Goal: Task Accomplishment & Management: Use online tool/utility

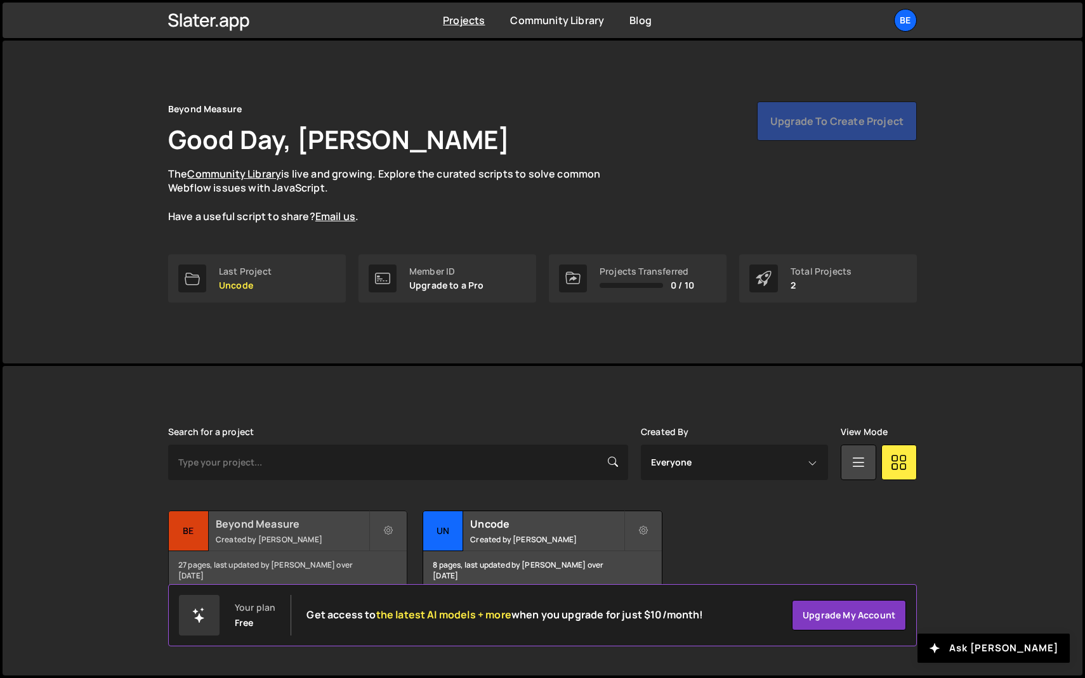
click at [311, 528] on h2 "Beyond Measure" at bounding box center [292, 524] width 153 height 14
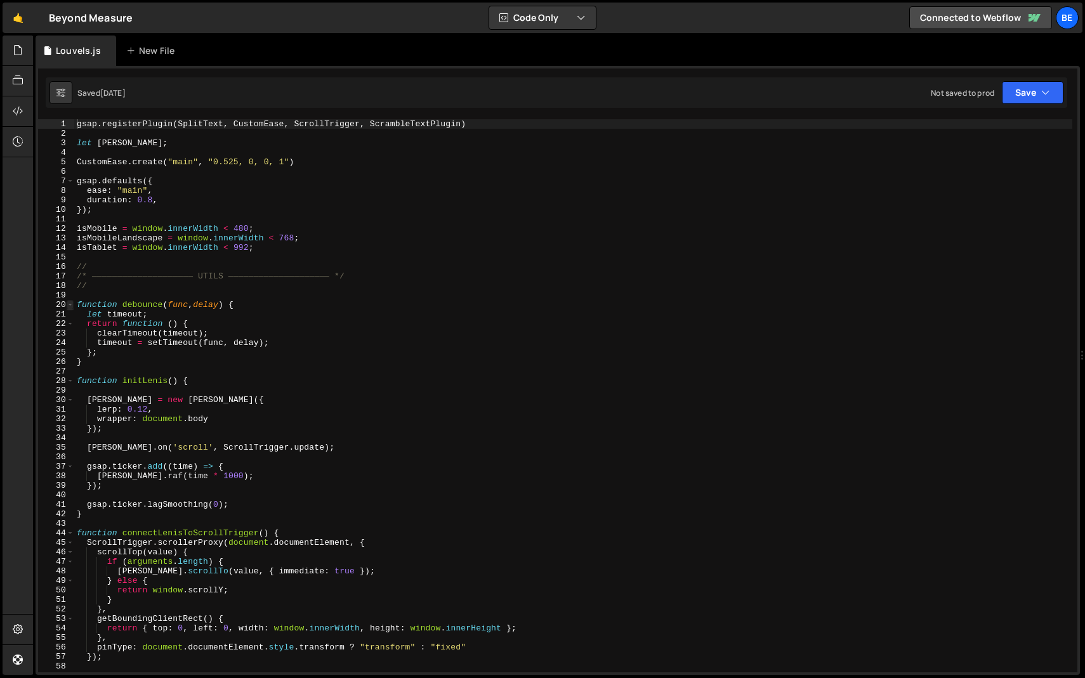
click at [70, 300] on span at bounding box center [70, 305] width 7 height 10
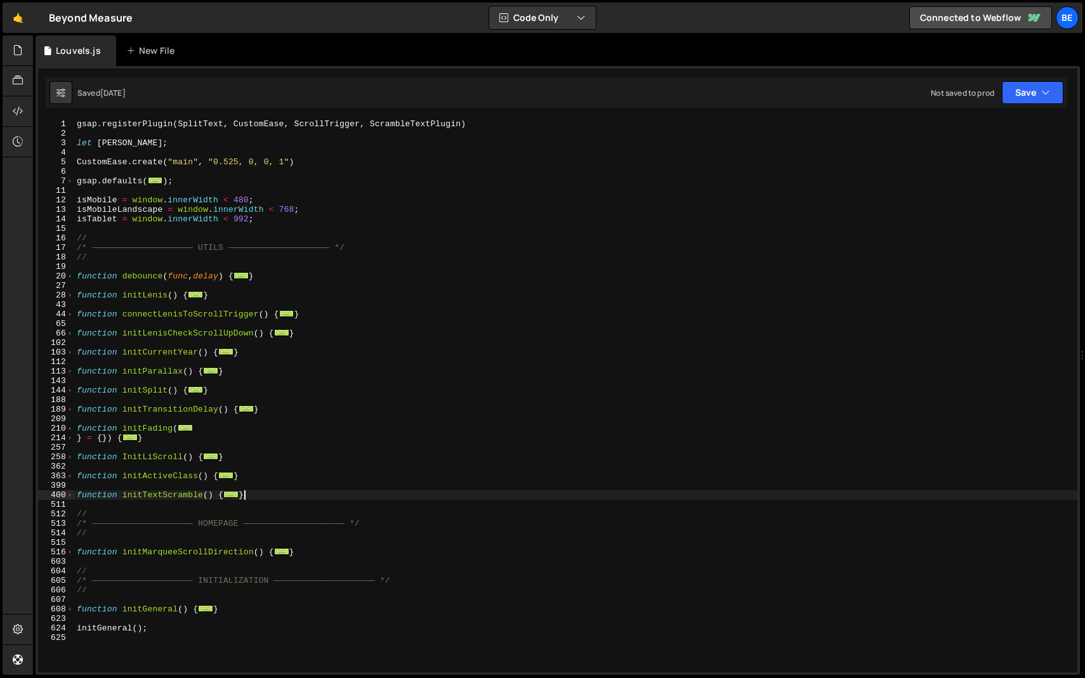
click at [254, 492] on div "gsap . registerPlugin ( SplitText , CustomEase , ScrollTrigger , ScrambleTextPl…" at bounding box center [575, 405] width 1003 height 572
drag, startPoint x: 266, startPoint y: 493, endPoint x: 7, endPoint y: 492, distance: 258.8
click at [7, 492] on div "Hold on a sec... Are you certain you wish to leave this page? Any changes you'v…" at bounding box center [542, 339] width 1085 height 678
paste textarea "})"
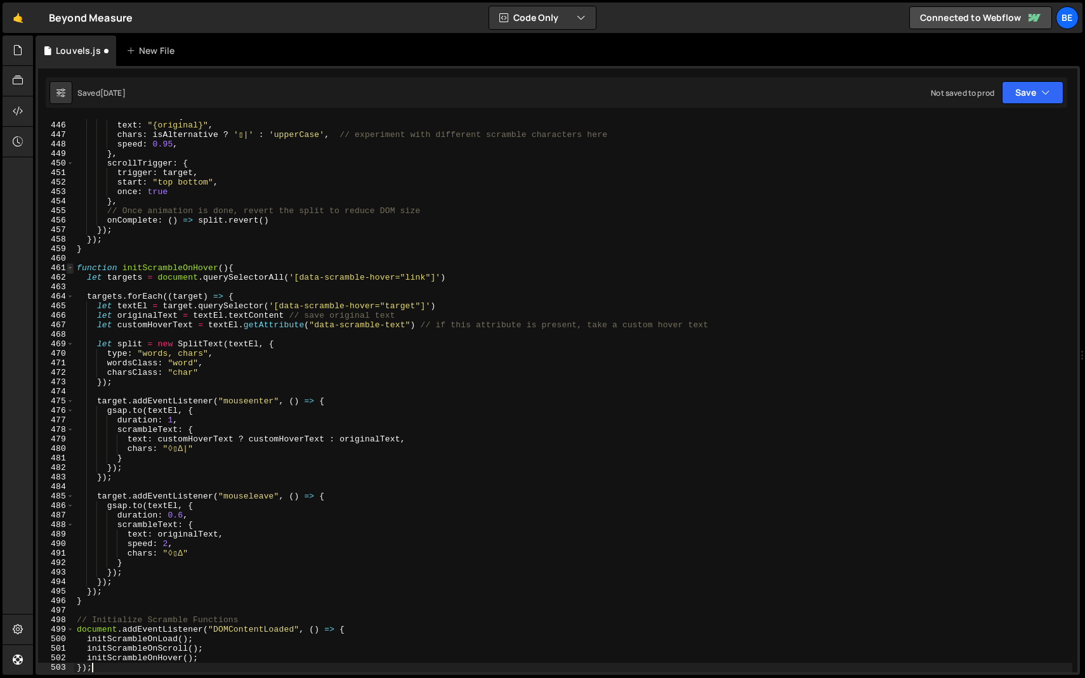
click at [70, 266] on span at bounding box center [70, 268] width 7 height 10
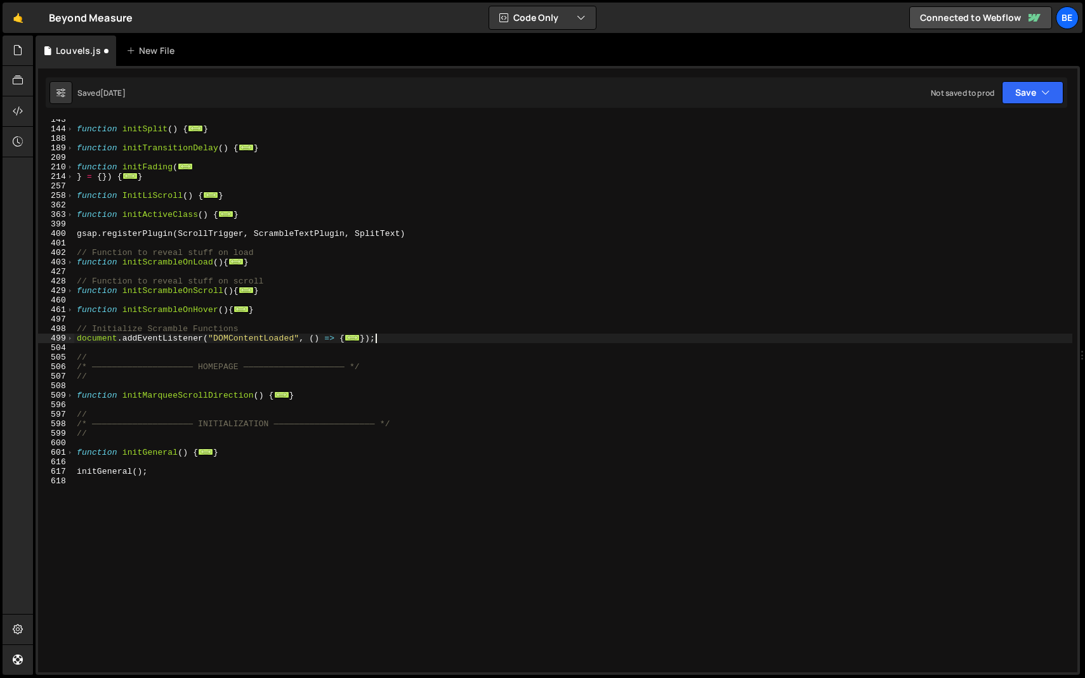
scroll to position [214, 0]
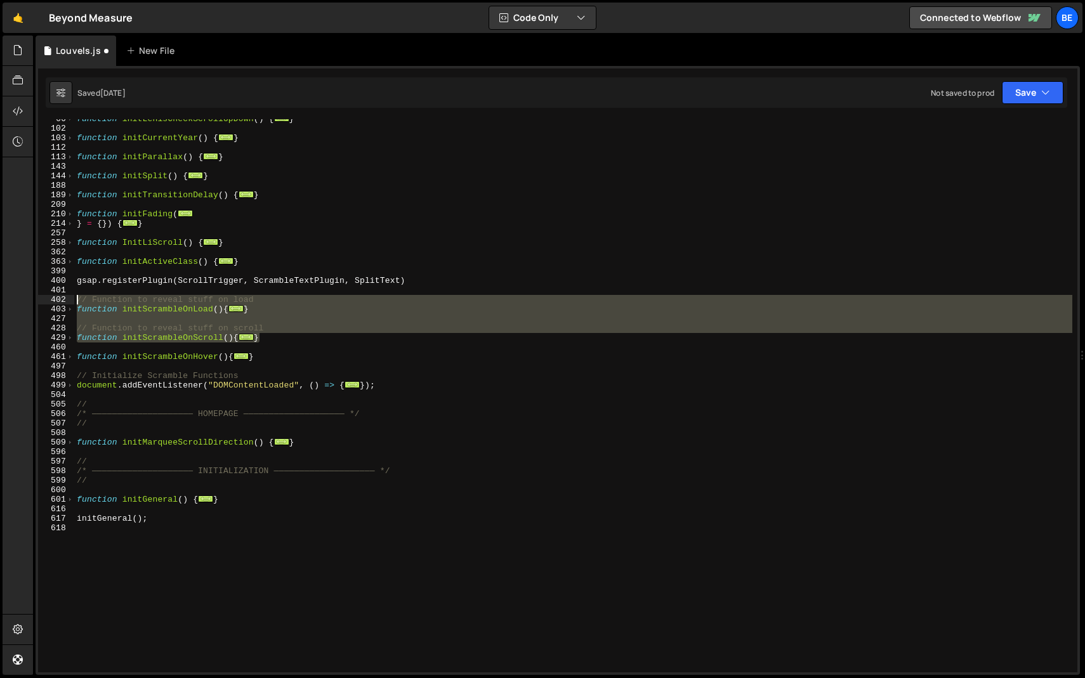
drag, startPoint x: 266, startPoint y: 336, endPoint x: 67, endPoint y: 300, distance: 202.4
click at [67, 300] on div "}); 66 102 103 112 113 143 144 188 189 209 210 214 257 258 362 363 399 400 401 …" at bounding box center [557, 395] width 1039 height 553
type textarea "// Function to reveal stuff on load function initScrambleOnLoad(){"
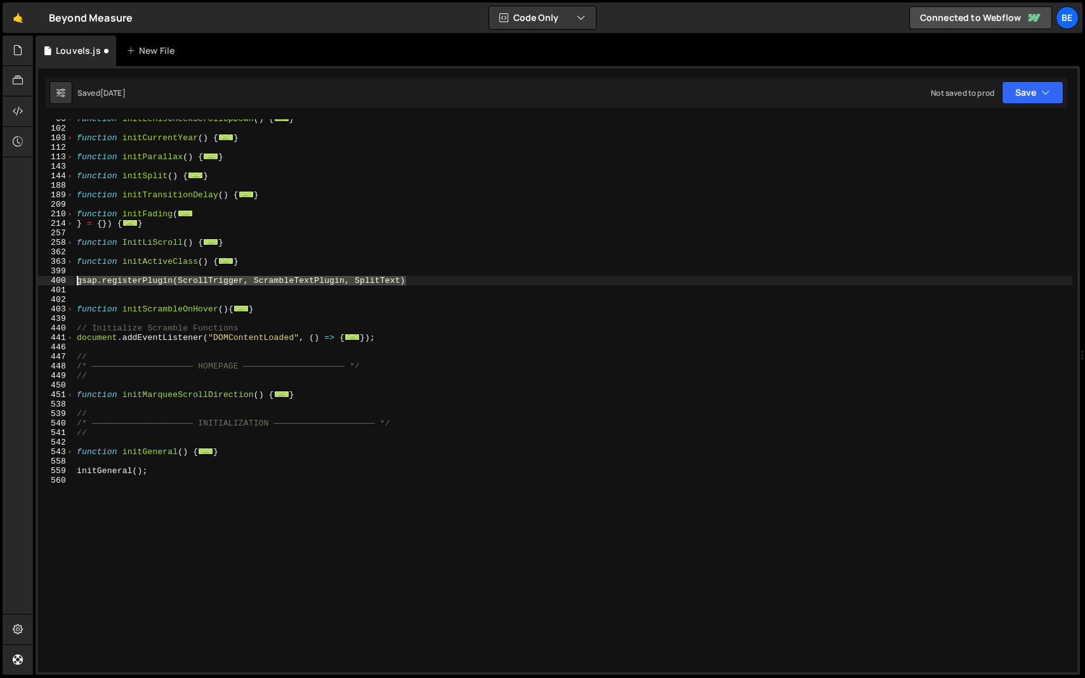
drag, startPoint x: 415, startPoint y: 280, endPoint x: 0, endPoint y: 280, distance: 414.8
click at [0, 280] on div "Hold on a sec... Are you certain you wish to leave this page? Any changes you'v…" at bounding box center [542, 339] width 1085 height 678
type textarea "gsap.registerPlugin(ScrollTrigger, ScrambleTextPlugin, SplitText)"
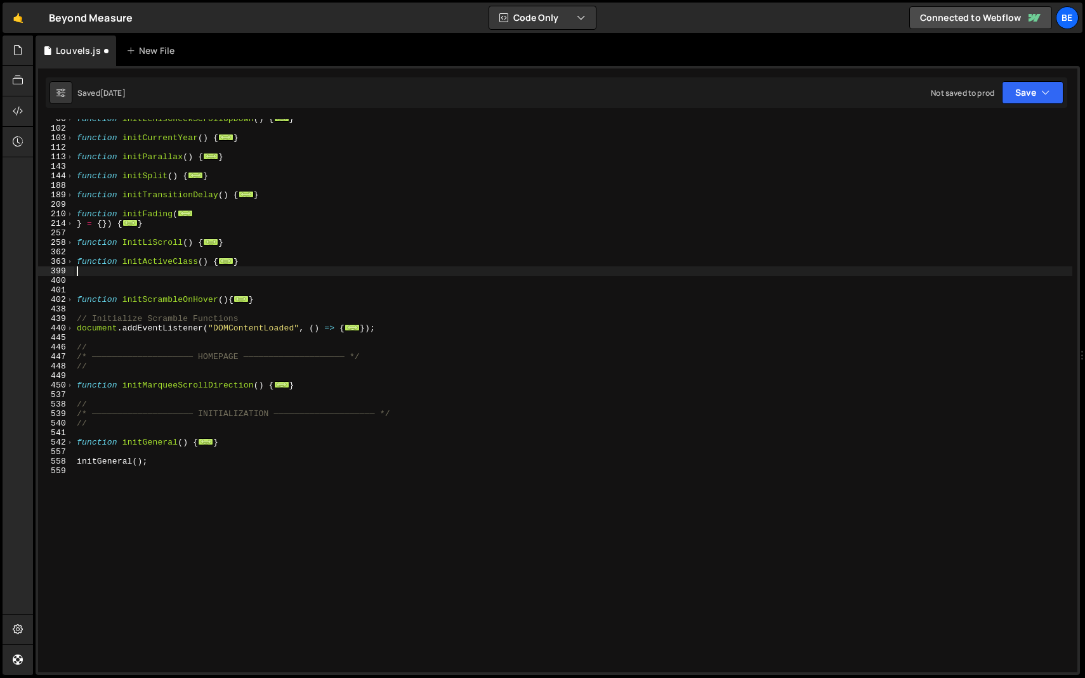
type textarea "}"
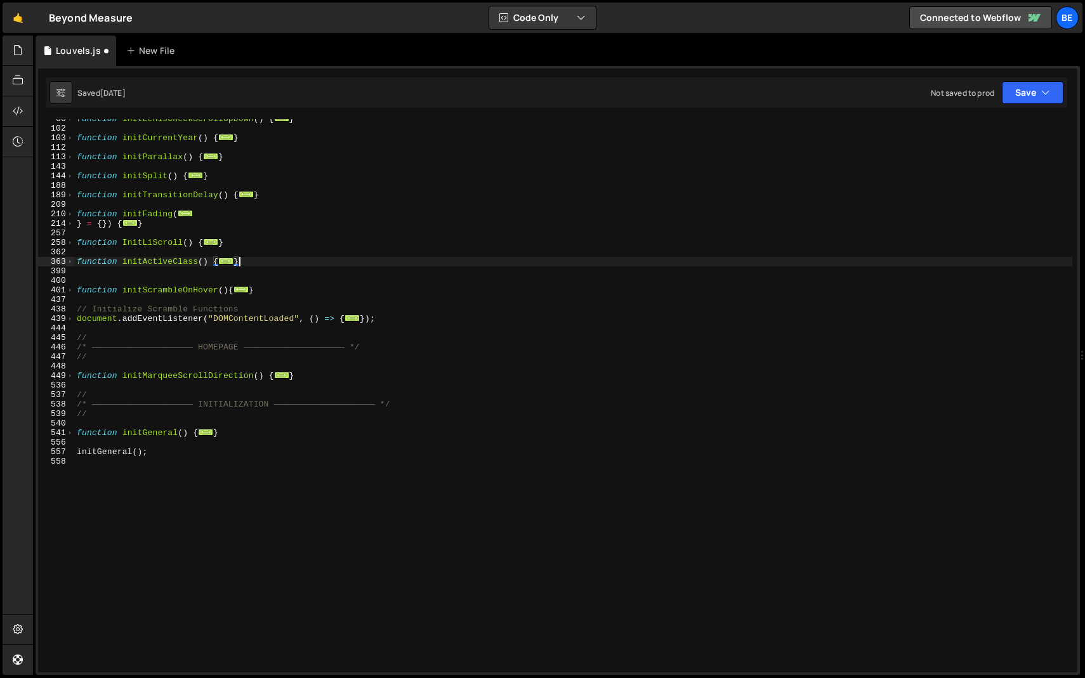
click at [137, 276] on div "function initLenisCheckScrollUpDown ( ) { ... } function initCurrentYear ( ) { …" at bounding box center [573, 400] width 998 height 572
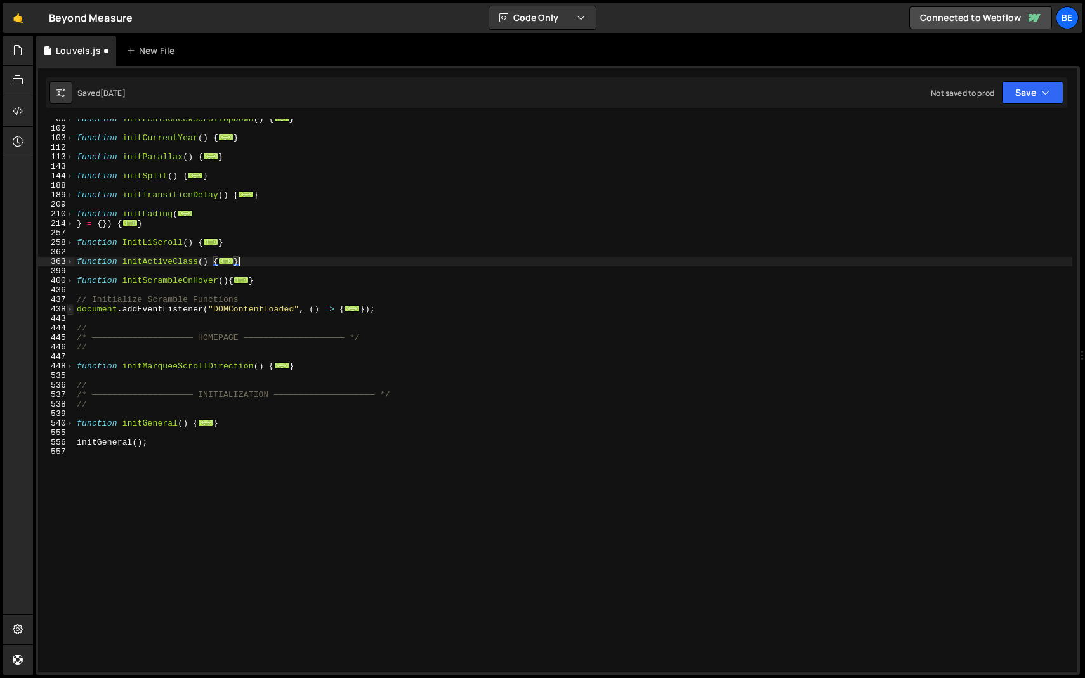
click at [70, 311] on span at bounding box center [70, 309] width 7 height 10
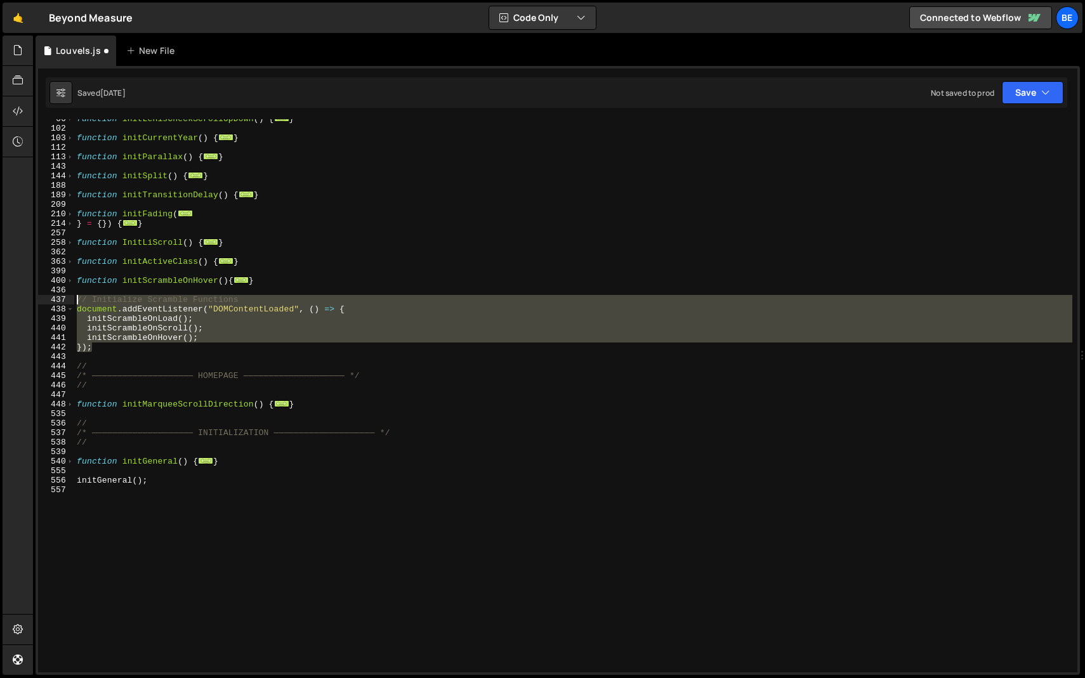
drag, startPoint x: 122, startPoint y: 349, endPoint x: 47, endPoint y: 299, distance: 90.2
click at [47, 299] on div "} 66 102 103 112 113 143 144 188 189 209 210 214 257 258 362 363 399 400 436 43…" at bounding box center [557, 395] width 1039 height 553
type textarea "// Initialize Scramble Functions document.addEventListener("DOMContentLoaded", …"
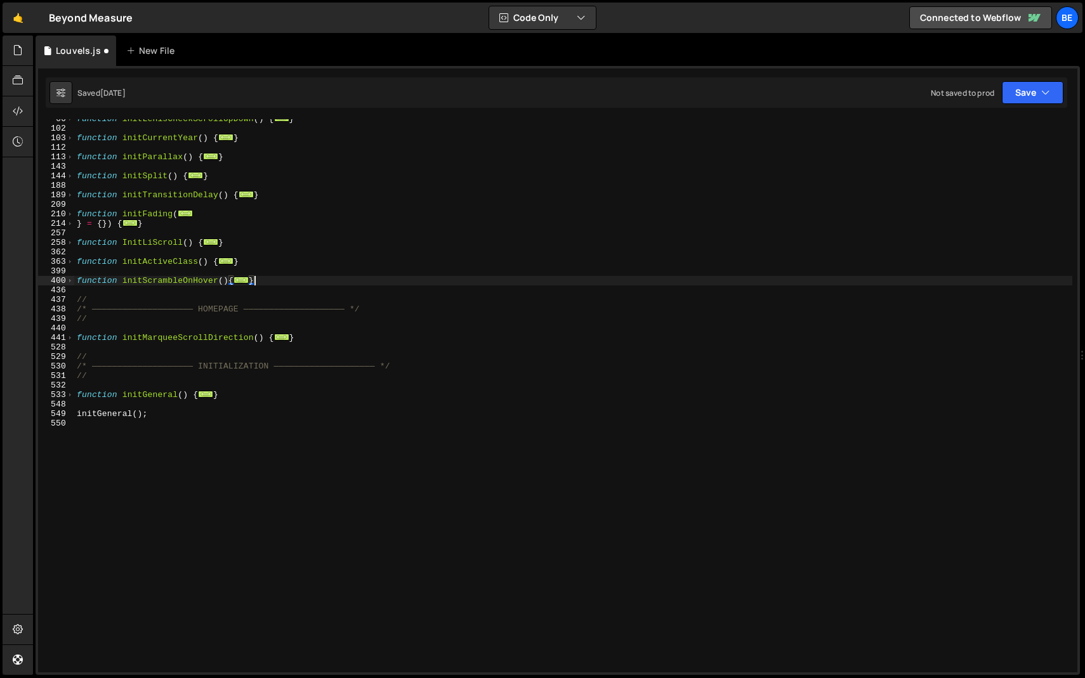
click at [191, 283] on div "function initLenisCheckScrollUpDown ( ) { ... } function initCurrentYear ( ) { …" at bounding box center [573, 400] width 998 height 572
type textarea "function initScrambleOnHover(){"
click at [191, 283] on div "function initLenisCheckScrollUpDown ( ) { ... } function initCurrentYear ( ) { …" at bounding box center [573, 400] width 998 height 572
click at [166, 292] on div "function initLenisCheckScrollUpDown ( ) { ... } function initCurrentYear ( ) { …" at bounding box center [573, 400] width 998 height 572
click at [70, 339] on span at bounding box center [70, 338] width 7 height 10
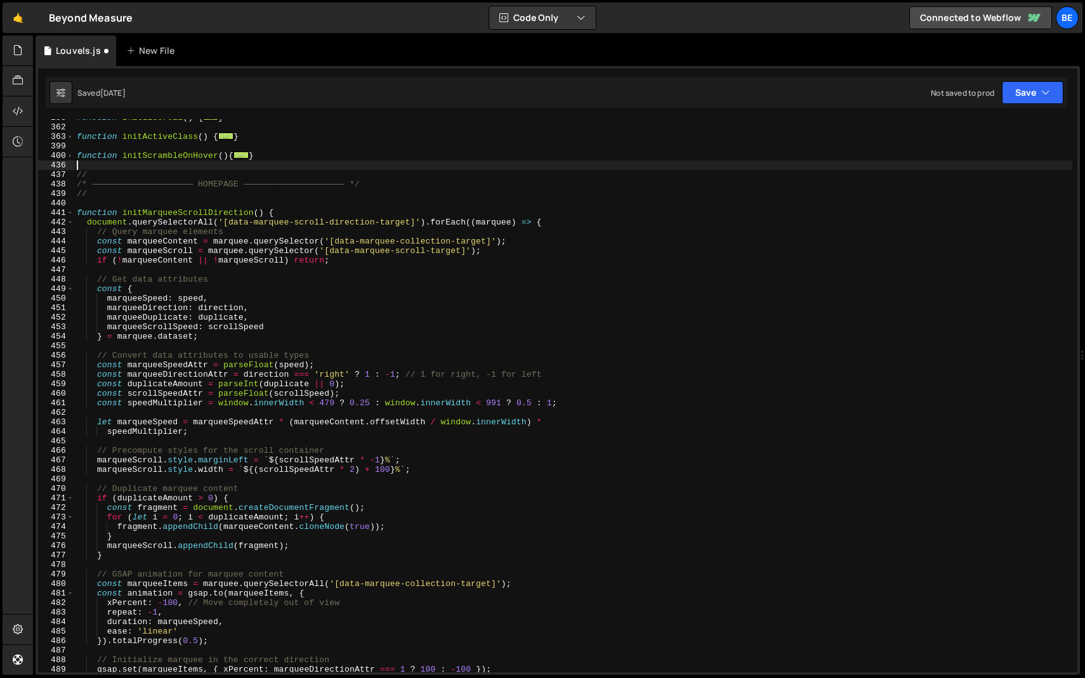
scroll to position [345, 0]
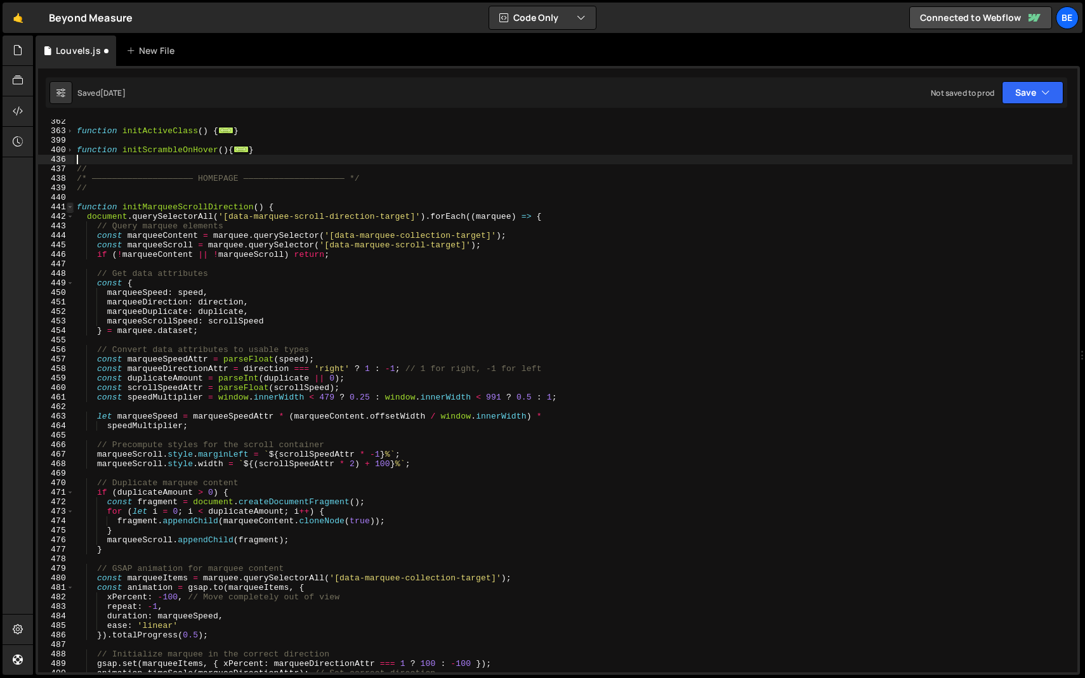
click at [68, 207] on span at bounding box center [70, 207] width 7 height 10
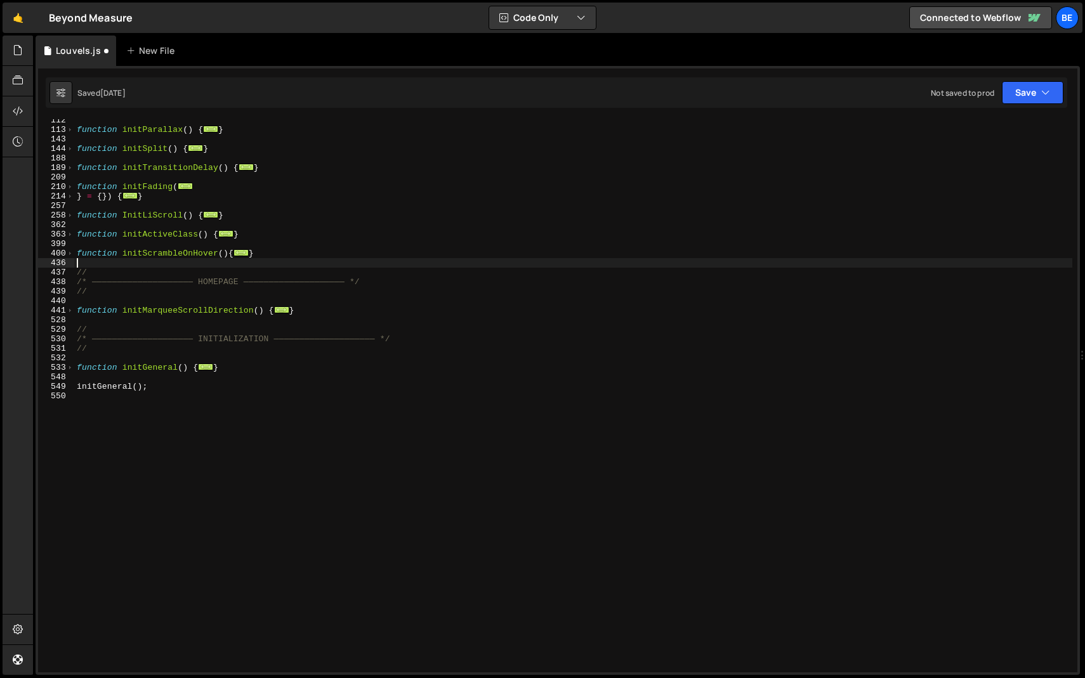
scroll to position [242, 0]
click at [69, 370] on span at bounding box center [70, 368] width 7 height 10
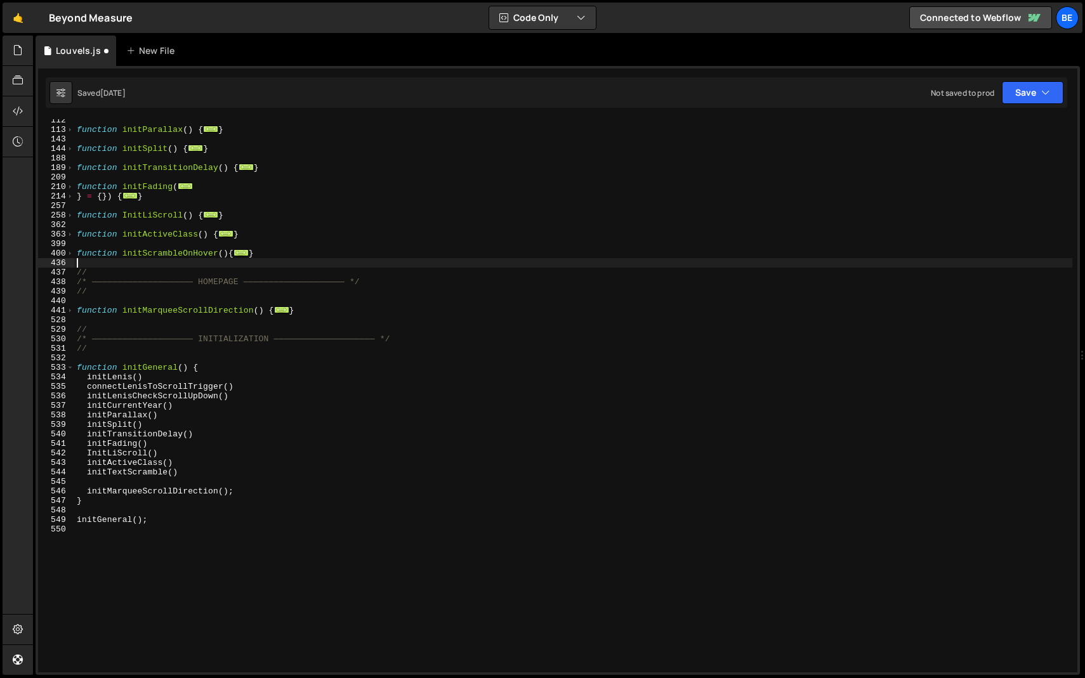
click at [123, 473] on div "function initParallax ( ) { ... } function initSplit ( ) { ... } function initT…" at bounding box center [573, 401] width 998 height 572
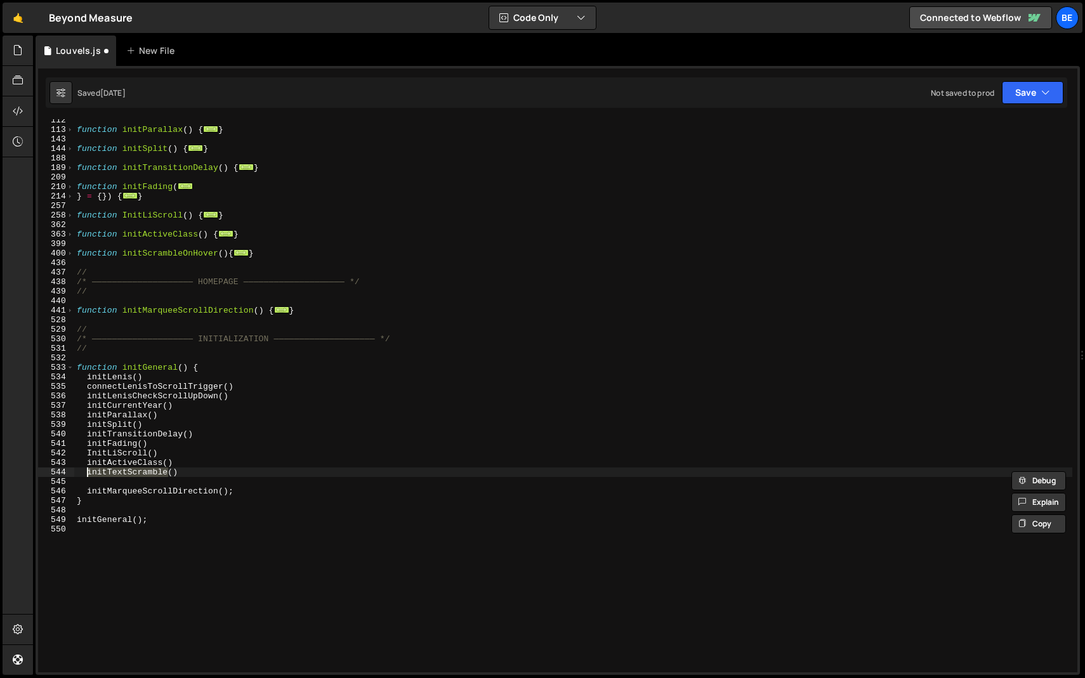
paste textarea "ScrambleOnHover"
click at [185, 518] on div "function initParallax ( ) { ... } function initSplit ( ) { ... } function initT…" at bounding box center [573, 401] width 998 height 572
type textarea "initGeneral();"
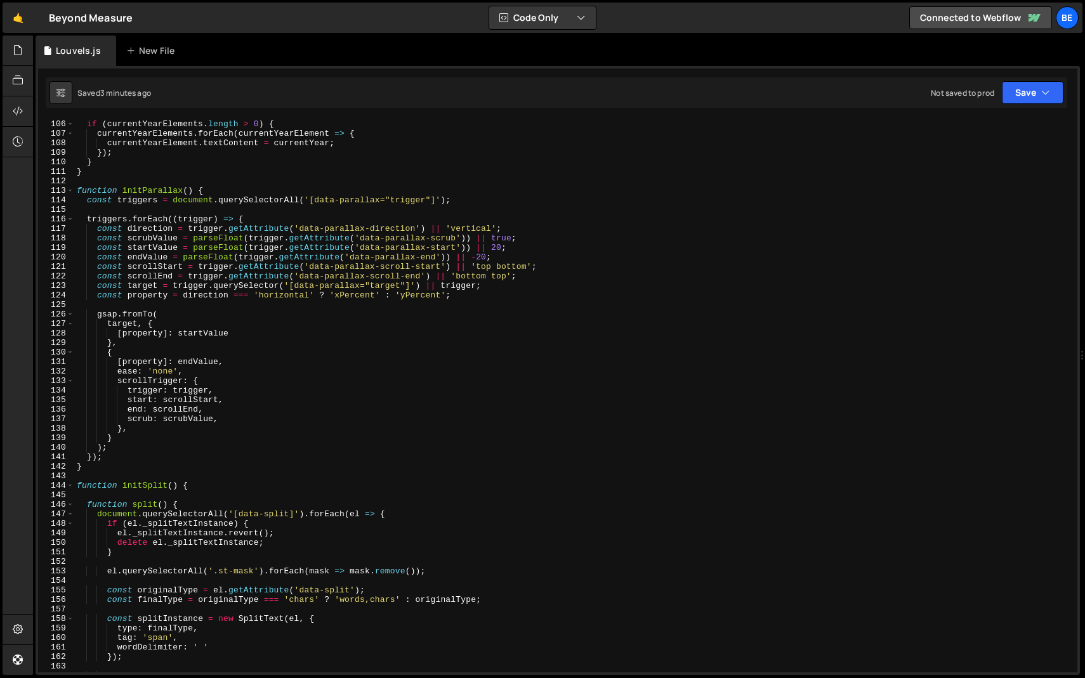
scroll to position [1000, 0]
click at [72, 485] on span at bounding box center [70, 485] width 7 height 10
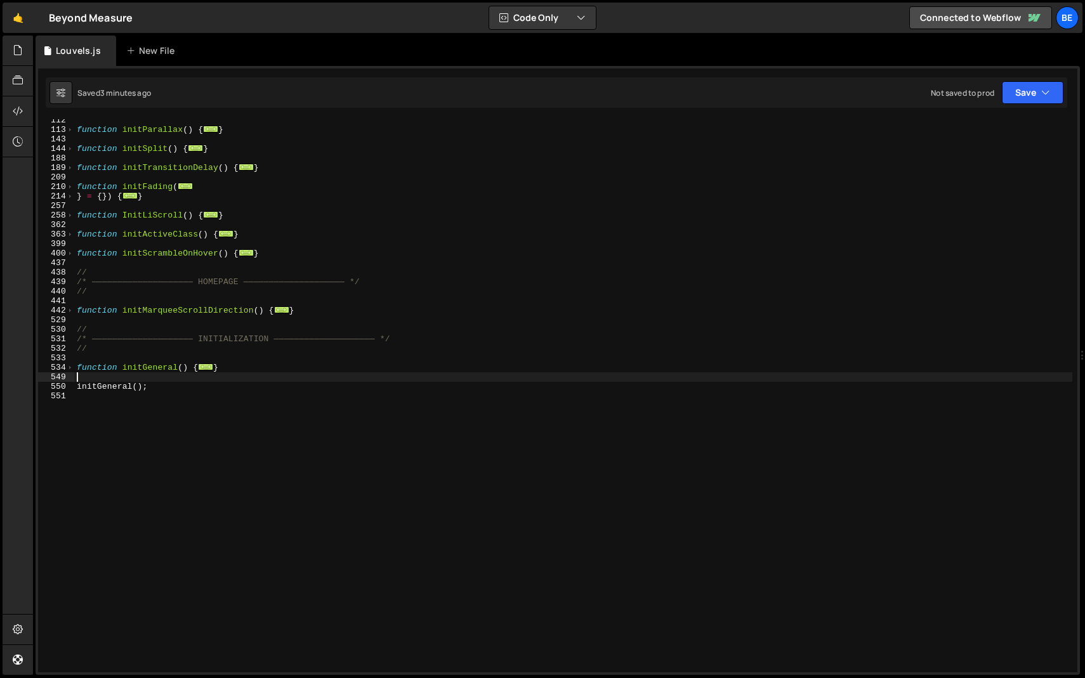
scroll to position [242, 0]
click at [68, 257] on span at bounding box center [70, 254] width 7 height 10
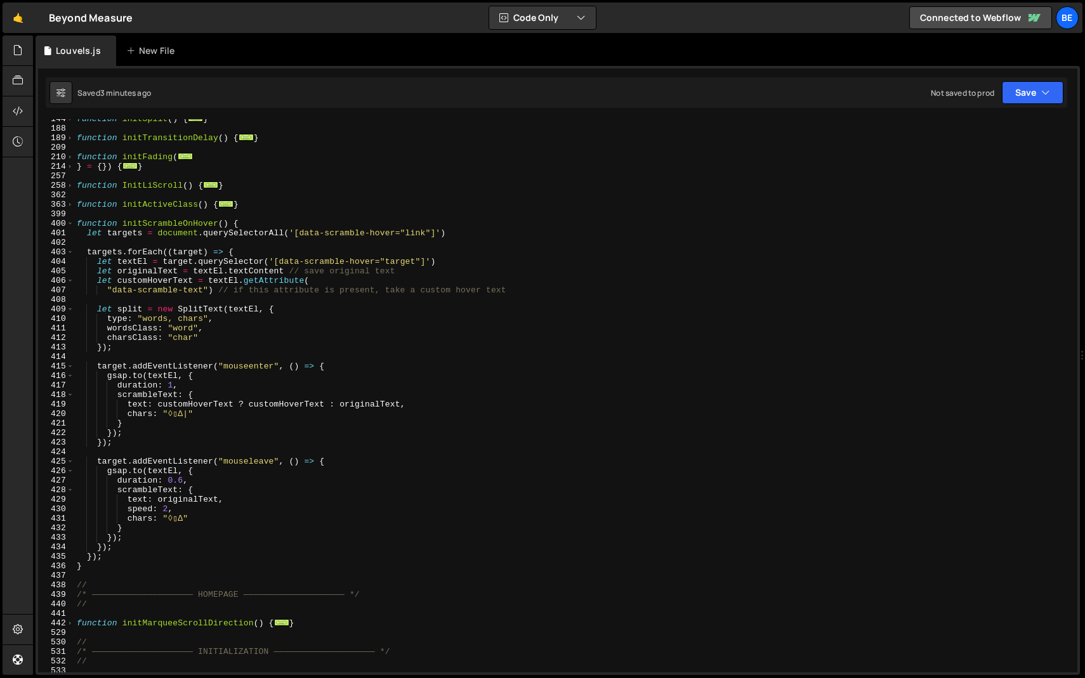
scroll to position [278, 0]
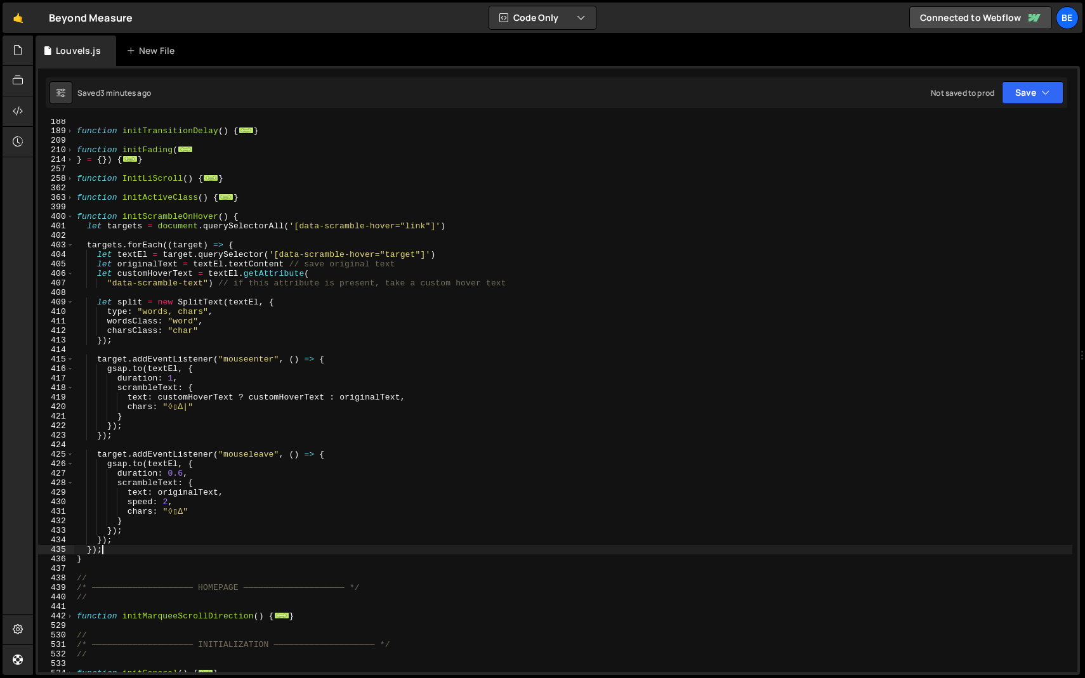
click at [128, 552] on div "function initTransitionDelay ( ) { ... } function initFading ( ... } = { }) { .…" at bounding box center [573, 403] width 998 height 572
click at [145, 541] on div "function initTransitionDelay ( ) { ... } function initFading ( ... } = { }) { .…" at bounding box center [573, 403] width 998 height 572
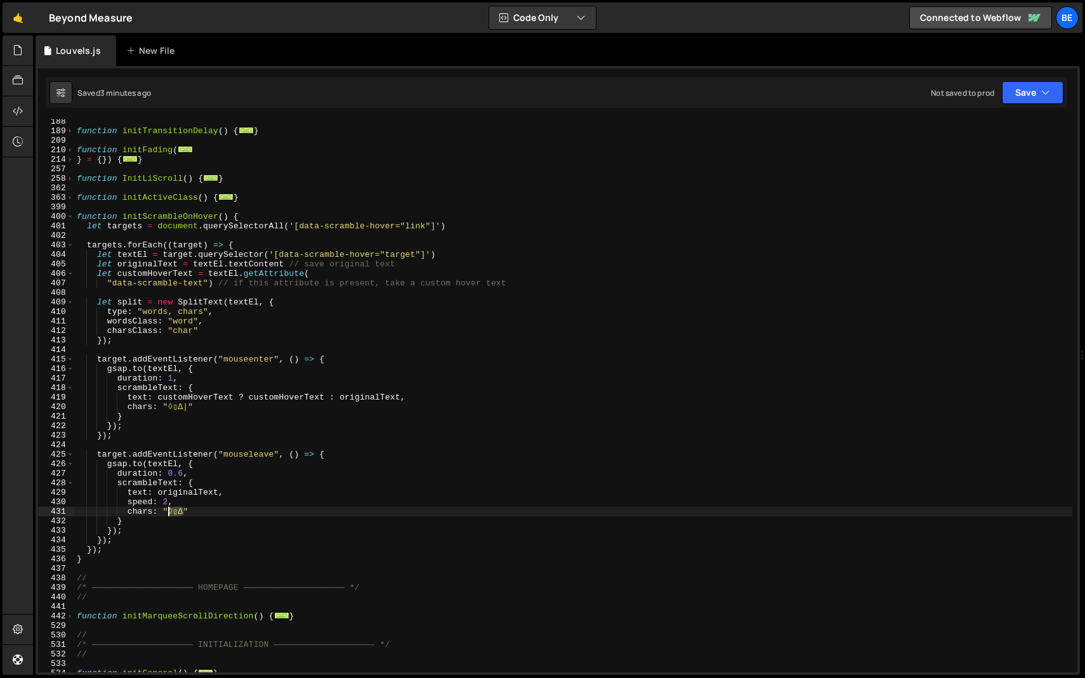
drag, startPoint x: 183, startPoint y: 513, endPoint x: 167, endPoint y: 514, distance: 15.2
click at [167, 514] on div "function initTransitionDelay ( ) { ... } function initFading ( ... } = { }) { .…" at bounding box center [573, 403] width 998 height 572
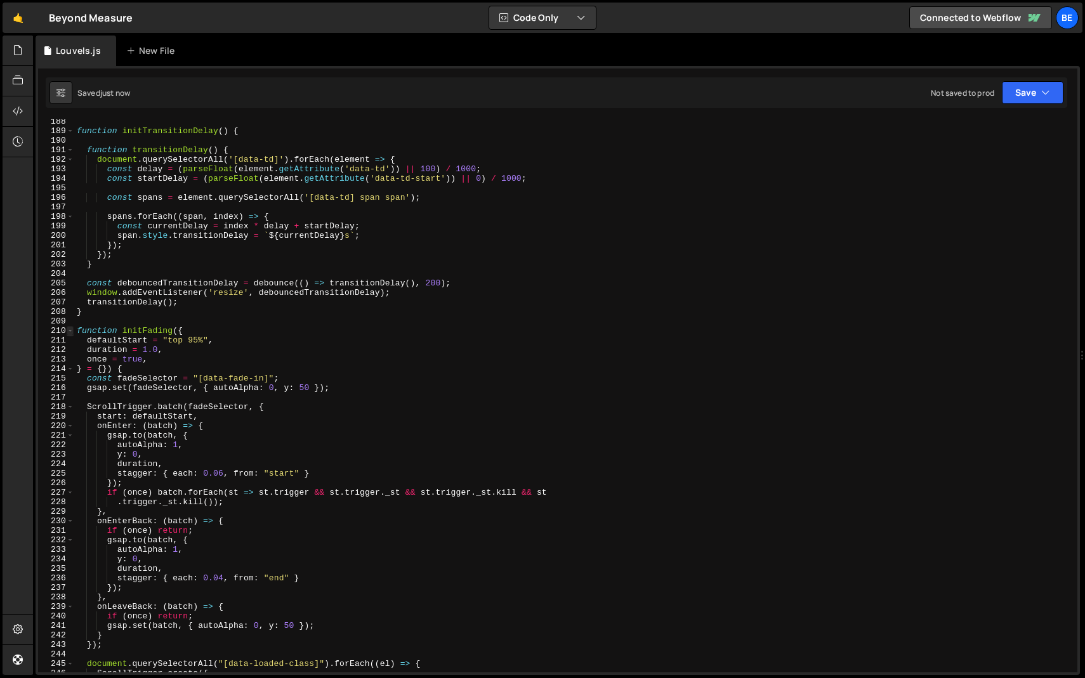
click at [72, 330] on span at bounding box center [70, 331] width 7 height 10
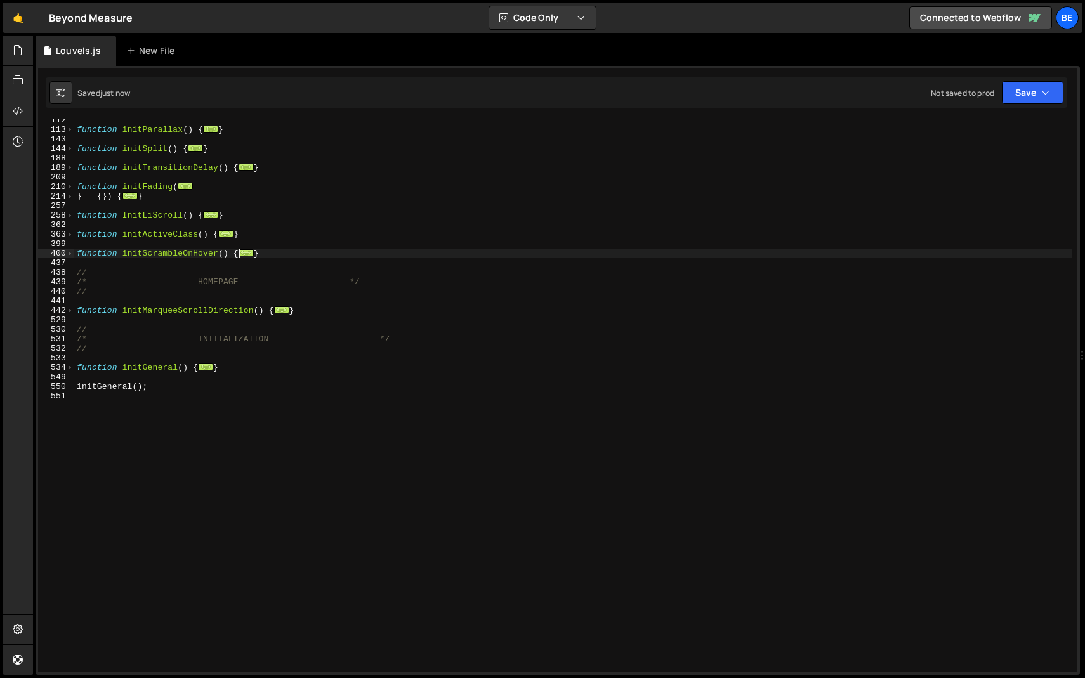
scroll to position [242, 0]
click at [69, 254] on span at bounding box center [70, 254] width 7 height 10
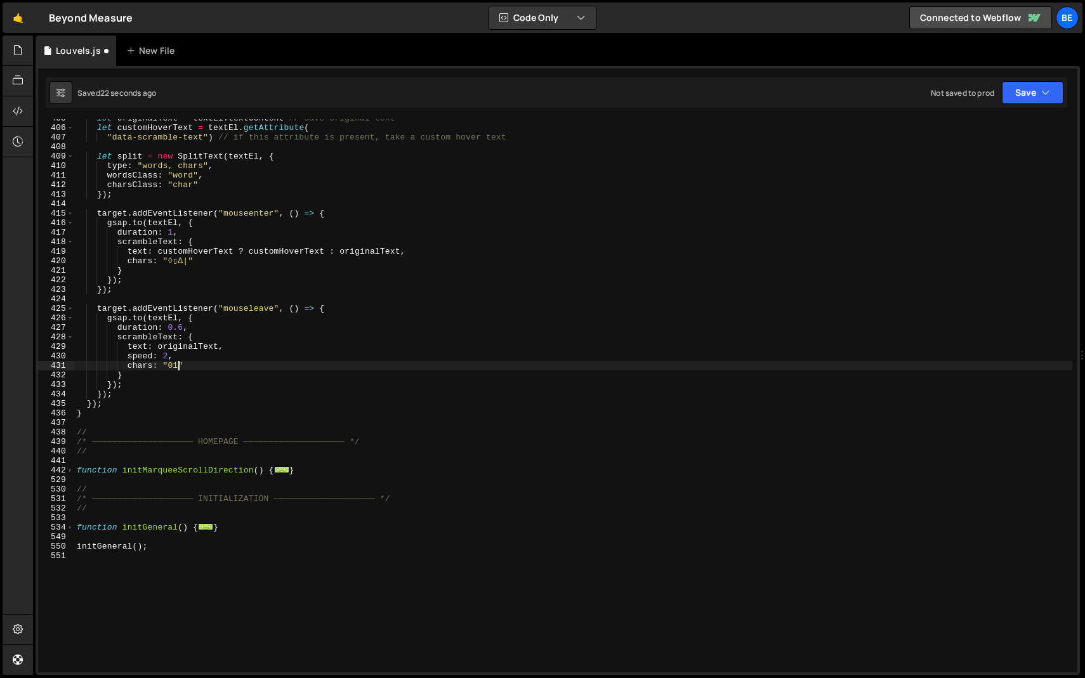
scroll to position [0, 7]
click at [176, 263] on div "let originalText = textEl . textContent // save original text let customHoverTe…" at bounding box center [573, 400] width 998 height 572
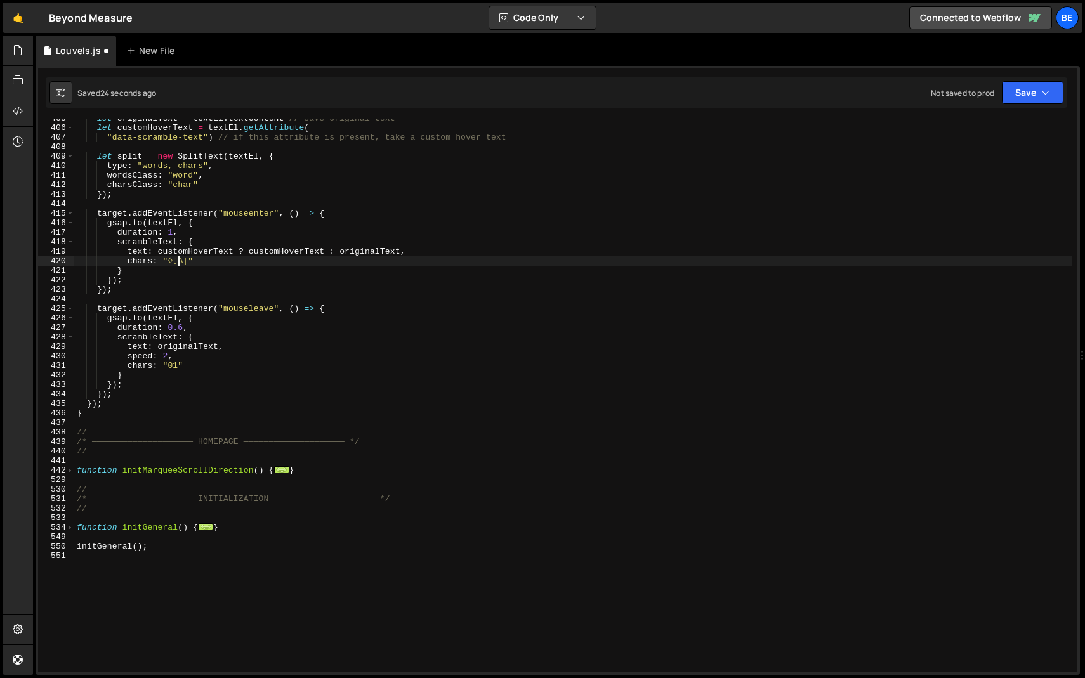
click at [176, 263] on div "let originalText = textEl . textContent // save original text let customHoverTe…" at bounding box center [573, 400] width 998 height 572
click at [183, 263] on div "let originalText = textEl . textContent // save original text let customHoverTe…" at bounding box center [573, 395] width 998 height 553
click at [186, 263] on div "let originalText = textEl . textContent // save original text let customHoverTe…" at bounding box center [573, 400] width 998 height 572
click at [230, 275] on div "let originalText = textEl . textContent // save original text let customHoverTe…" at bounding box center [573, 400] width 998 height 572
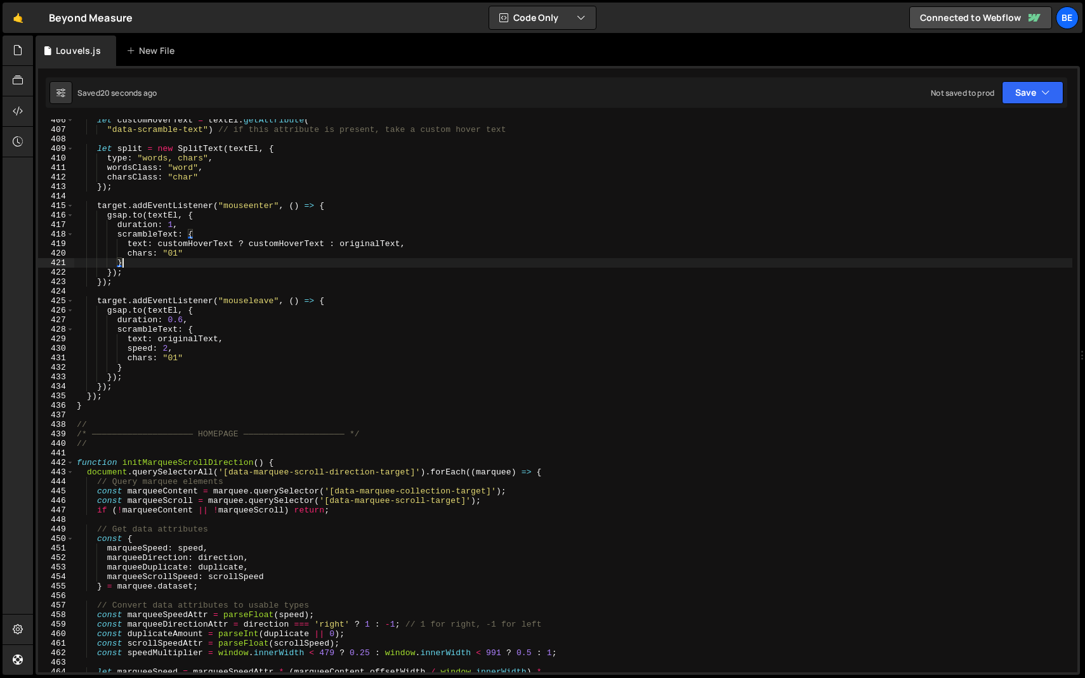
scroll to position [3856, 0]
click at [178, 359] on div "let customHoverText = textEl . getAttribute ( "data-scramble-text" ) // if this…" at bounding box center [573, 402] width 998 height 572
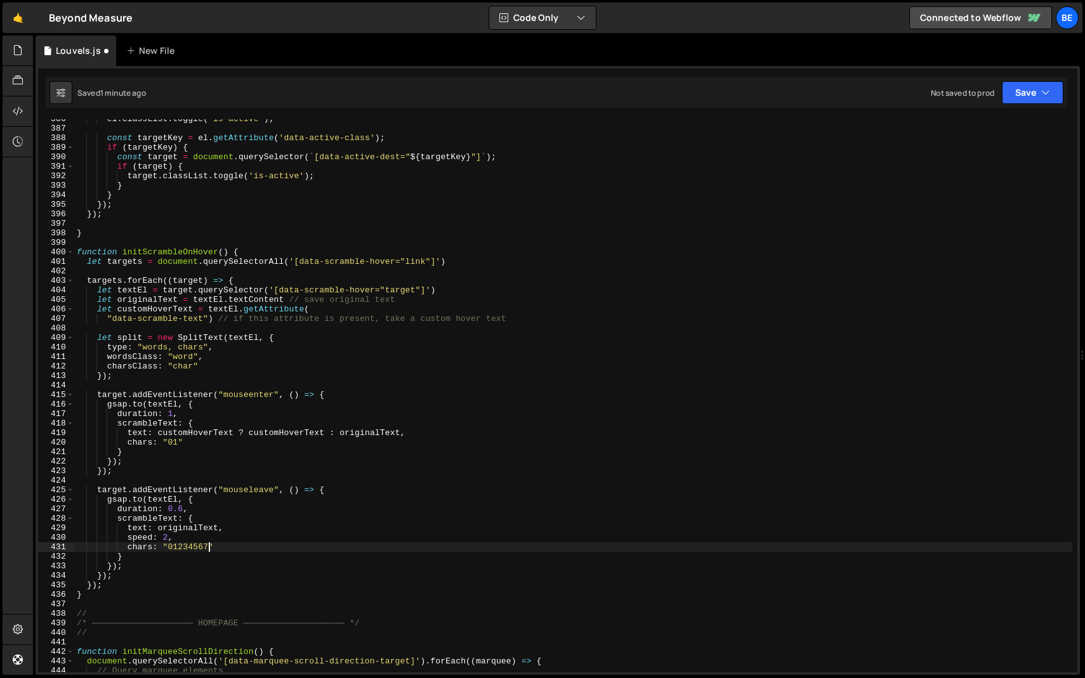
scroll to position [0, 10]
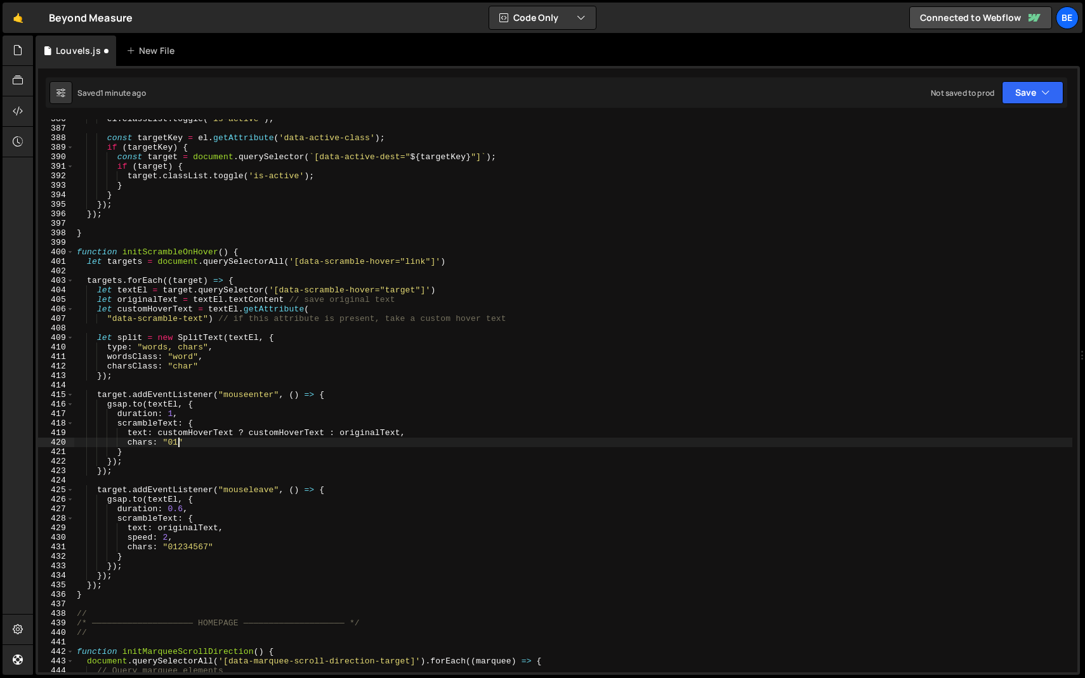
click at [178, 445] on div "el . classList . toggle ( 'is-active' ) ; const targetKey = el . getAttribute (…" at bounding box center [573, 400] width 998 height 572
click at [193, 545] on div "el . classList . toggle ( 'is-active' ) ; const targetKey = el . getAttribute (…" at bounding box center [573, 400] width 998 height 572
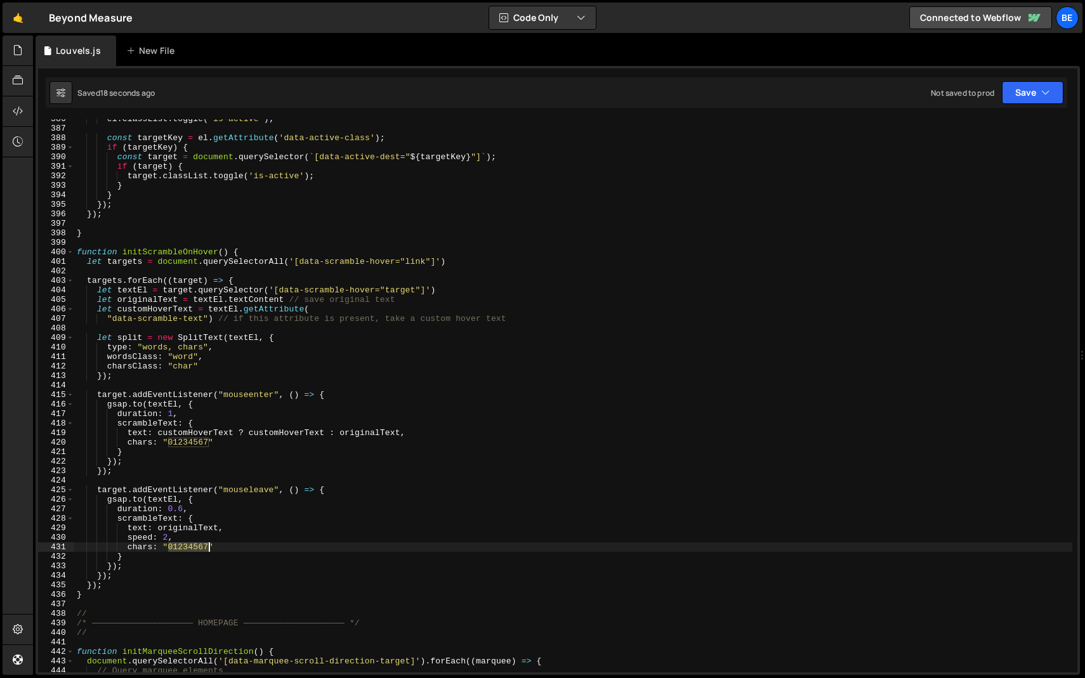
click at [193, 545] on div "el . classList . toggle ( 'is-active' ) ; const targetKey = el . getAttribute (…" at bounding box center [573, 400] width 998 height 572
click at [192, 445] on div "el . classList . toggle ( 'is-active' ) ; const targetKey = el . getAttribute (…" at bounding box center [573, 400] width 998 height 572
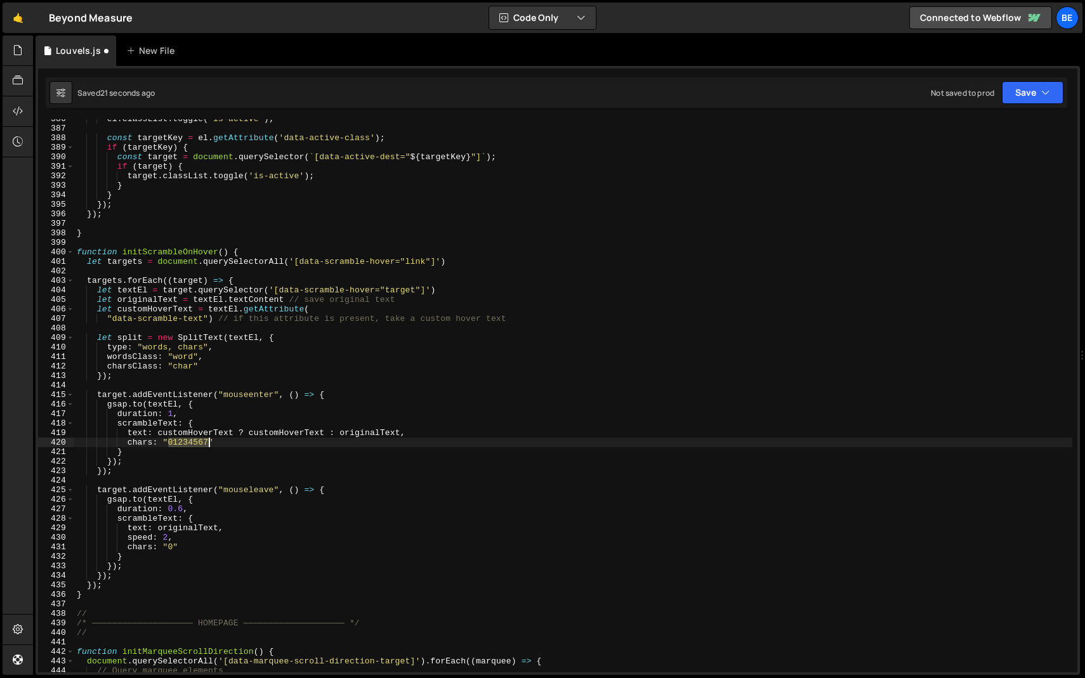
click at [192, 445] on div "el . classList . toggle ( 'is-active' ) ; const targetKey = el . getAttribute (…" at bounding box center [573, 400] width 998 height 572
click at [208, 444] on div "el . classList . toggle ( 'is-active' ) ; const targetKey = el . getAttribute (…" at bounding box center [573, 395] width 998 height 553
click at [174, 546] on div "el . classList . toggle ( 'is-active' ) ; const targetKey = el . getAttribute (…" at bounding box center [573, 400] width 998 height 572
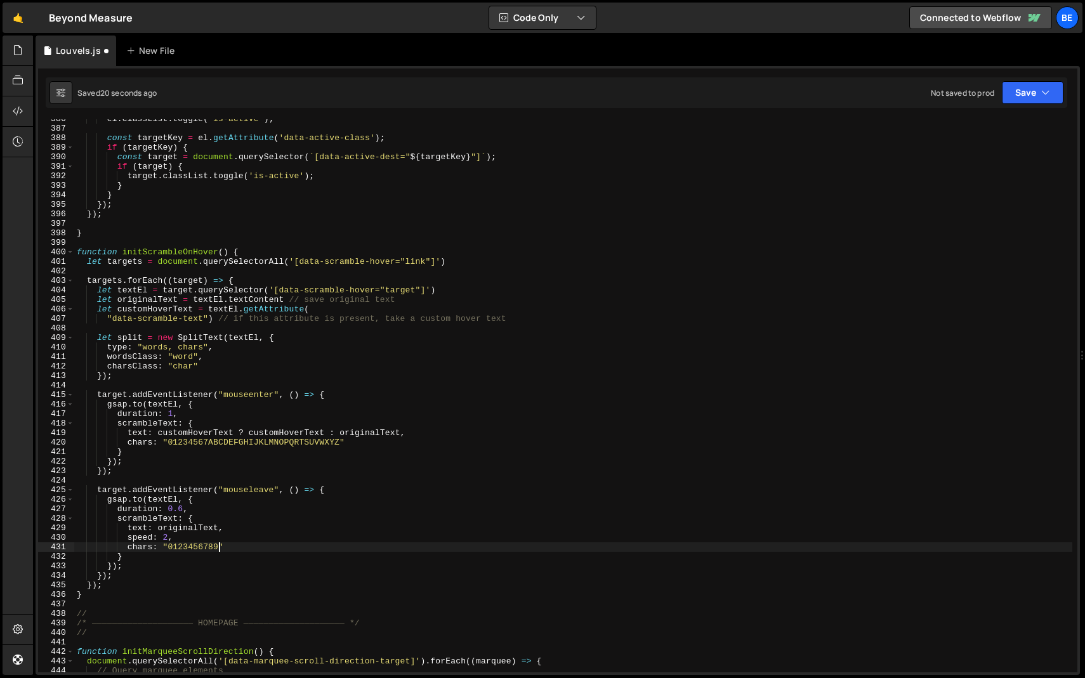
scroll to position [0, 10]
click at [235, 535] on div "el . classList . toggle ( 'is-active' ) ; const targetKey = el . getAttribute (…" at bounding box center [573, 400] width 998 height 572
click at [217, 547] on div "el . classList . toggle ( 'is-active' ) ; const targetKey = el . getAttribute (…" at bounding box center [573, 400] width 998 height 572
click at [240, 536] on div "el . classList . toggle ( 'is-active' ) ; const targetKey = el . getAttribute (…" at bounding box center [573, 400] width 998 height 572
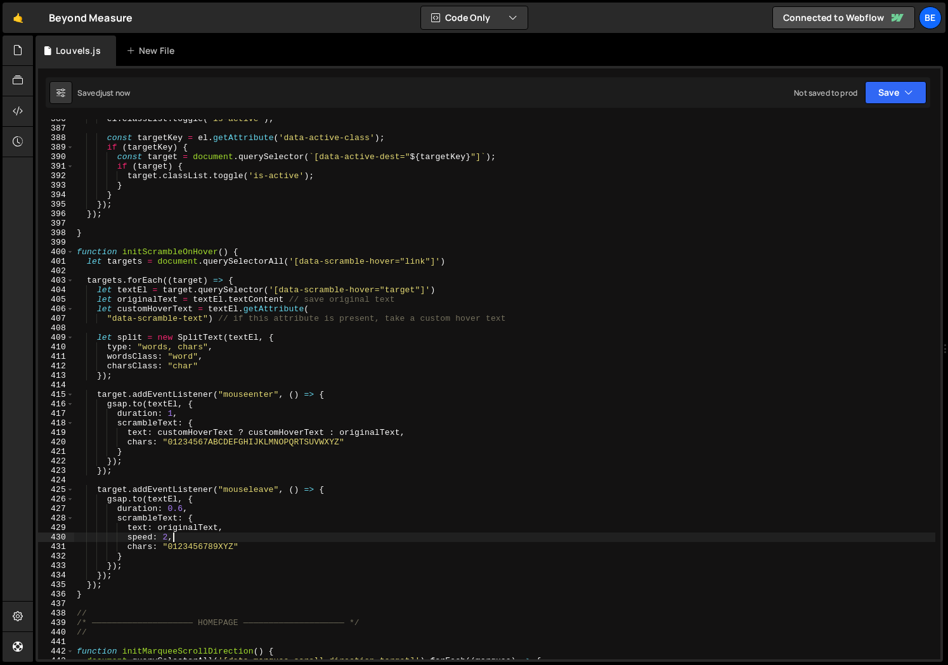
click at [214, 415] on div "el . classList . toggle ( 'is-active' ) ; const targetKey = el . getAttribute (…" at bounding box center [504, 393] width 861 height 559
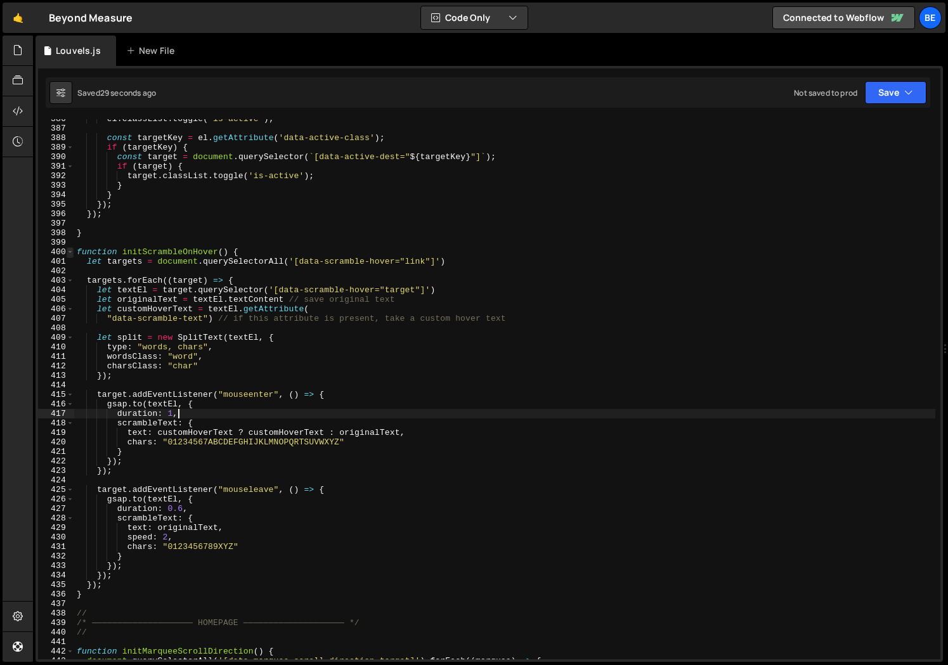
click at [72, 252] on span at bounding box center [70, 252] width 7 height 10
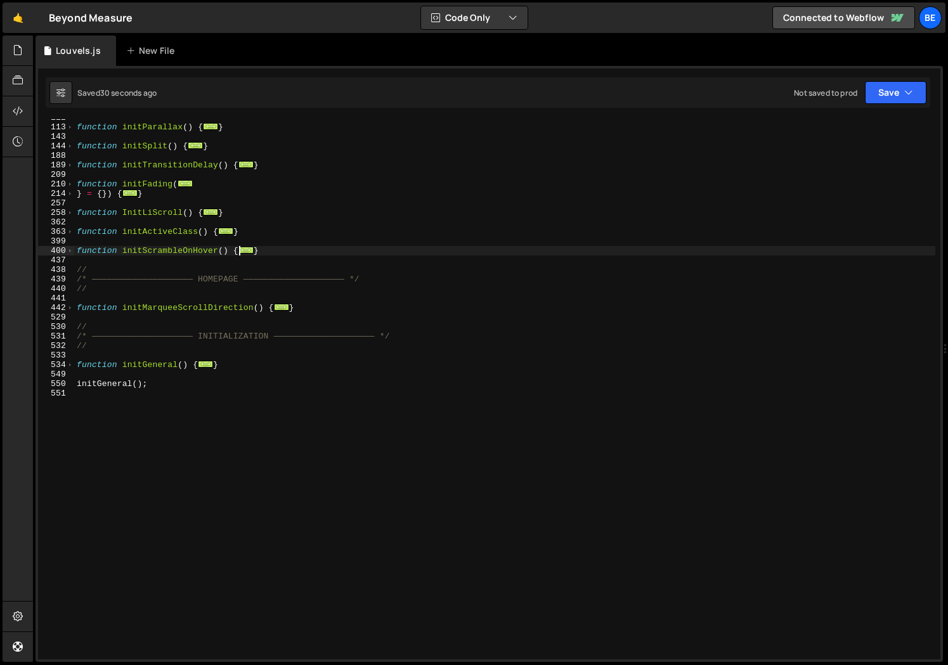
scroll to position [244, 0]
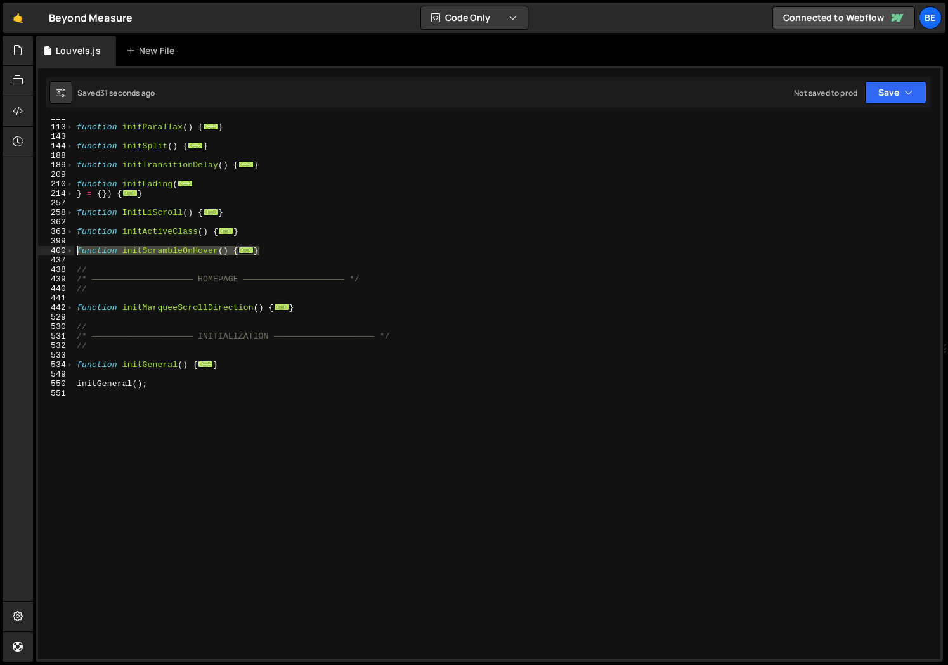
drag, startPoint x: 278, startPoint y: 251, endPoint x: 58, endPoint y: 251, distance: 219.5
click at [58, 251] on div "duration: 1, 112 113 143 144 188 189 209 210 214 257 258 362 363 399 400 437 43…" at bounding box center [489, 389] width 903 height 540
paste textarea "data-scramble-hover"
type textarea "data-scramble-hover"
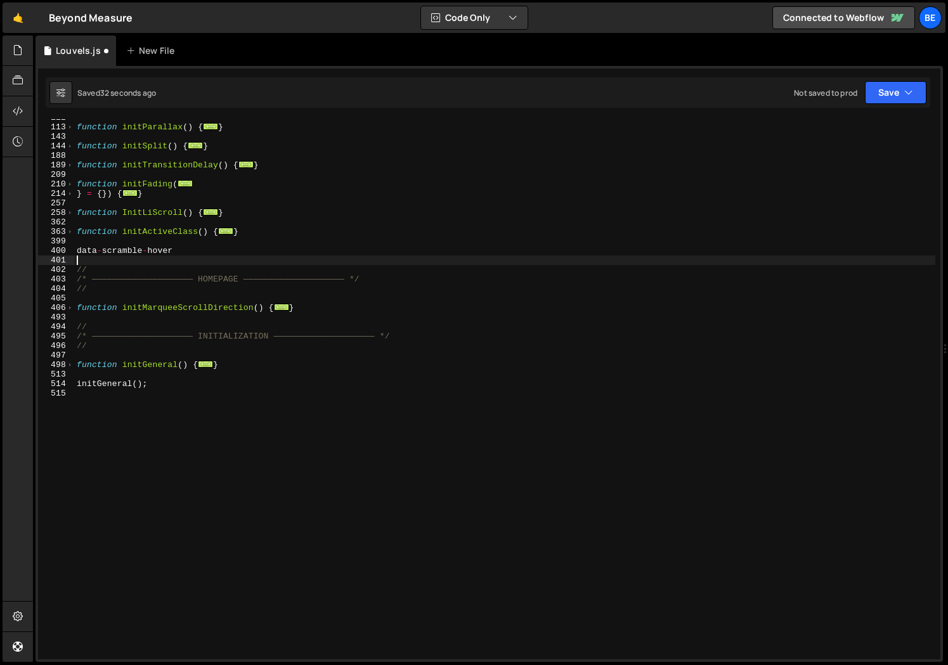
click at [105, 262] on div "function initParallax ( ) { ... } function initSplit ( ) { ... } function initT…" at bounding box center [504, 392] width 861 height 559
type textarea "}); }"
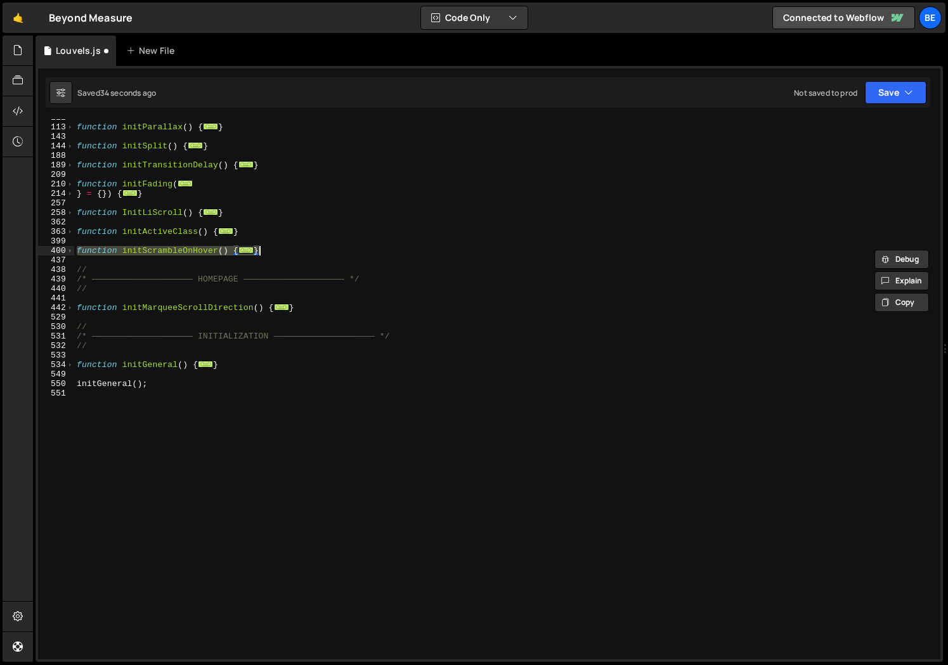
click at [214, 260] on div "function initParallax ( ) { ... } function initSplit ( ) { ... } function initT…" at bounding box center [504, 392] width 861 height 559
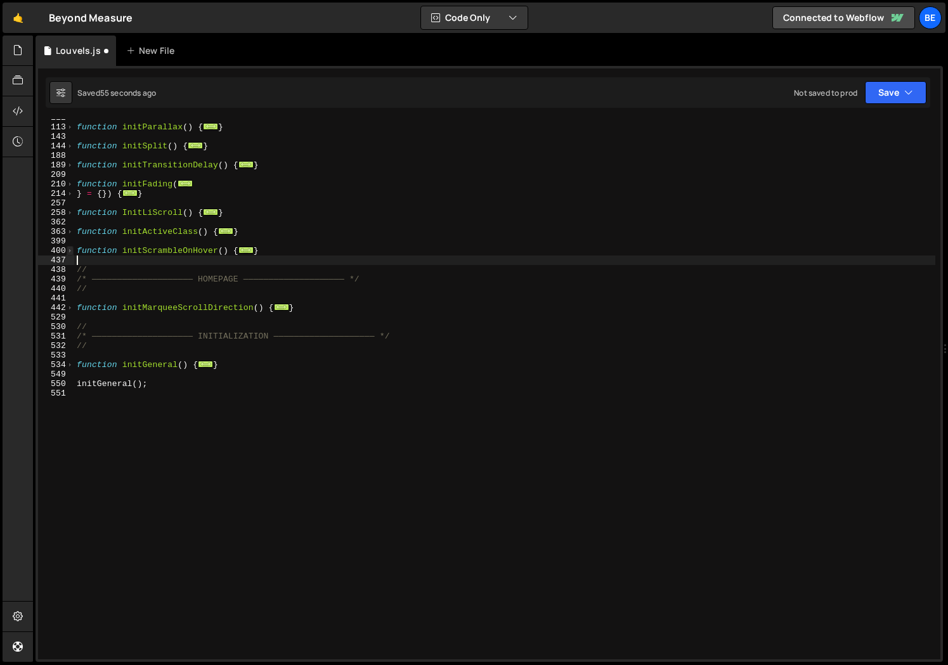
click at [72, 252] on span at bounding box center [70, 251] width 7 height 10
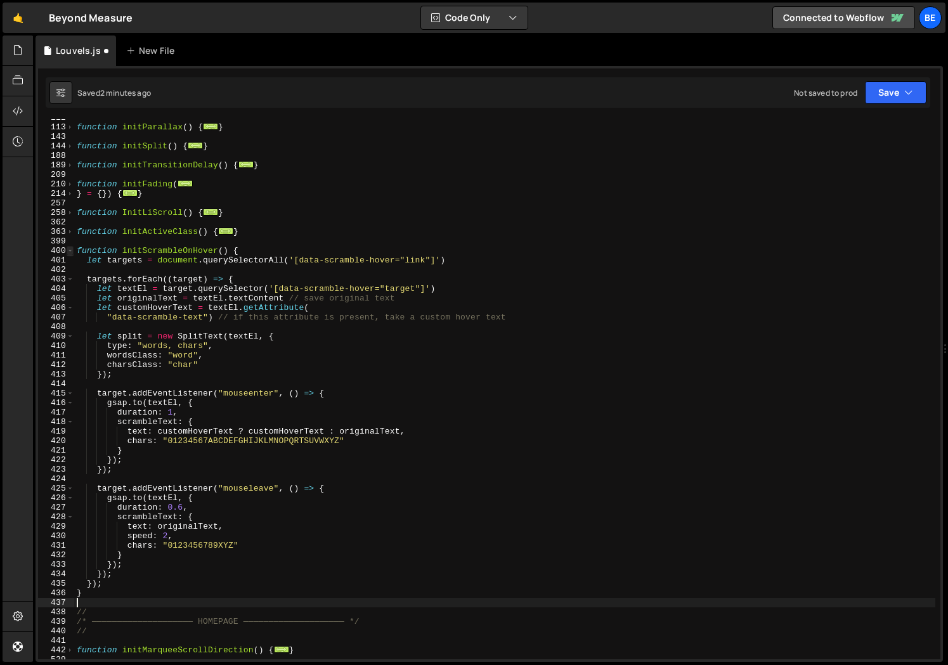
click at [70, 250] on span at bounding box center [70, 251] width 7 height 10
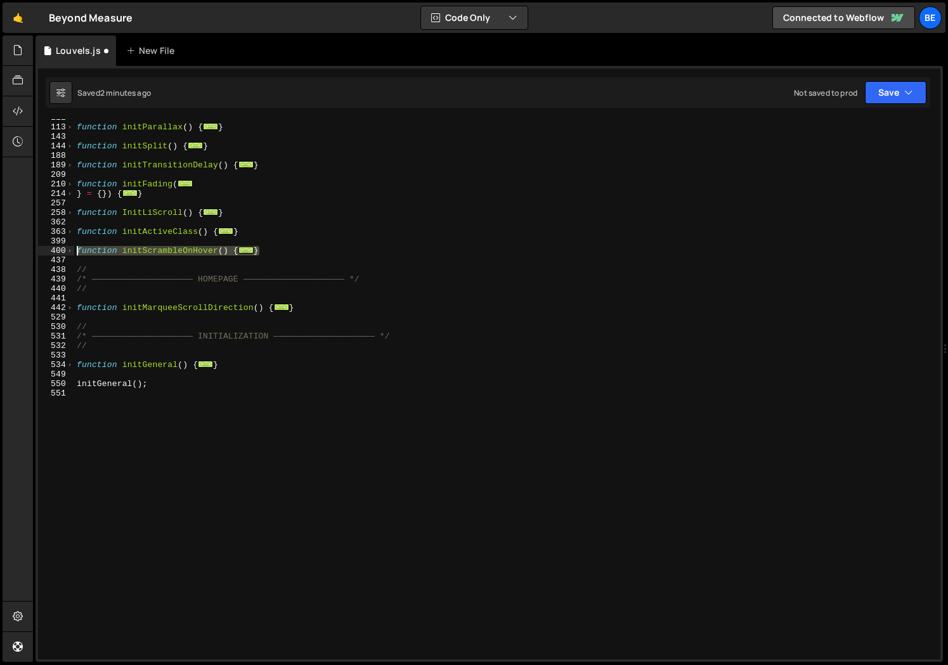
drag, startPoint x: 284, startPoint y: 254, endPoint x: 25, endPoint y: 247, distance: 259.5
click at [25, 247] on div "Hold on a sec... Are you certain you wish to leave this page? Any changes you'v…" at bounding box center [474, 332] width 948 height 665
paste textarea "}"
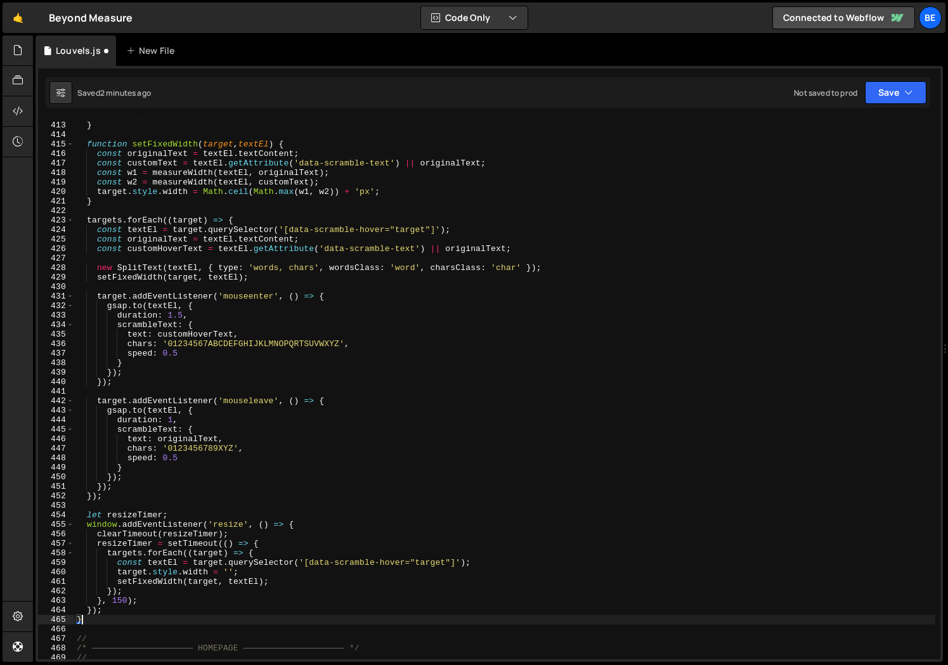
scroll to position [3918, 0]
click at [226, 323] on div "return w ; } function setFixedWidth ( target , textEl ) { const originalText = …" at bounding box center [504, 390] width 861 height 559
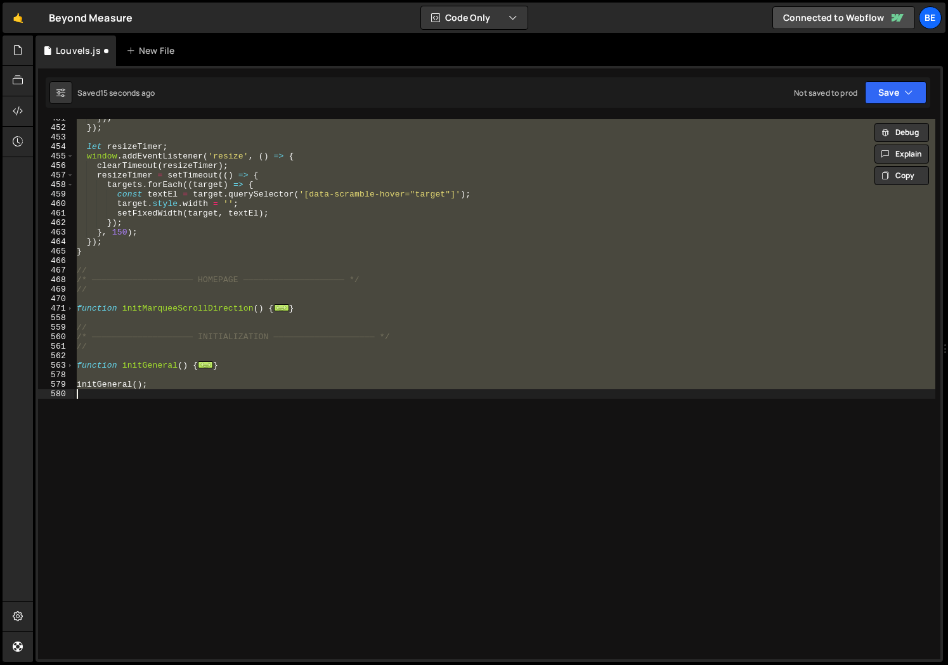
type textarea "}); }"
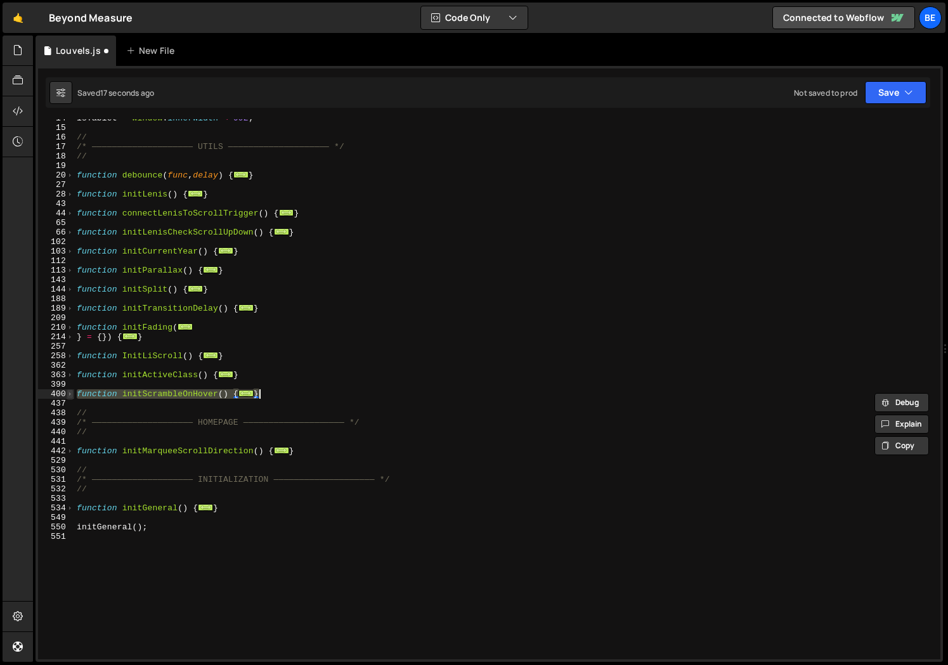
click at [70, 395] on span at bounding box center [70, 394] width 7 height 10
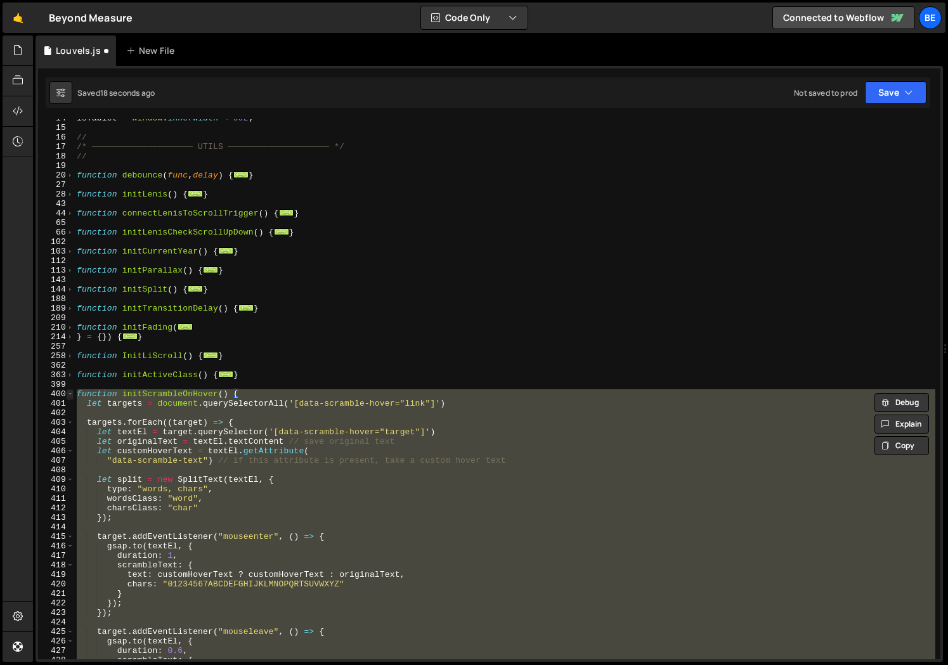
click at [72, 393] on span at bounding box center [70, 394] width 7 height 10
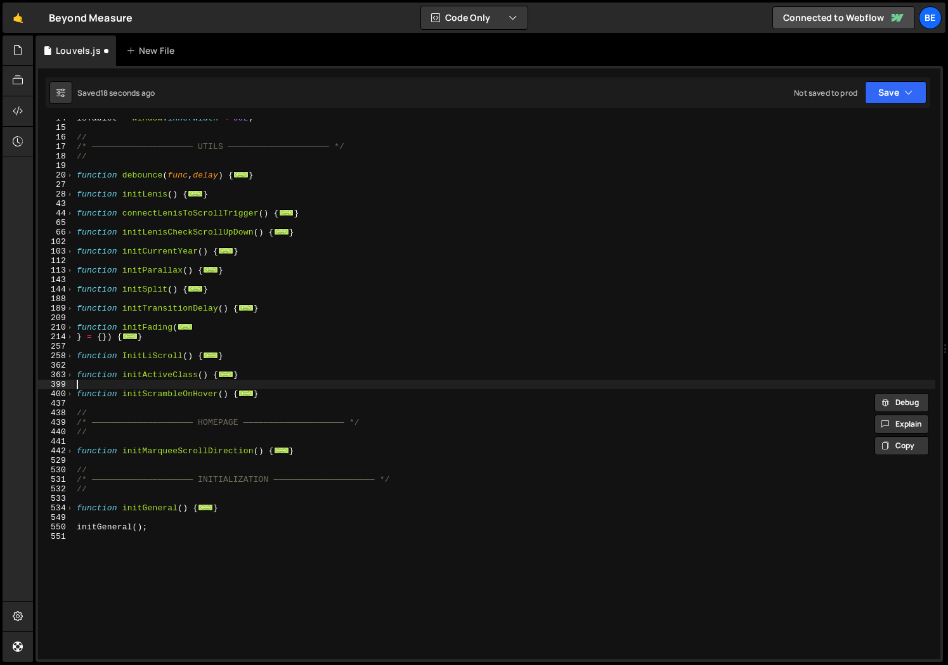
click at [127, 380] on div "isTablet = window . innerWidth < 992 ; // /* ———————————————————— UTILS ———————…" at bounding box center [504, 393] width 861 height 559
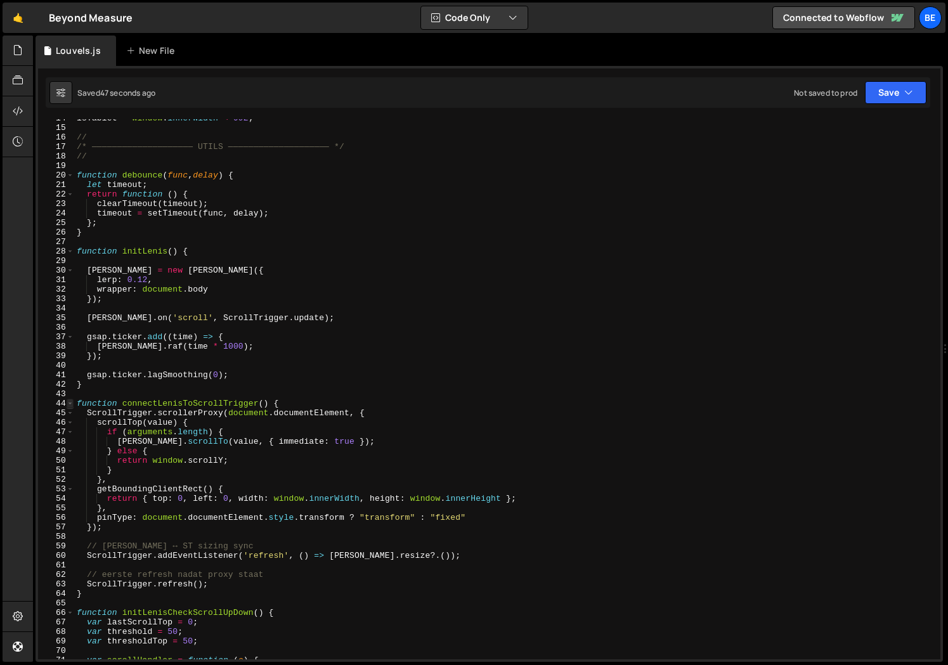
click at [70, 405] on span at bounding box center [70, 404] width 7 height 10
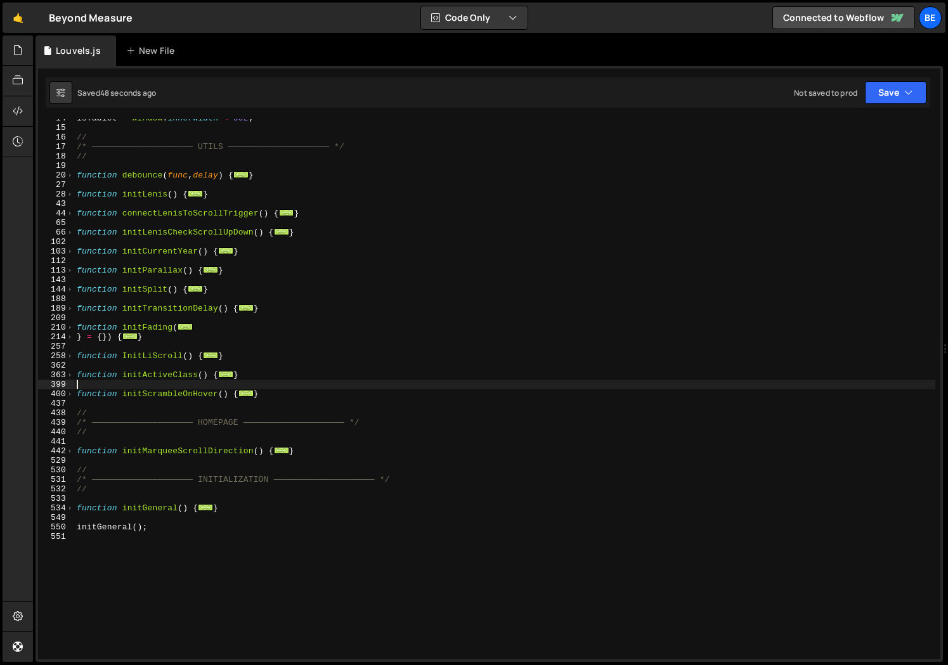
scroll to position [101, 0]
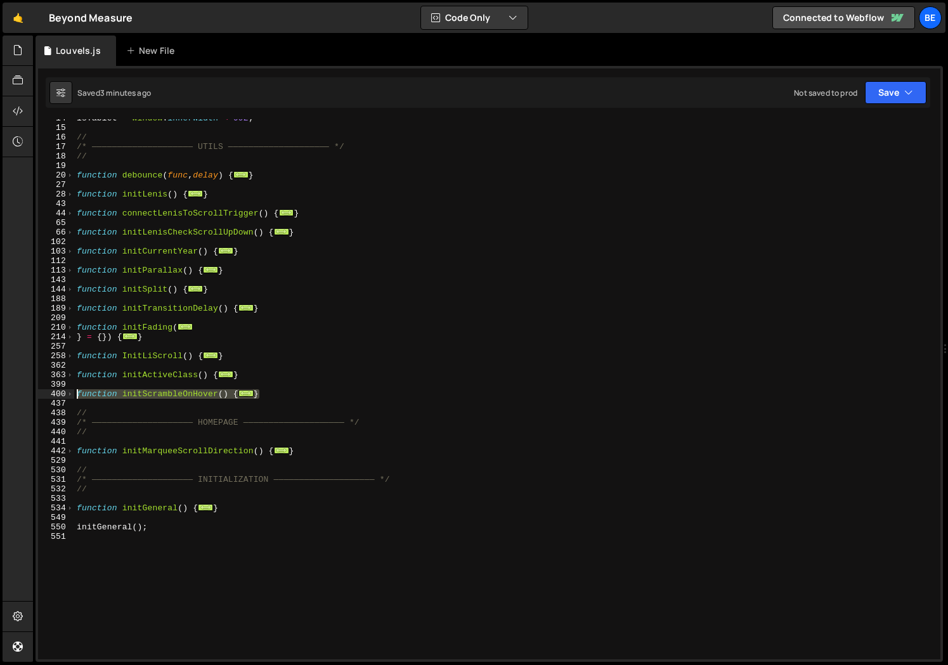
drag, startPoint x: 277, startPoint y: 396, endPoint x: 22, endPoint y: 396, distance: 254.3
click at [22, 396] on div "Hold on a sec... Are you certain you wish to leave this page? Any changes you'v…" at bounding box center [474, 332] width 948 height 665
paste textarea "}"
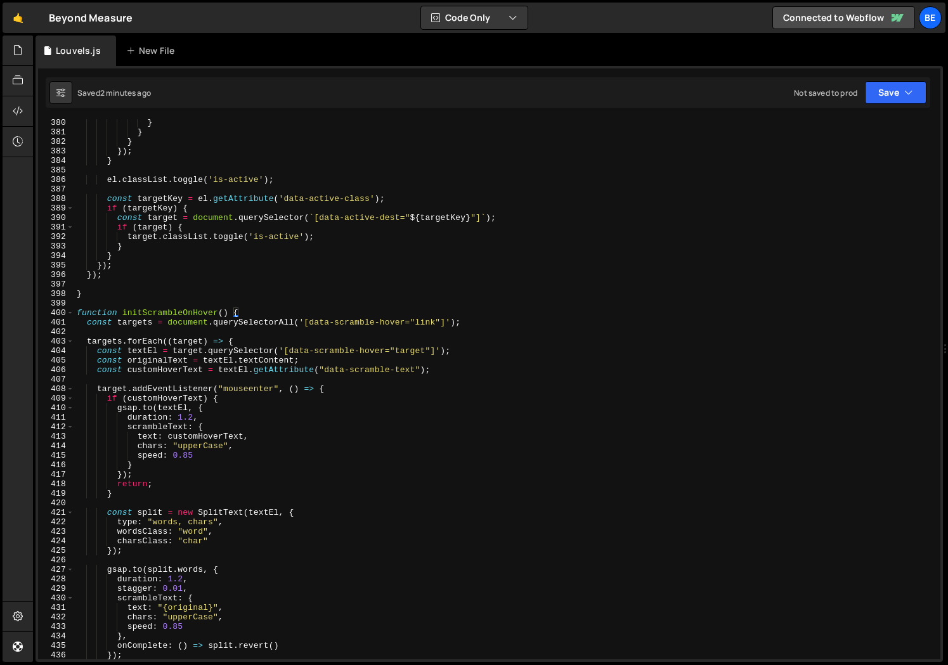
scroll to position [3605, 0]
click at [72, 317] on span at bounding box center [70, 315] width 7 height 10
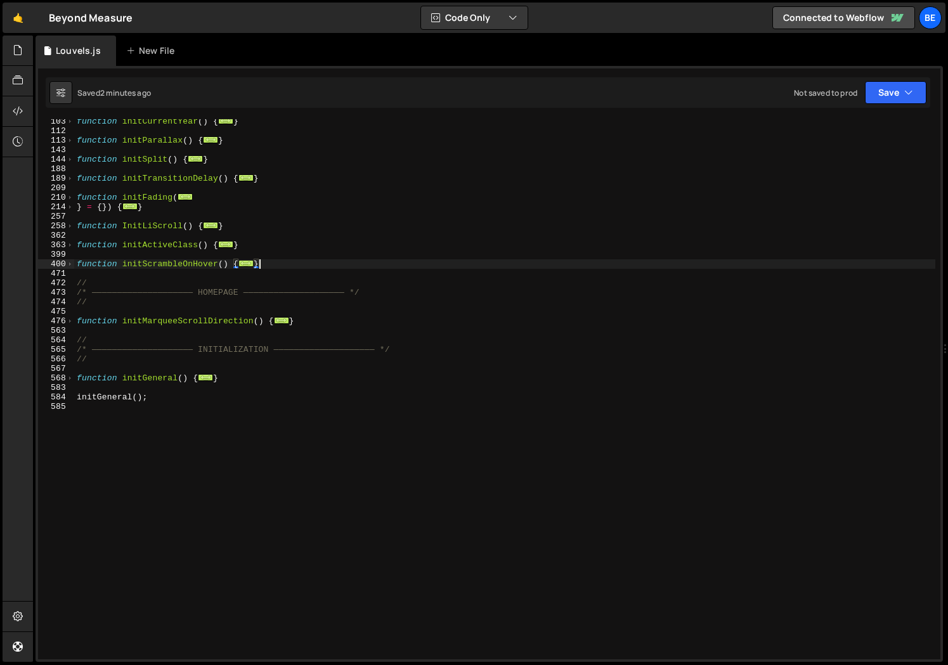
scroll to position [227, 0]
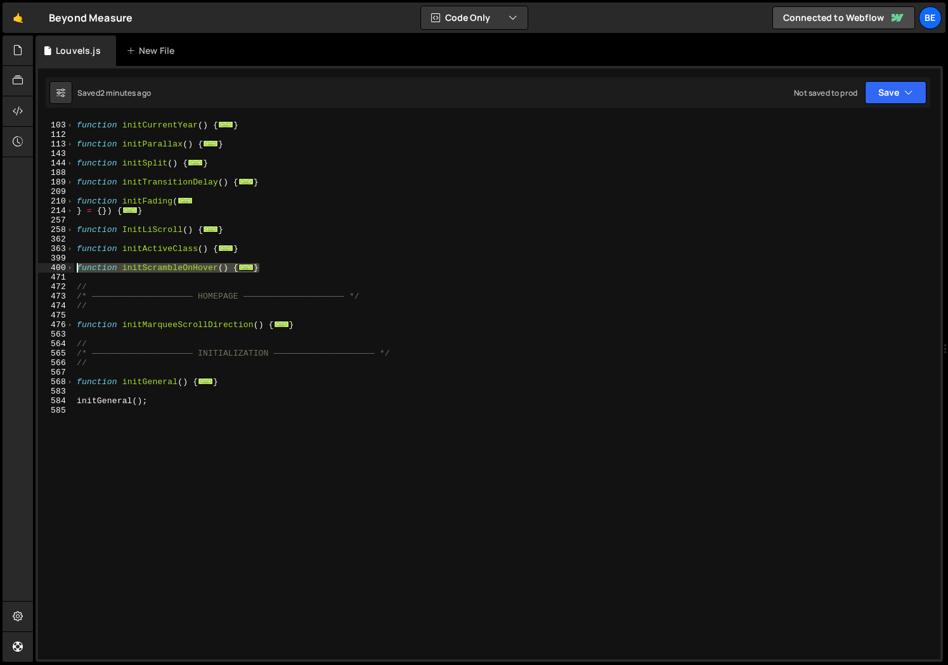
drag, startPoint x: 276, startPoint y: 271, endPoint x: 8, endPoint y: 268, distance: 268.3
click at [8, 268] on div "Hold on a sec... Are you certain you wish to leave this page? Any changes you'v…" at bounding box center [474, 332] width 948 height 665
paste textarea "}"
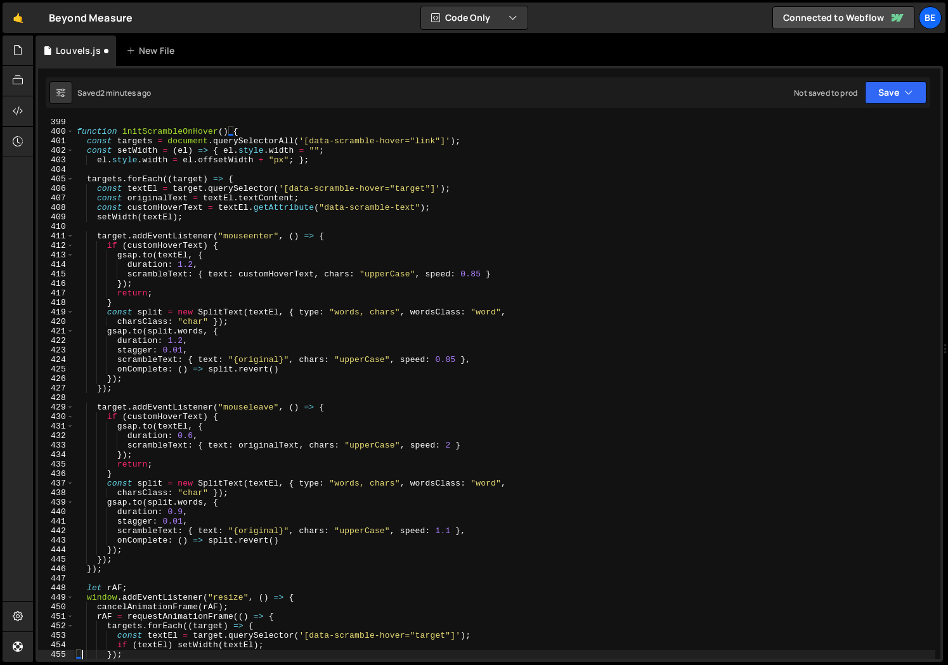
scroll to position [3788, 0]
click at [70, 129] on span at bounding box center [70, 132] width 7 height 10
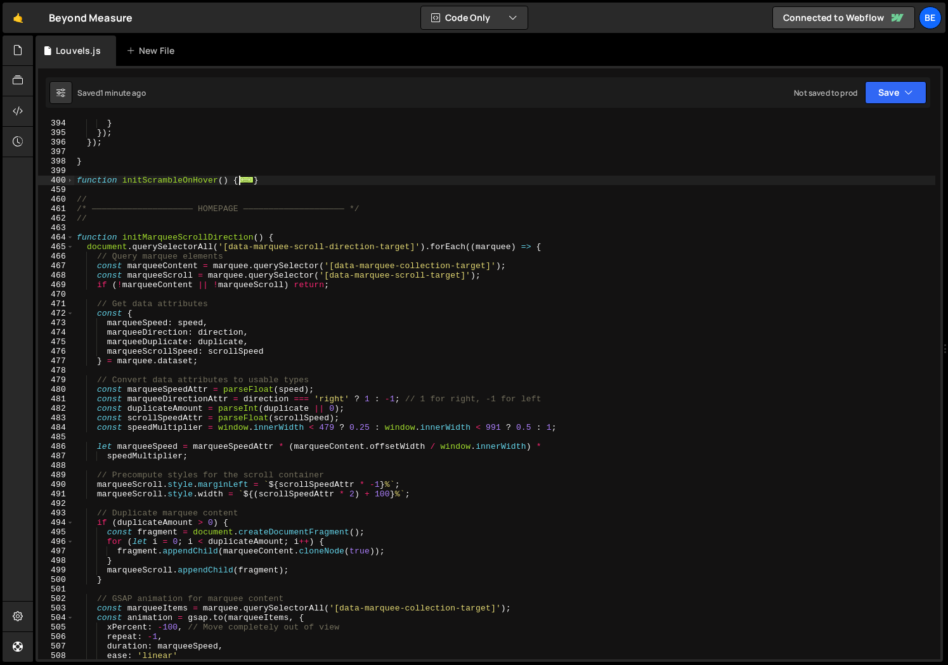
scroll to position [3740, 0]
drag, startPoint x: 279, startPoint y: 179, endPoint x: 34, endPoint y: 179, distance: 245.5
click at [34, 179] on div "Files New File Javascript files 0 anton mobility.js 0 0 Byont JS.js 0 0 gpt con…" at bounding box center [490, 349] width 915 height 627
paste textarea "}"
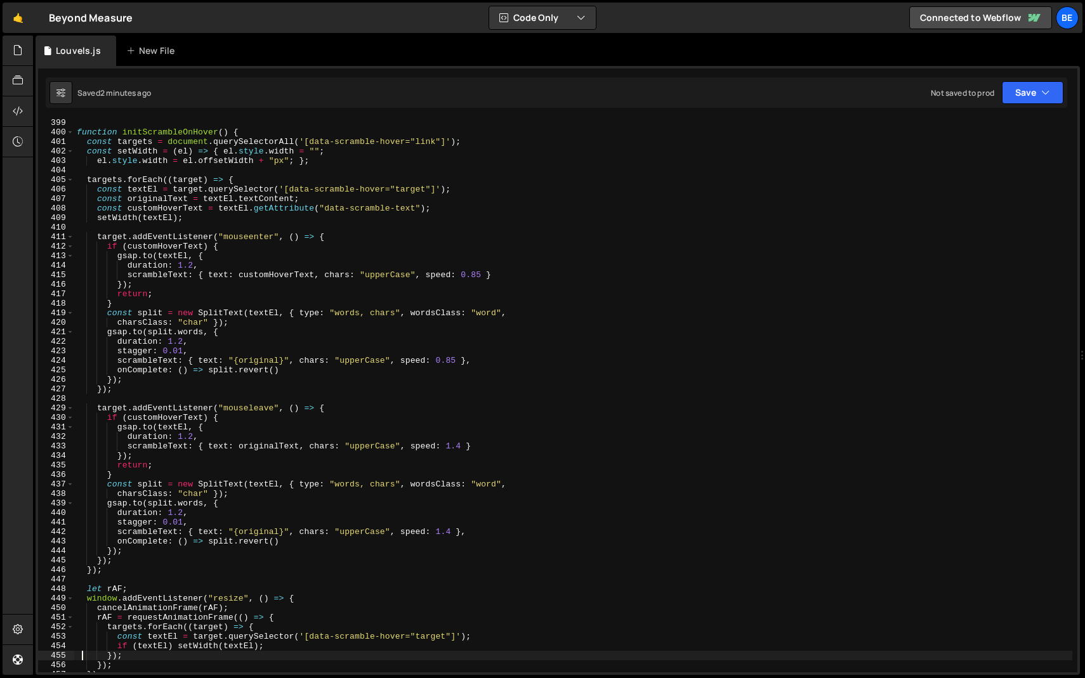
scroll to position [3669, 0]
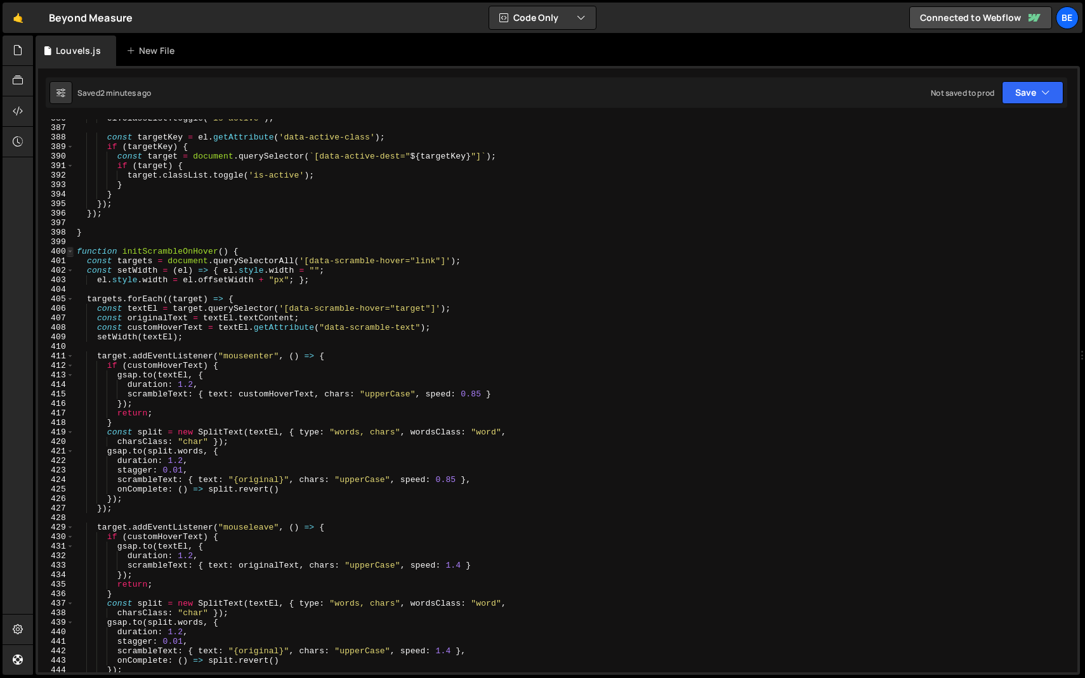
click at [70, 251] on span at bounding box center [70, 252] width 7 height 10
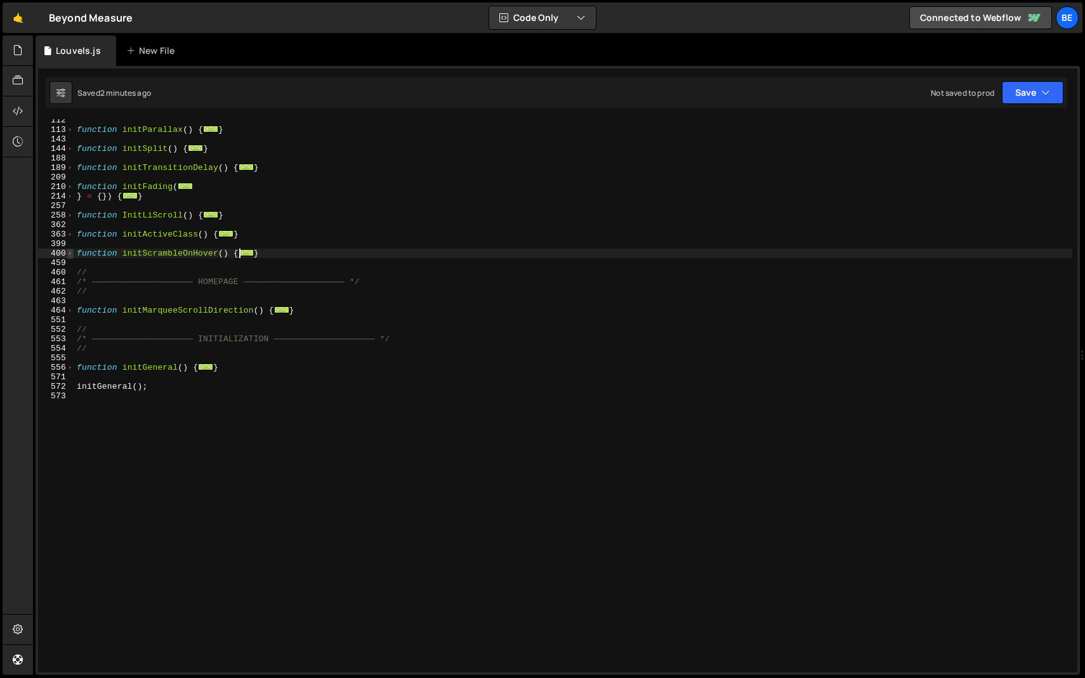
scroll to position [242, 0]
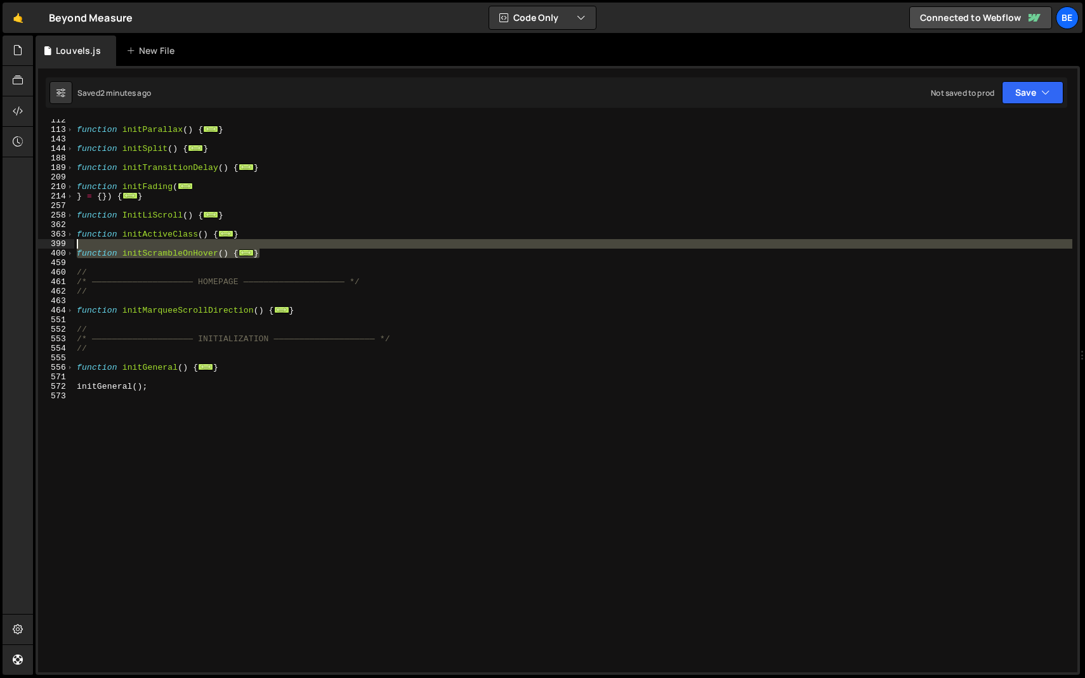
drag, startPoint x: 272, startPoint y: 253, endPoint x: 37, endPoint y: 242, distance: 234.9
click at [37, 242] on div "}); 112 113 143 144 188 189 209 210 214 257 258 362 363 399 400 459 460 461 462…" at bounding box center [558, 370] width 1044 height 609
click at [280, 257] on div "function initParallax ( ) { ... } function initSplit ( ) { ... } function initT…" at bounding box center [573, 395] width 998 height 553
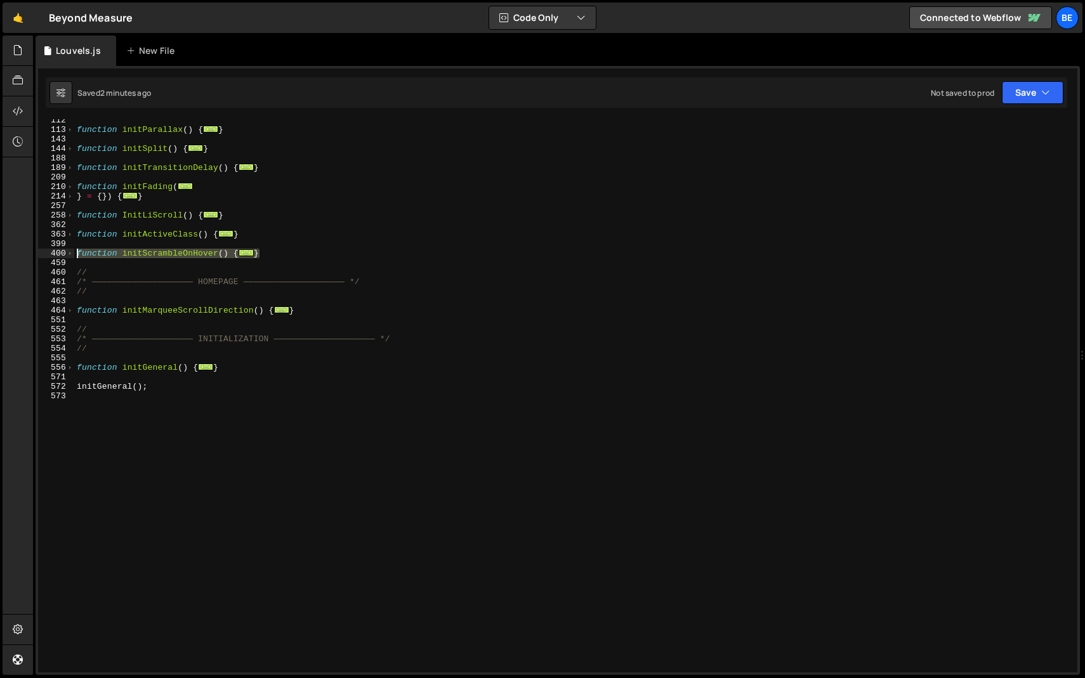
drag, startPoint x: 293, startPoint y: 257, endPoint x: 4, endPoint y: 257, distance: 288.6
click at [4, 257] on div "Hold on a sec... Are you certain you wish to leave this page? Any changes you'v…" at bounding box center [542, 339] width 1085 height 678
paste textarea "}"
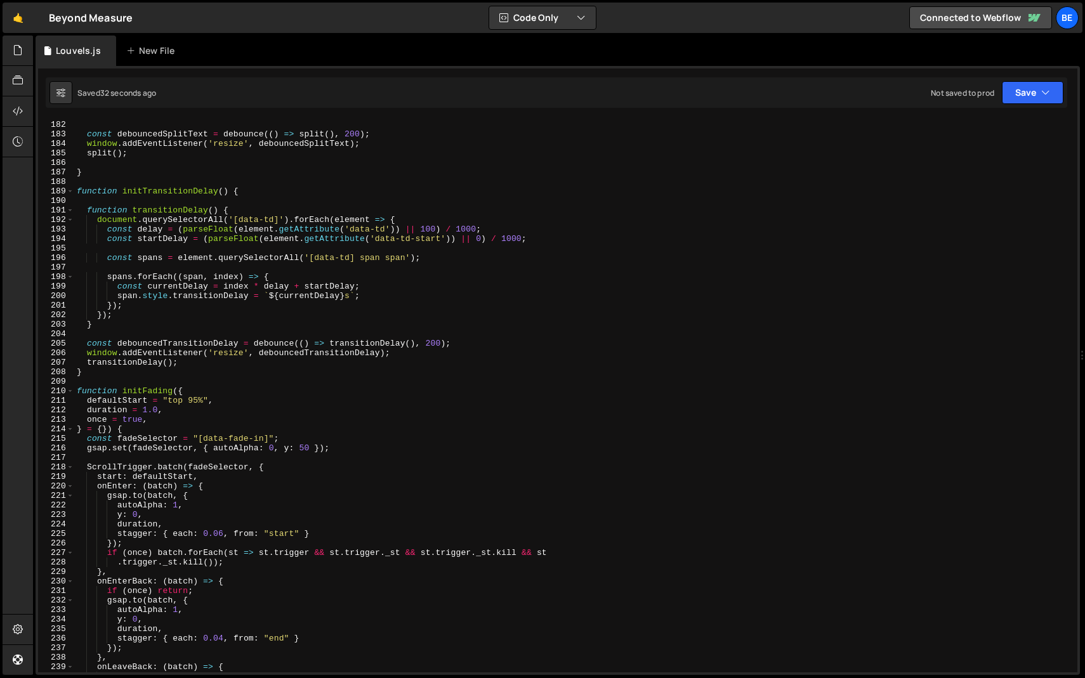
scroll to position [1712, 0]
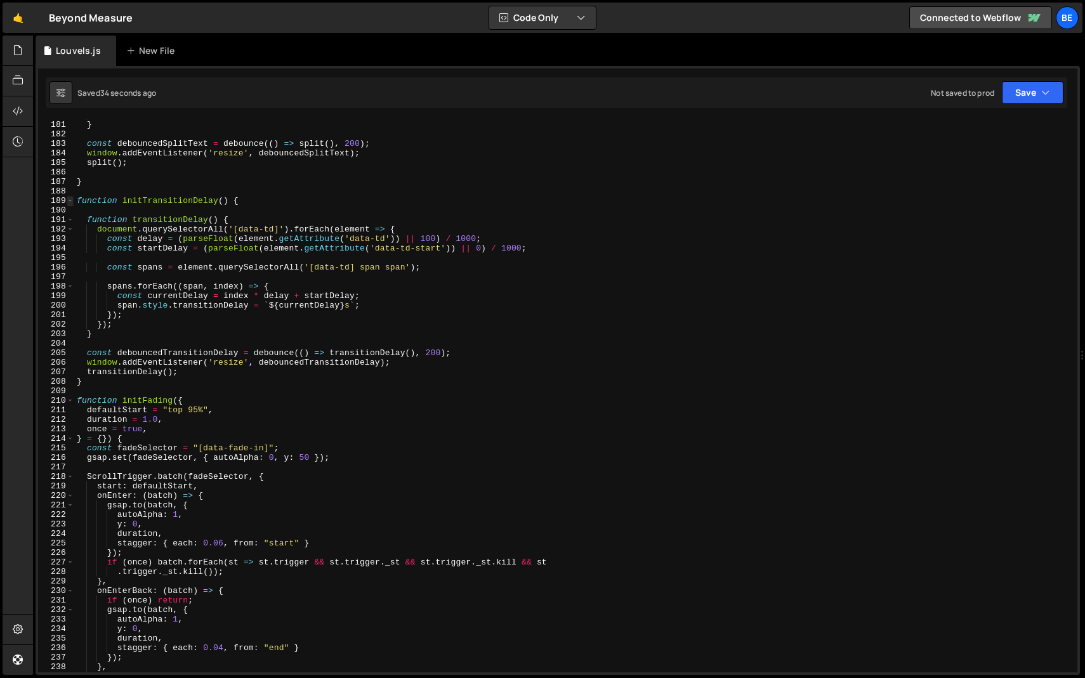
click at [67, 203] on span at bounding box center [70, 201] width 7 height 10
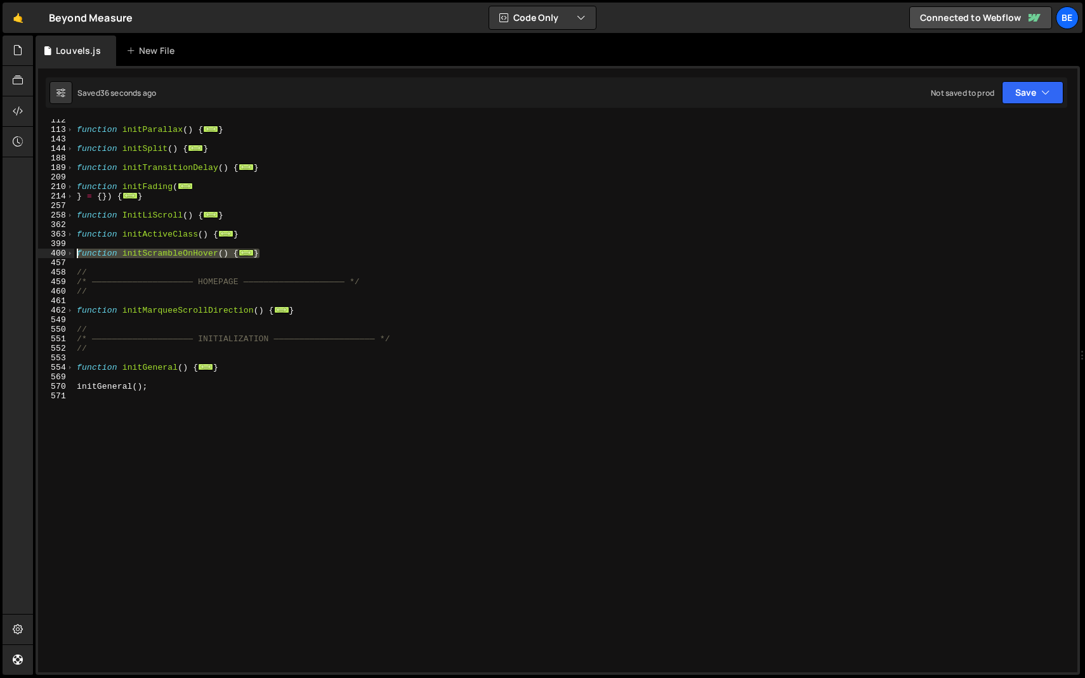
drag, startPoint x: 271, startPoint y: 251, endPoint x: 0, endPoint y: 249, distance: 271.5
click at [0, 249] on div "Hold on a sec... Are you certain you wish to leave this page? Any changes you'v…" at bounding box center [542, 339] width 1085 height 678
paste textarea "}"
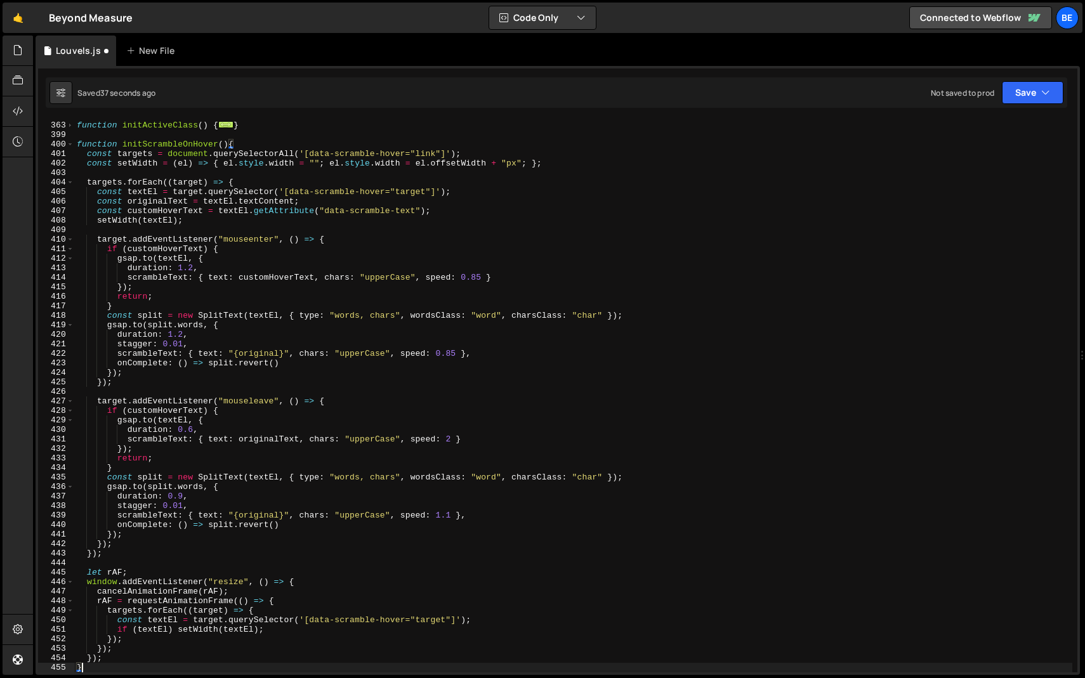
scroll to position [3443, 0]
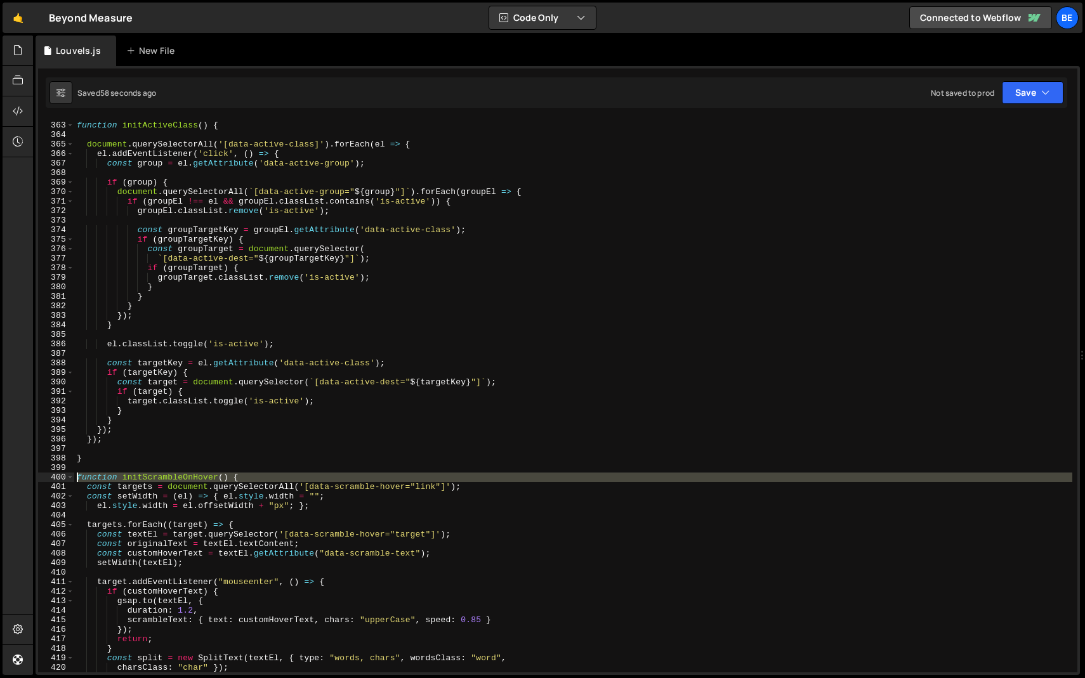
click at [65, 479] on div "400" at bounding box center [56, 478] width 36 height 10
type textarea "function initScrambleOnHover() { const targets = document.querySelectorAll('[da…"
click at [69, 478] on span at bounding box center [70, 478] width 7 height 10
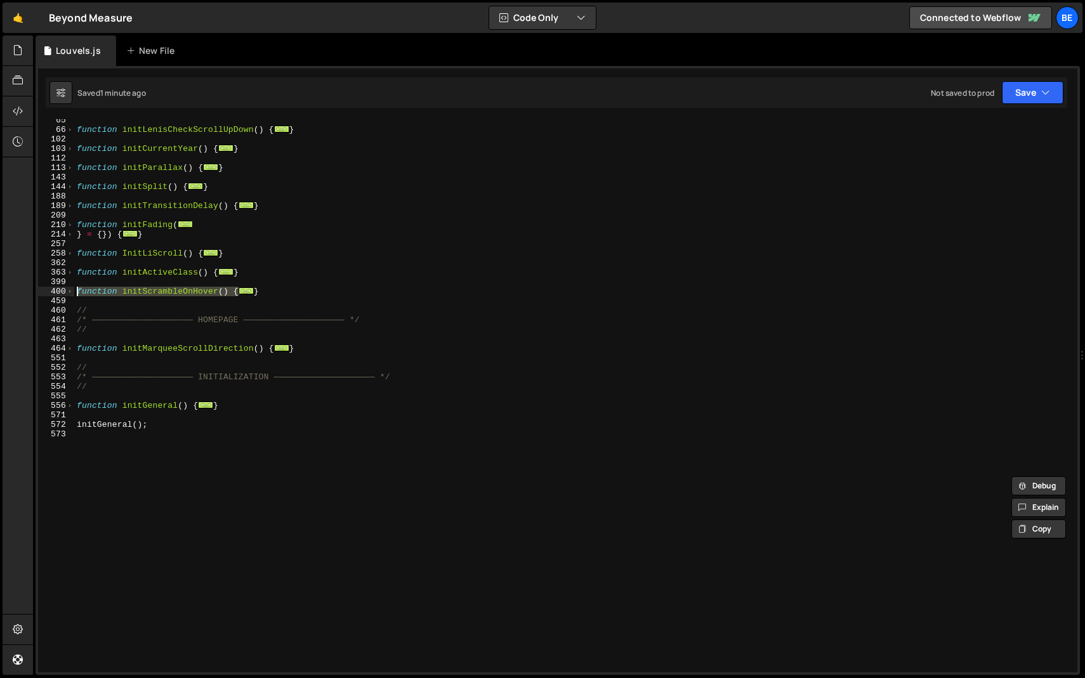
scroll to position [178, 0]
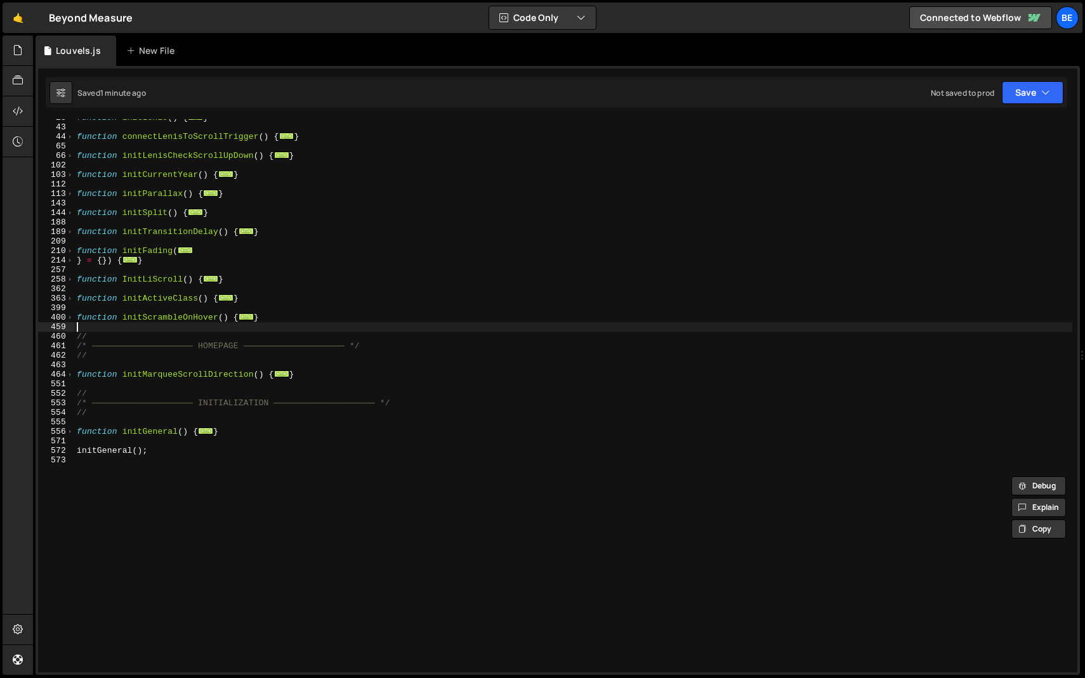
click at [244, 329] on div "function initLenis ( ) { ... } function connectLenisToScrollTrigger ( ) { ... }…" at bounding box center [573, 399] width 998 height 572
drag, startPoint x: 272, startPoint y: 320, endPoint x: 51, endPoint y: 320, distance: 220.7
click at [51, 320] on div "28 43 44 65 66 102 103 112 113 143 144 188 189 209 210 214 257 258 362 363 399 …" at bounding box center [557, 395] width 1039 height 553
type textarea "function initScrambleOnHover() { const targets = document.querySelectorAll('[da…"
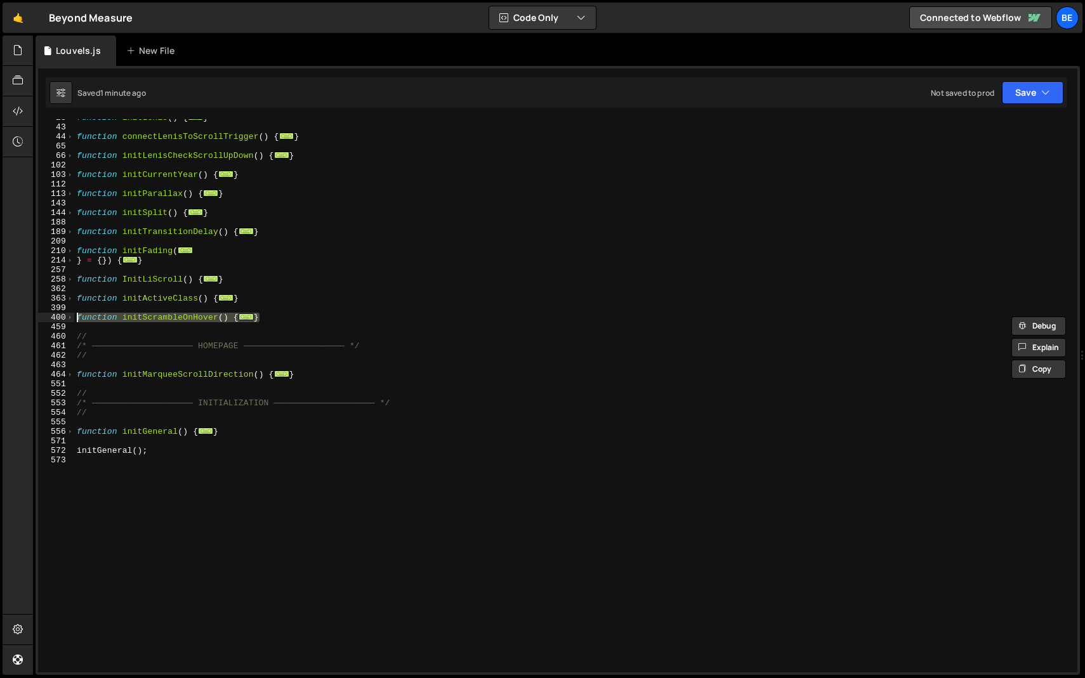
click at [131, 326] on div "function initLenis ( ) { ... } function connectLenisToScrollTrigger ( ) { ... }…" at bounding box center [573, 399] width 998 height 572
drag, startPoint x: 276, startPoint y: 314, endPoint x: 27, endPoint y: 318, distance: 249.3
click at [26, 318] on div "Hold on a sec... Are you certain you wish to leave this page? Any changes you'v…" at bounding box center [542, 339] width 1085 height 678
paste textarea "}"
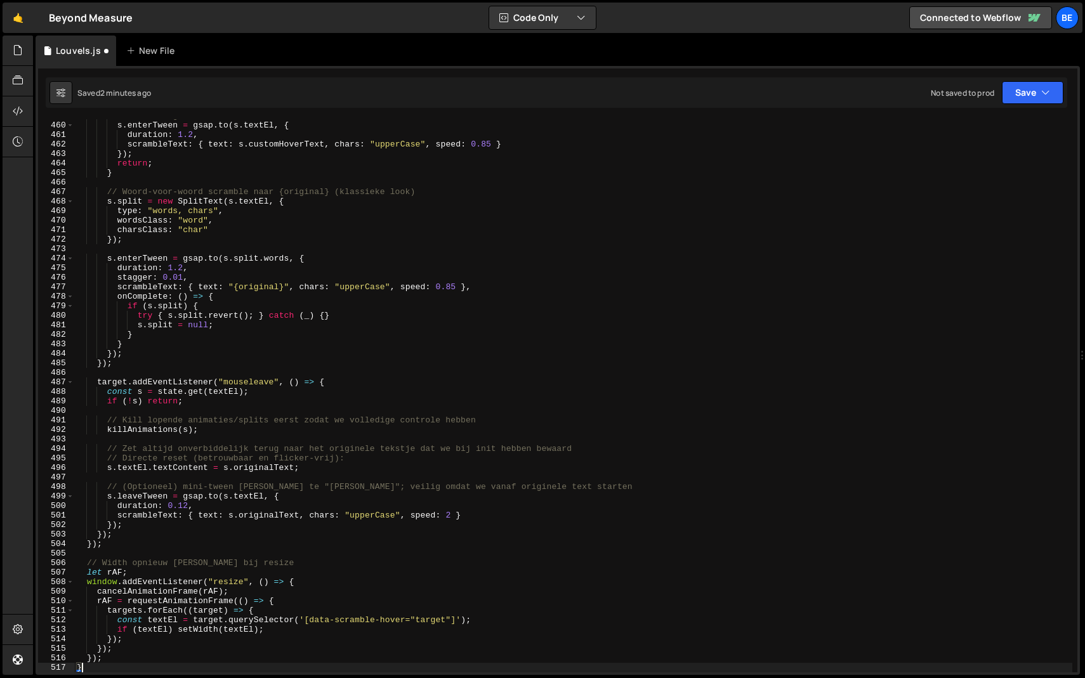
scroll to position [4366, 0]
click at [369, 389] on div "// Eenvoudige scramble naar custom tekst s . enterTween = gsap . to ( s . textE…" at bounding box center [573, 397] width 998 height 572
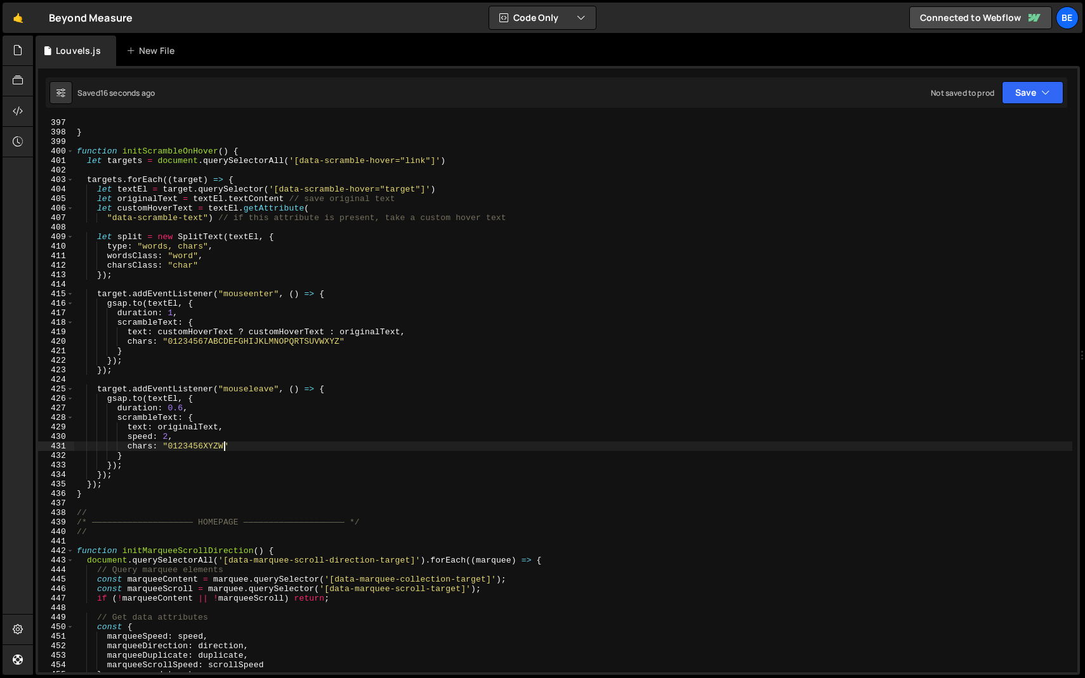
scroll to position [3759, 0]
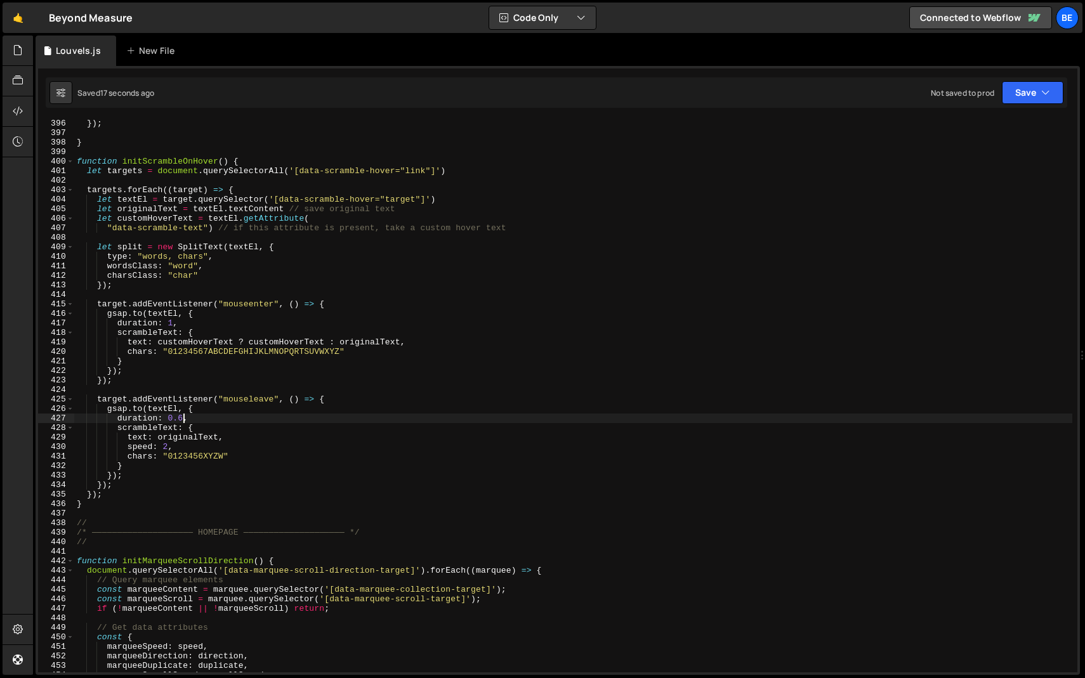
click at [181, 419] on div "}) ; } function initScrambleOnHover ( ) { let targets = document . querySelecto…" at bounding box center [573, 405] width 998 height 572
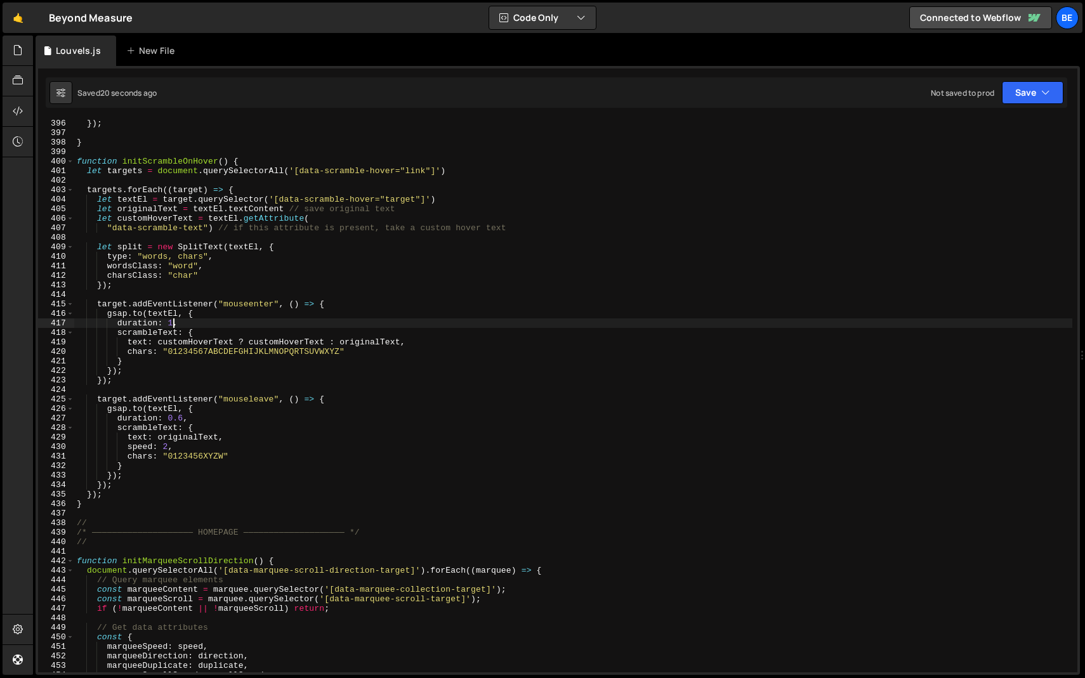
click at [171, 324] on div "}) ; } function initScrambleOnHover ( ) { let targets = document . querySelecto…" at bounding box center [573, 405] width 998 height 572
click at [185, 419] on div "}) ; } function initScrambleOnHover ( ) { let targets = document . querySelecto…" at bounding box center [573, 405] width 998 height 572
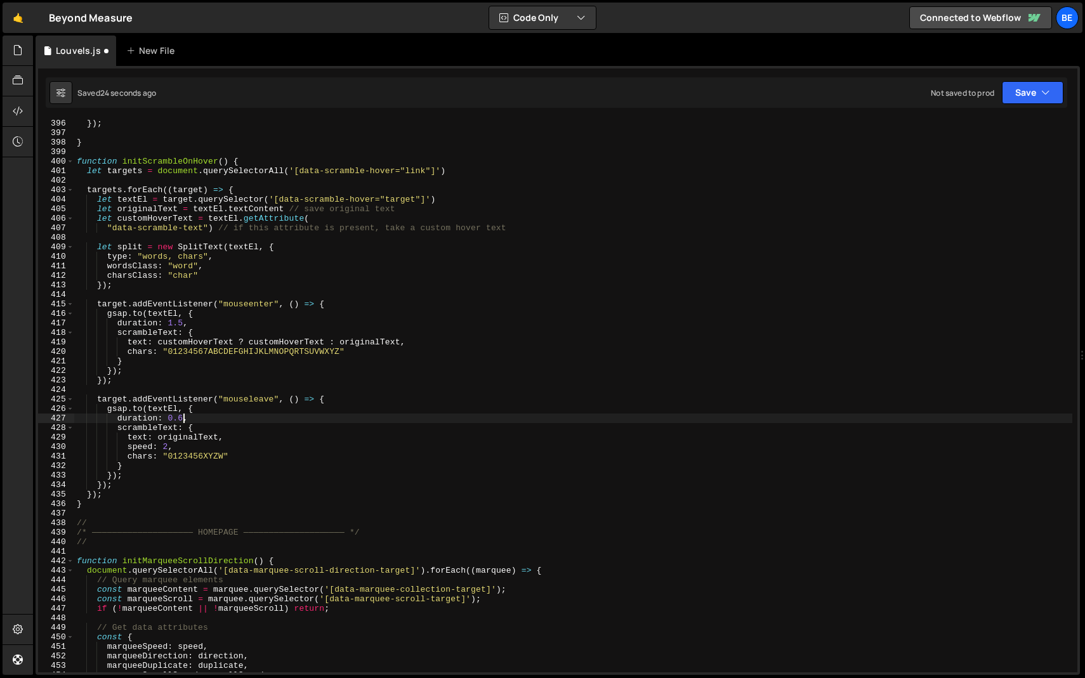
click at [184, 322] on div "}) ; } function initScrambleOnHover ( ) { let targets = document . querySelecto…" at bounding box center [573, 405] width 998 height 572
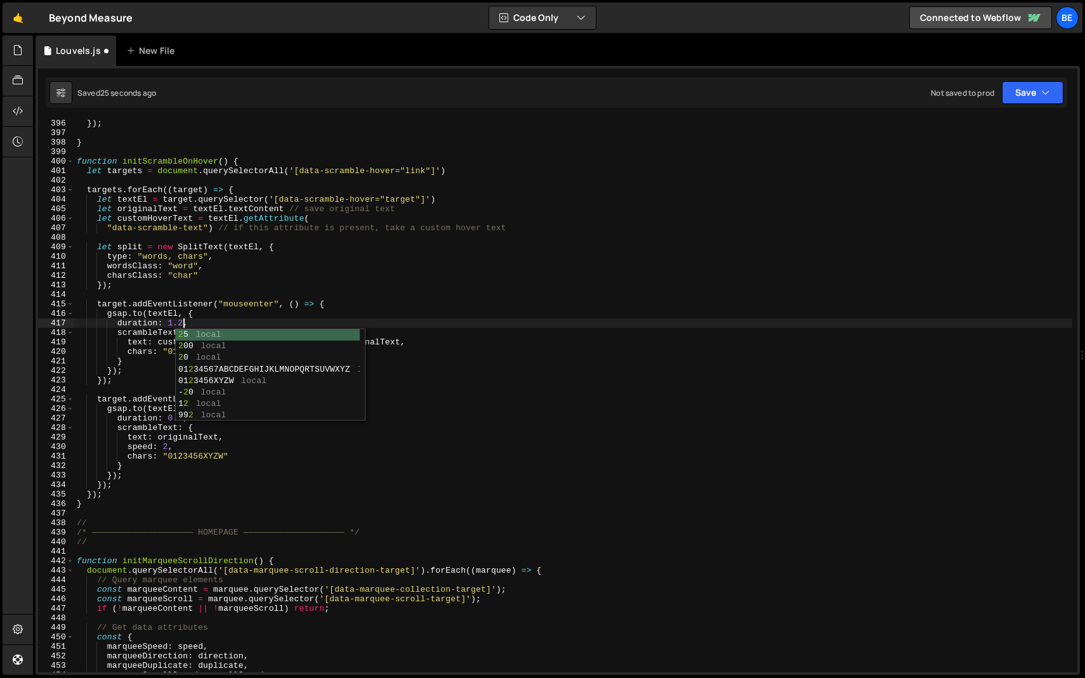
click at [245, 317] on div "}) ; } function initScrambleOnHover ( ) { let targets = document . querySelecto…" at bounding box center [573, 405] width 998 height 572
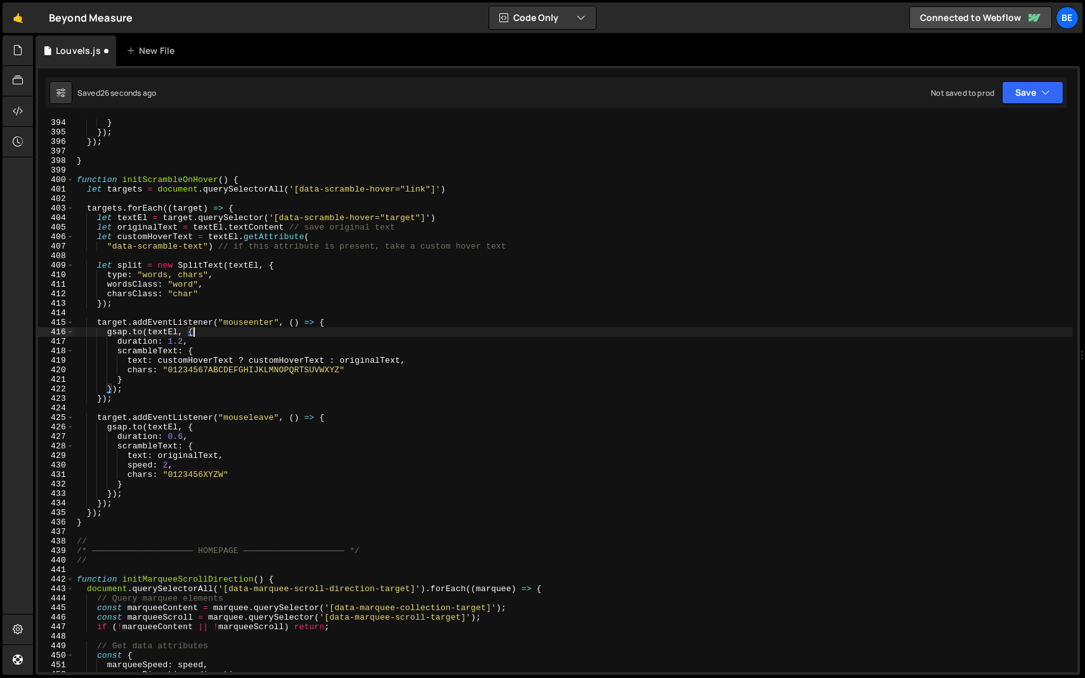
scroll to position [3740, 0]
click at [170, 461] on div "} }) ; }) ; } function initScrambleOnHover ( ) { let targets = document . query…" at bounding box center [573, 404] width 998 height 572
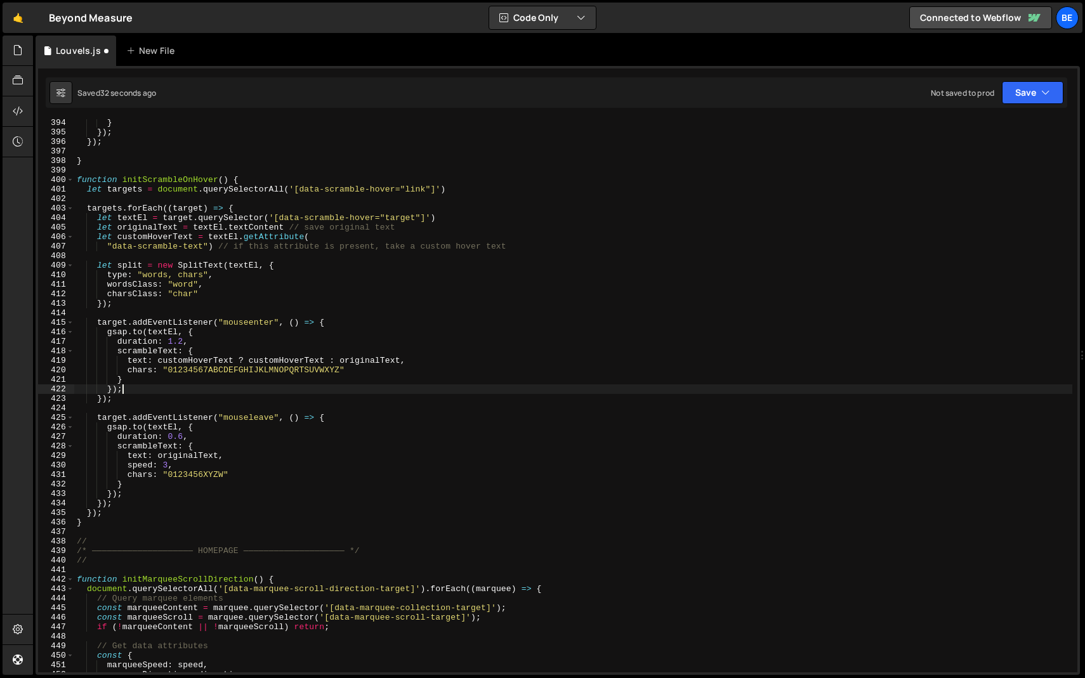
click at [256, 391] on div "} }) ; }) ; } function initScrambleOnHover ( ) { let targets = document . query…" at bounding box center [573, 404] width 998 height 572
click at [168, 462] on div "} }) ; }) ; } function initScrambleOnHover ( ) { let targets = document . query…" at bounding box center [573, 404] width 998 height 572
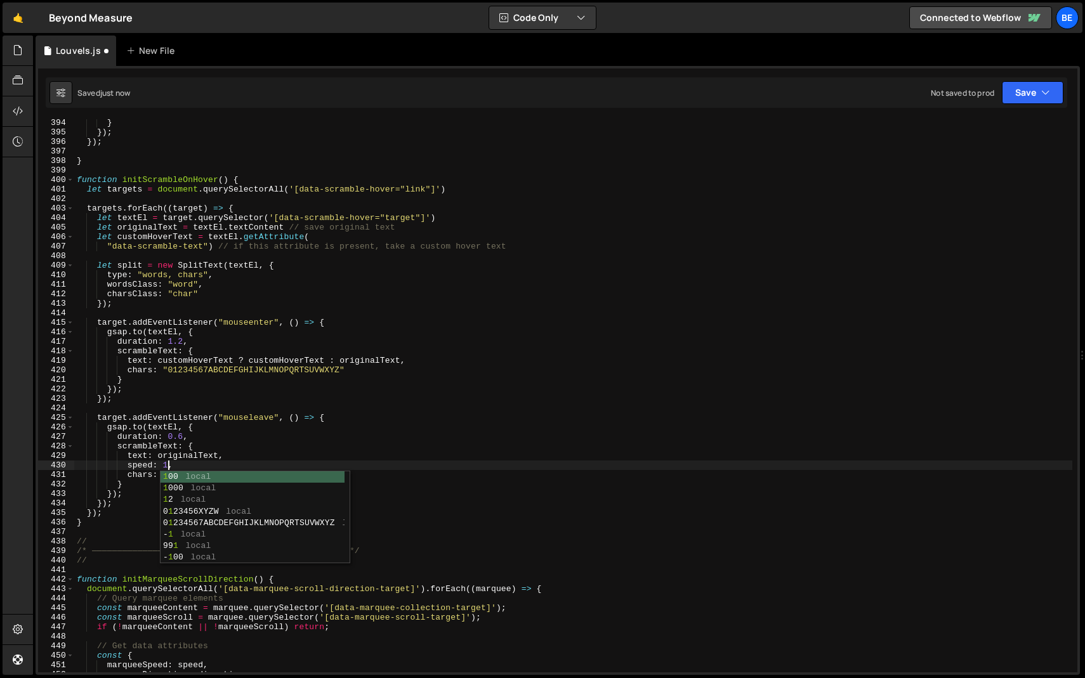
scroll to position [0, 6]
click at [226, 447] on div "} }) ; }) ; } function initScrambleOnHover ( ) { let targets = document . query…" at bounding box center [573, 404] width 998 height 572
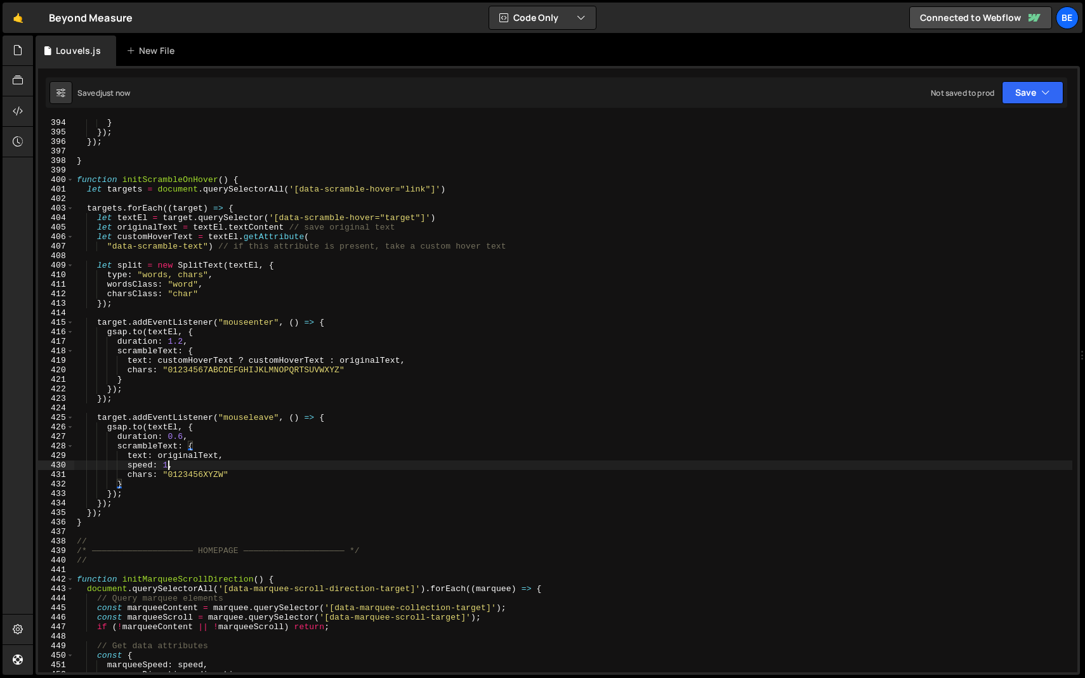
click at [169, 464] on div "} }) ; }) ; } function initScrambleOnHover ( ) { let targets = document . query…" at bounding box center [573, 404] width 998 height 572
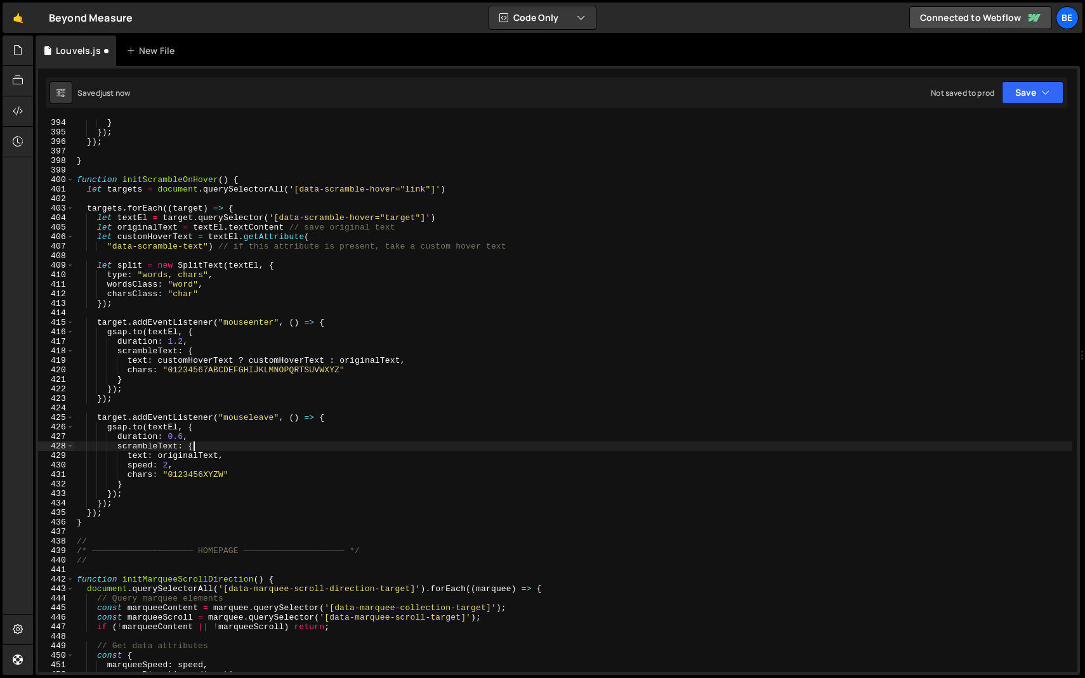
click at [237, 451] on div "} }) ; }) ; } function initScrambleOnHover ( ) { let targets = document . query…" at bounding box center [573, 404] width 998 height 572
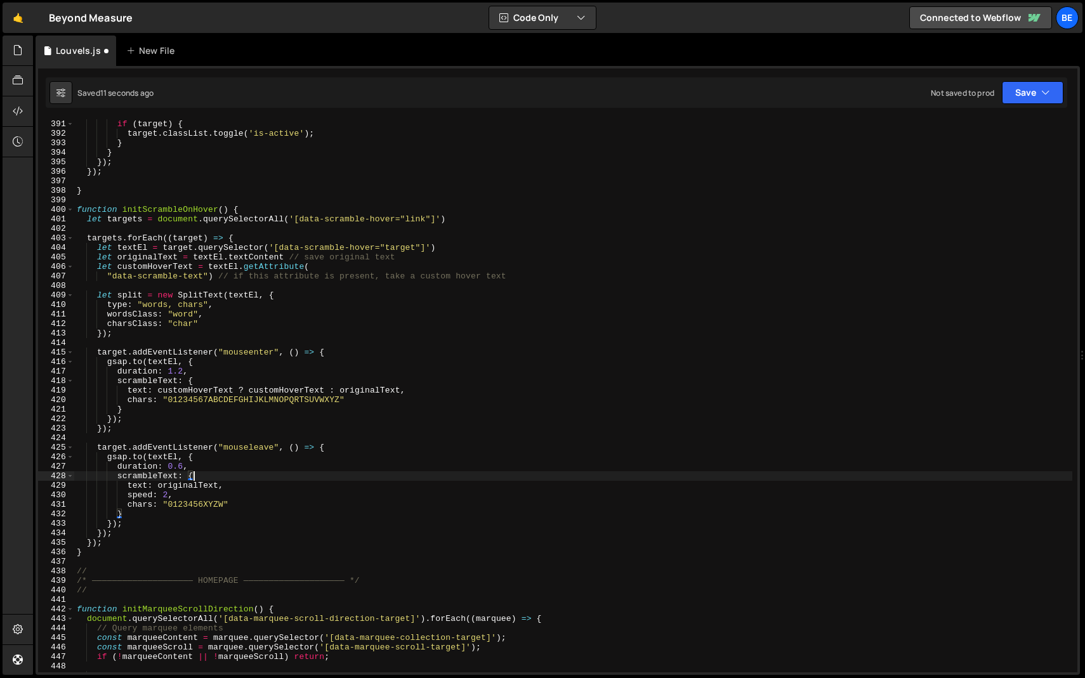
scroll to position [3711, 0]
click at [91, 554] on div "if ( target ) { target . classList . toggle ( 'is-active' ) ; } } }) ; }) ; } f…" at bounding box center [573, 405] width 998 height 572
drag, startPoint x: 218, startPoint y: 278, endPoint x: 488, endPoint y: 287, distance: 271.0
click at [488, 287] on div "if ( target ) { target . classList . toggle ( 'is-active' ) ; } } }) ; }) ; } f…" at bounding box center [573, 405] width 998 height 572
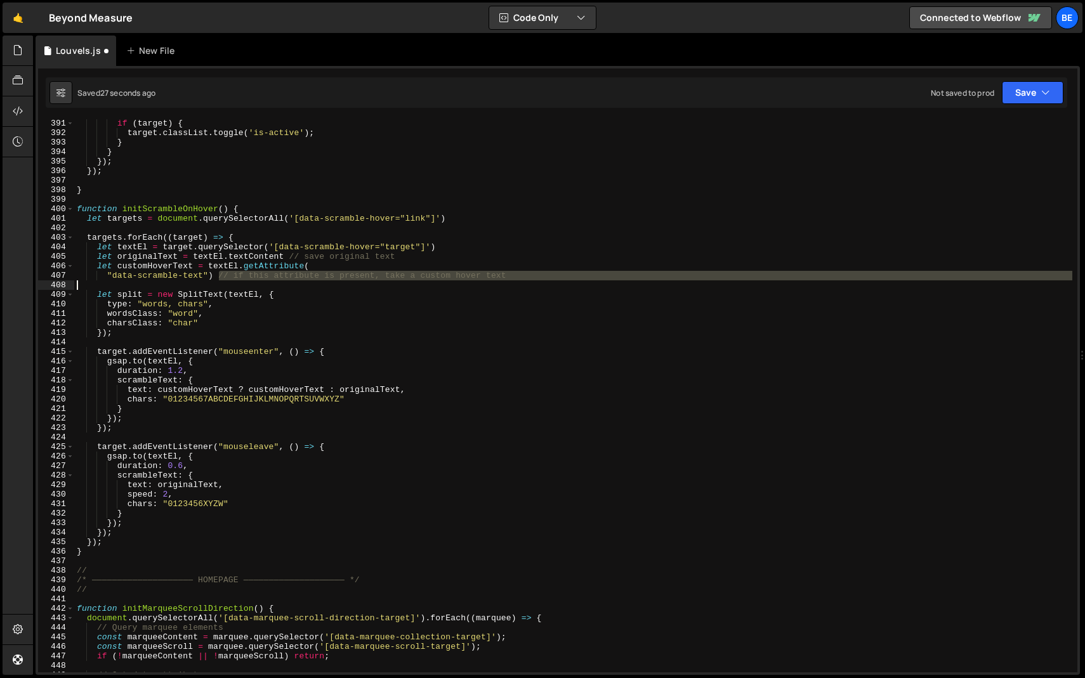
type textarea ""data-scramble-text") // if this attribute is present, take a custom hover text"
click at [488, 287] on div "if ( target ) { target . classList . toggle ( 'is-active' ) ; } } }) ; }) ; } f…" at bounding box center [573, 395] width 998 height 553
click at [184, 369] on div "if ( target ) { target . classList . toggle ( 'is-active' ) ; } } }) ; }) ; } f…" at bounding box center [573, 405] width 998 height 572
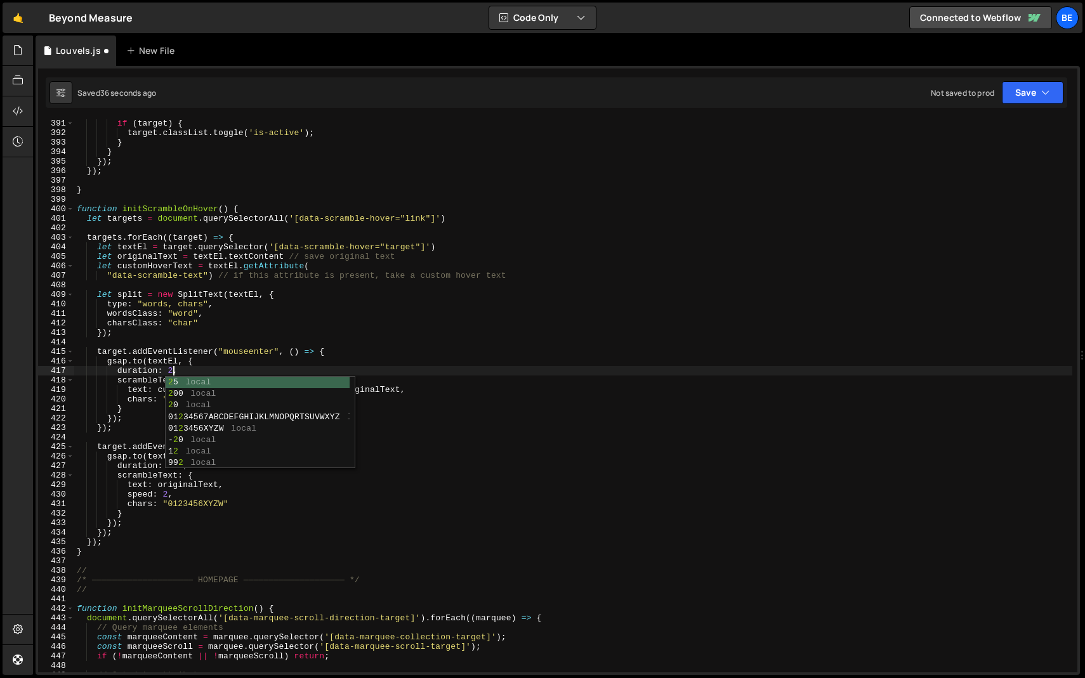
click at [138, 461] on div "if ( target ) { target . classList . toggle ( 'is-active' ) ; } } }) ; }) ; } f…" at bounding box center [573, 405] width 998 height 572
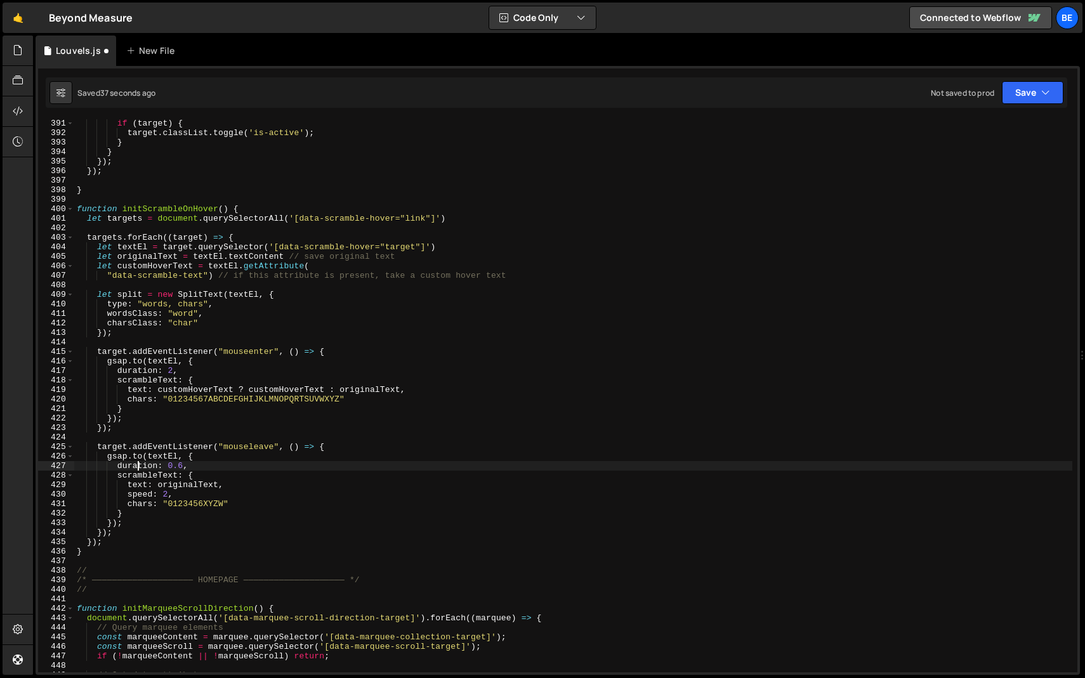
click at [184, 463] on div "if ( target ) { target . classList . toggle ( 'is-active' ) ; } } }) ; }) ; } f…" at bounding box center [573, 405] width 998 height 572
click at [223, 462] on div "if ( target ) { target . classList . toggle ( 'is-active' ) ; } } }) ; }) ; } f…" at bounding box center [573, 405] width 998 height 572
click at [176, 374] on div "if ( target ) { target . classList . toggle ( 'is-active' ) ; } } }) ; }) ; } f…" at bounding box center [573, 405] width 998 height 572
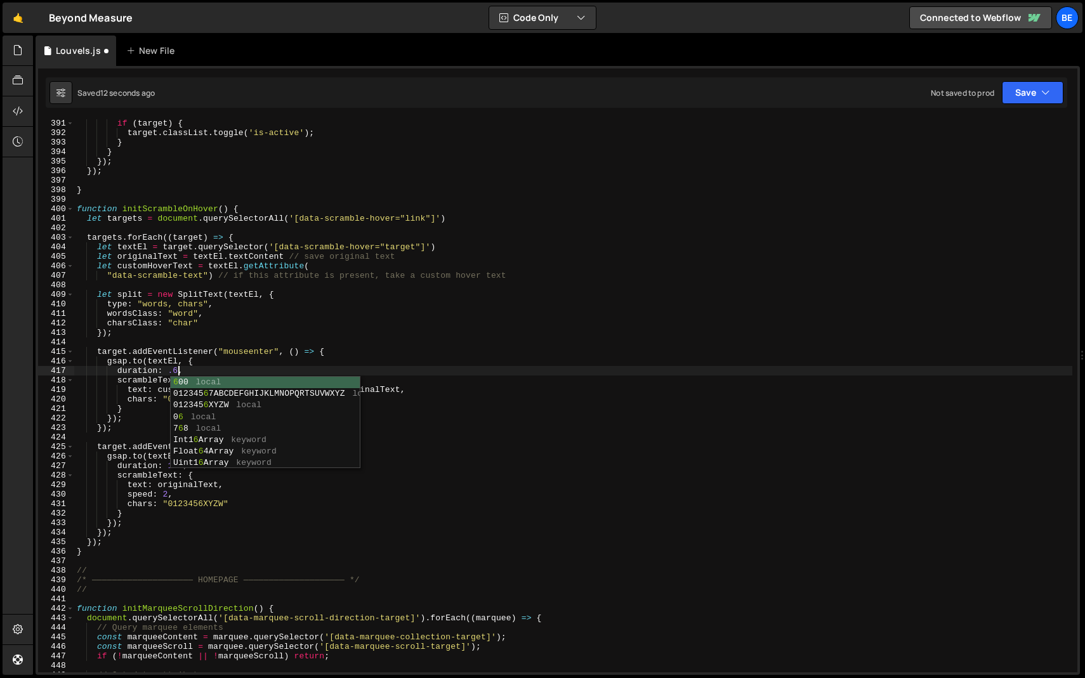
click at [129, 411] on div "if ( target ) { target . classList . toggle ( 'is-active' ) ; } } }) ; }) ; } f…" at bounding box center [573, 405] width 998 height 572
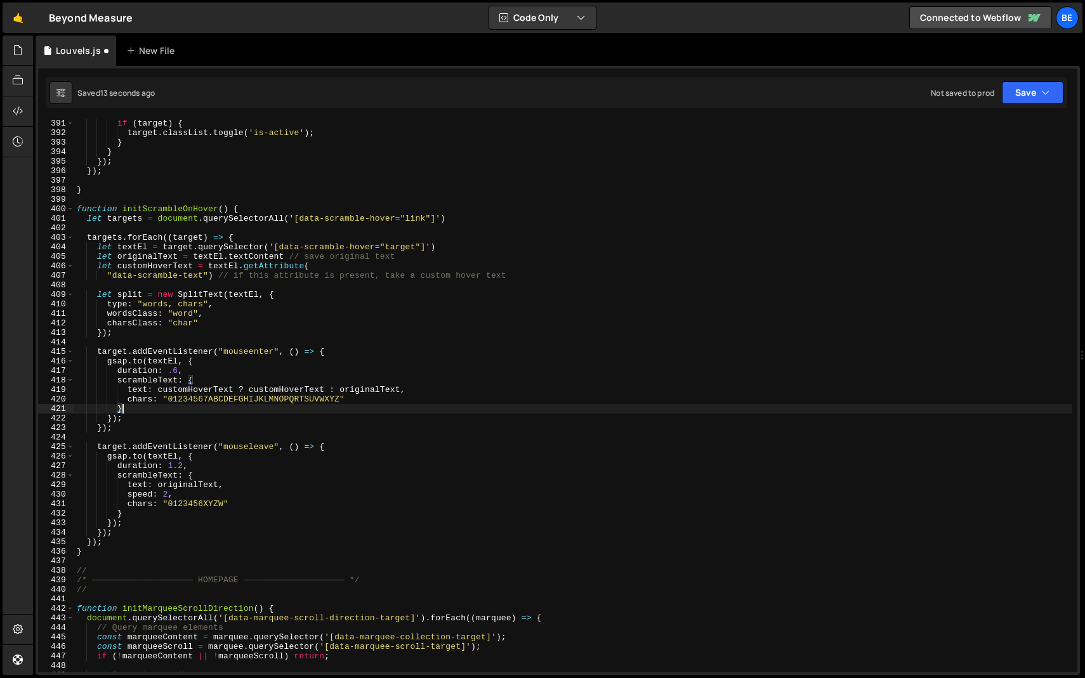
scroll to position [0, 3]
click at [177, 370] on div "if ( target ) { target . classList . toggle ( 'is-active' ) ; } } }) ; }) ; } f…" at bounding box center [573, 405] width 998 height 572
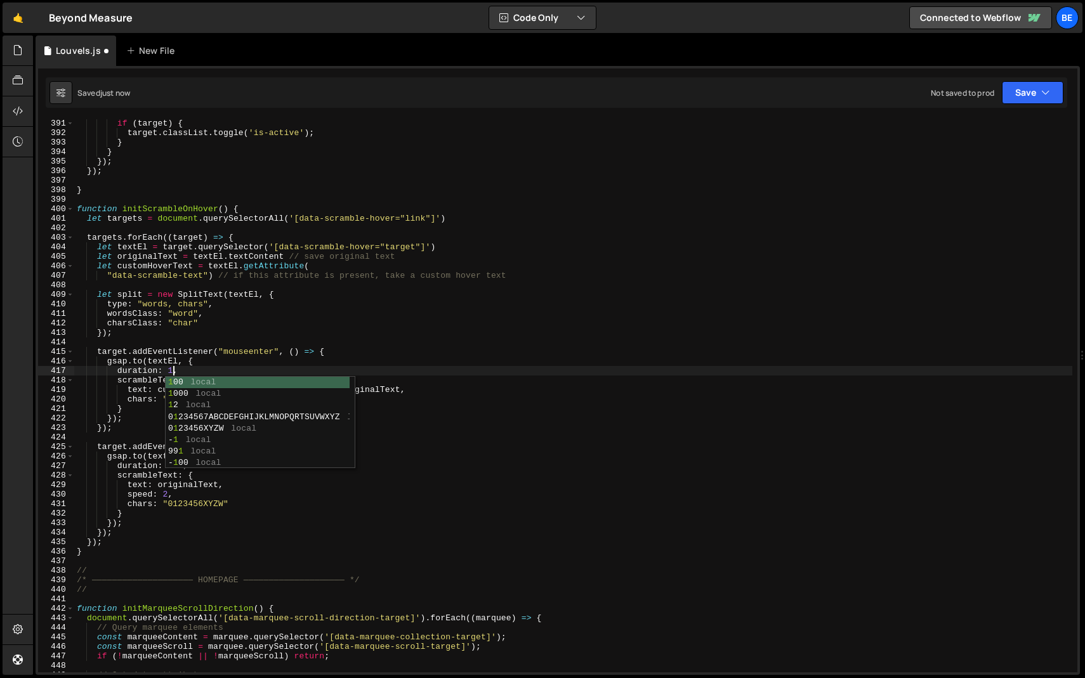
click at [169, 491] on div "if ( target ) { target . classList . toggle ( 'is-active' ) ; } } }) ; }) ; } f…" at bounding box center [573, 405] width 998 height 572
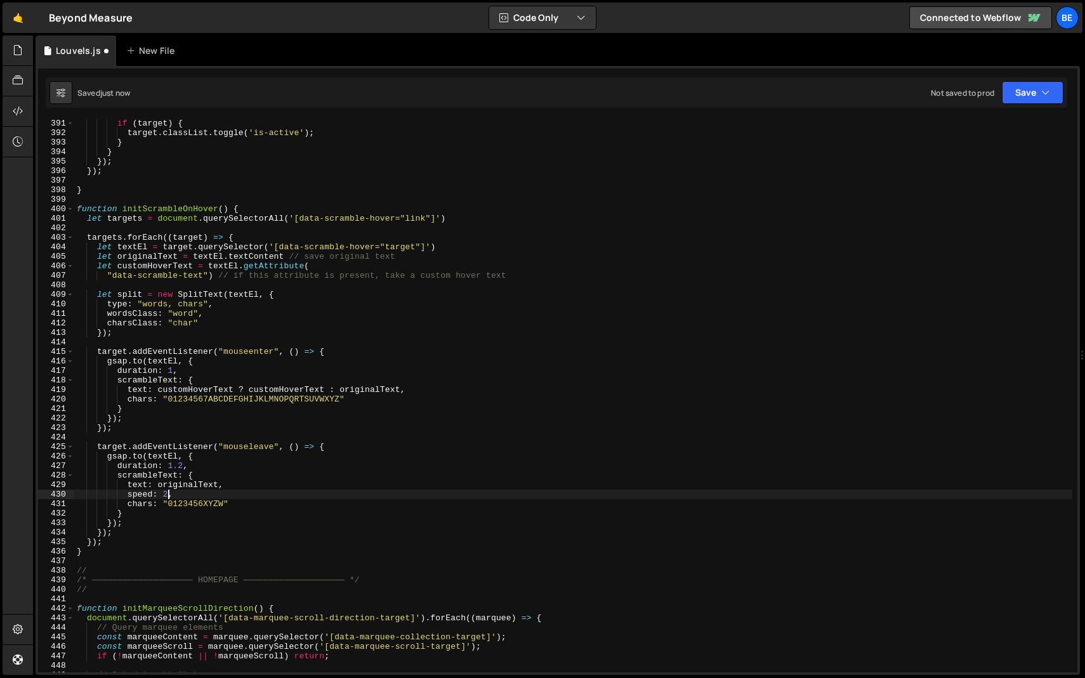
scroll to position [0, 6]
click at [183, 469] on div "if ( target ) { target . classList . toggle ( 'is-active' ) ; } } }) ; }) ; } f…" at bounding box center [573, 405] width 998 height 572
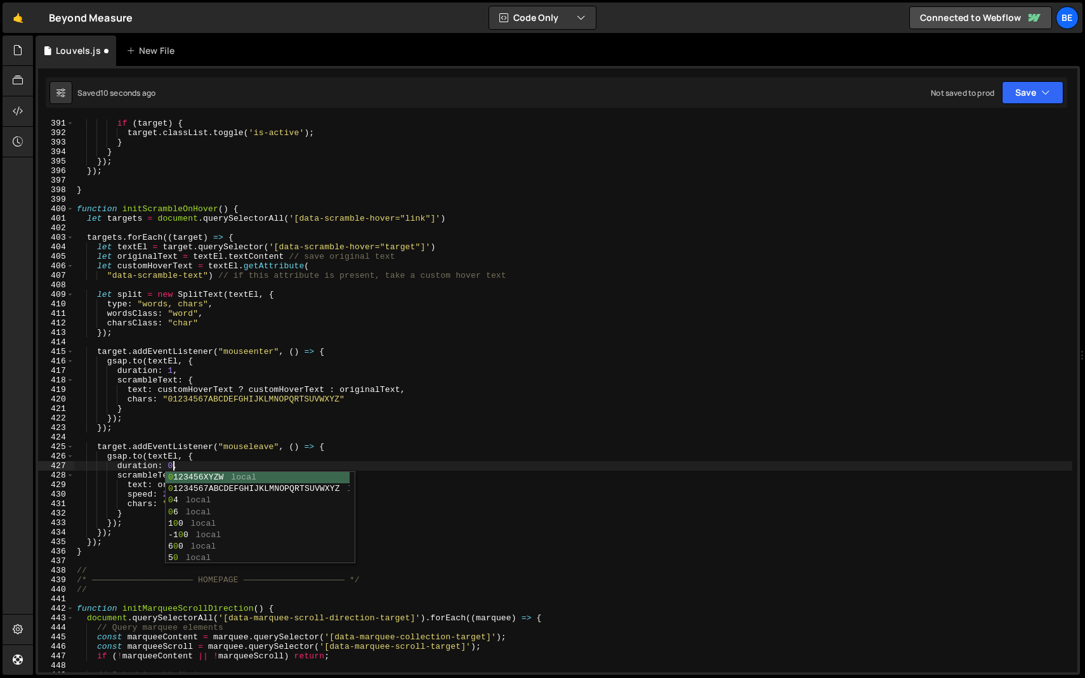
scroll to position [0, 8]
click at [230, 457] on div "if ( target ) { target . classList . toggle ( 'is-active' ) ; } } }) ; }) ; } f…" at bounding box center [573, 405] width 998 height 572
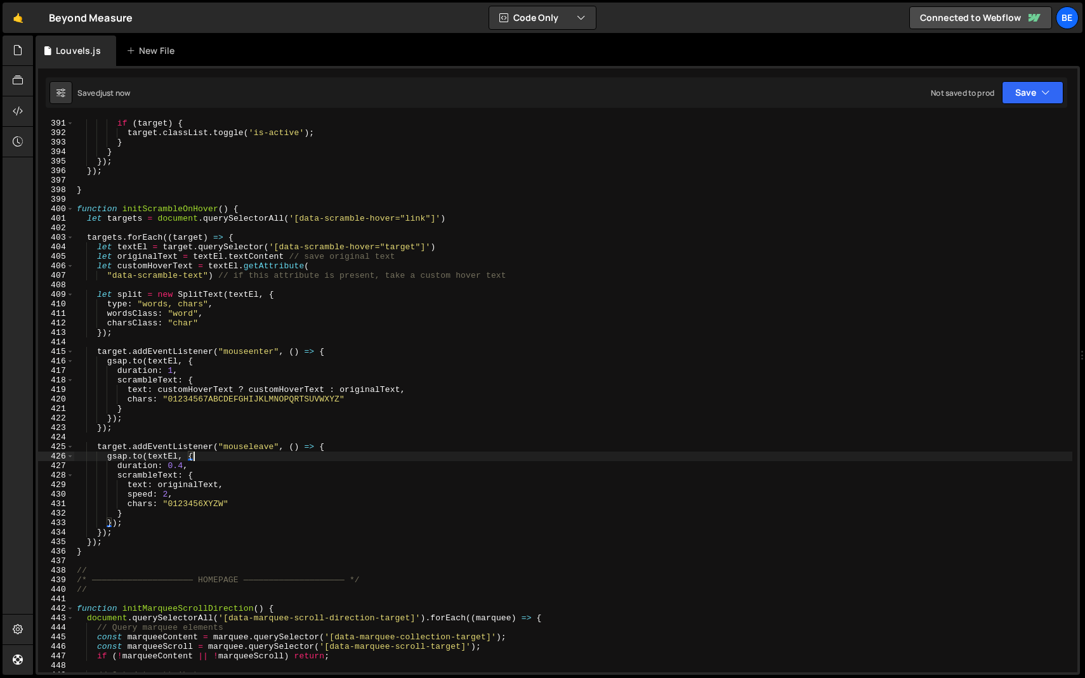
click at [186, 469] on div "if ( target ) { target . classList . toggle ( 'is-active' ) ; } } }) ; }) ; } f…" at bounding box center [573, 405] width 998 height 572
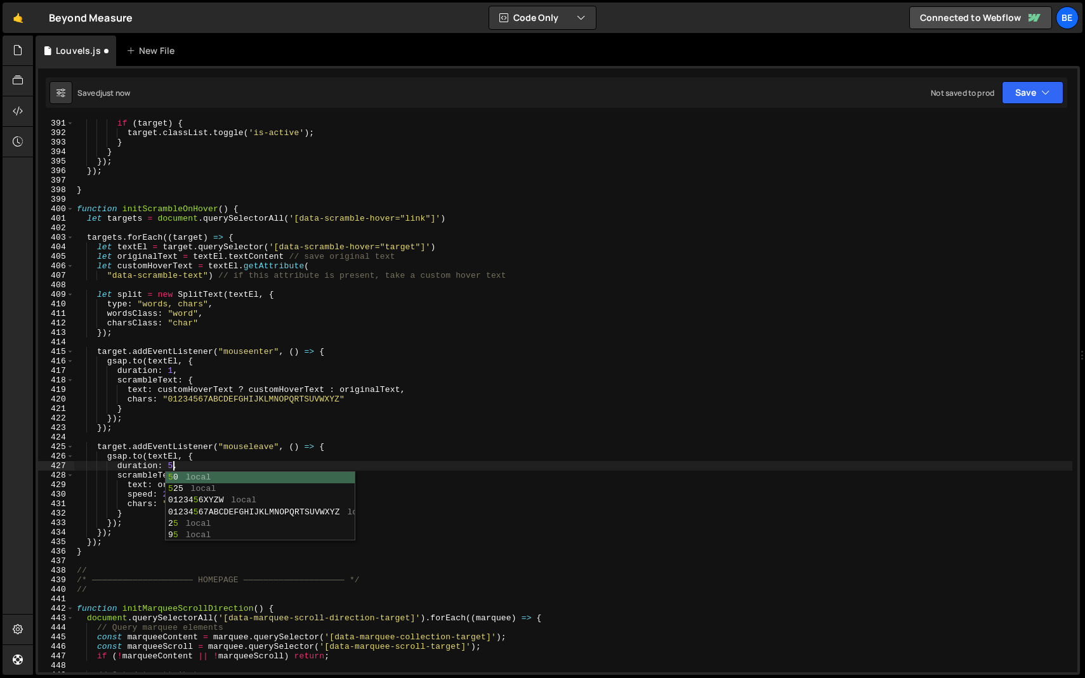
click at [243, 460] on div "if ( target ) { target . classList . toggle ( 'is-active' ) ; } } }) ; }) ; } f…" at bounding box center [573, 405] width 998 height 572
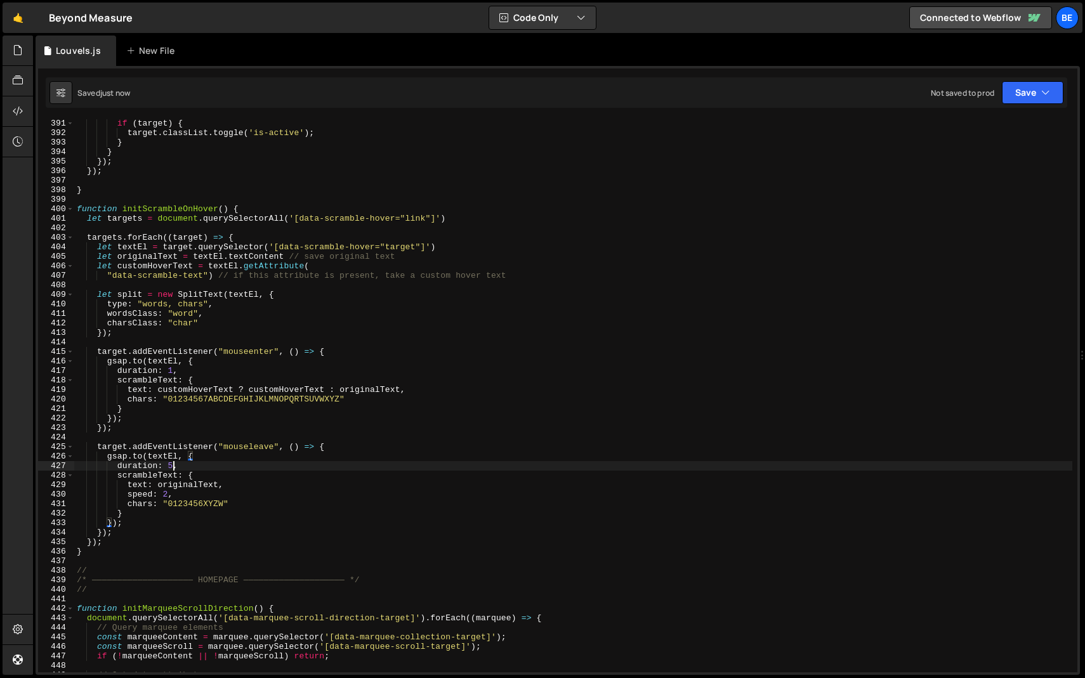
click at [172, 466] on div "if ( target ) { target . classList . toggle ( 'is-active' ) ; } } }) ; }) ; } f…" at bounding box center [573, 405] width 998 height 572
click at [249, 456] on div "if ( target ) { target . classList . toggle ( 'is-active' ) ; } } }) ; }) ; } f…" at bounding box center [573, 405] width 998 height 572
click at [170, 467] on div "if ( target ) { target . classList . toggle ( 'is-active' ) ; } } }) ; }) ; } f…" at bounding box center [573, 405] width 998 height 572
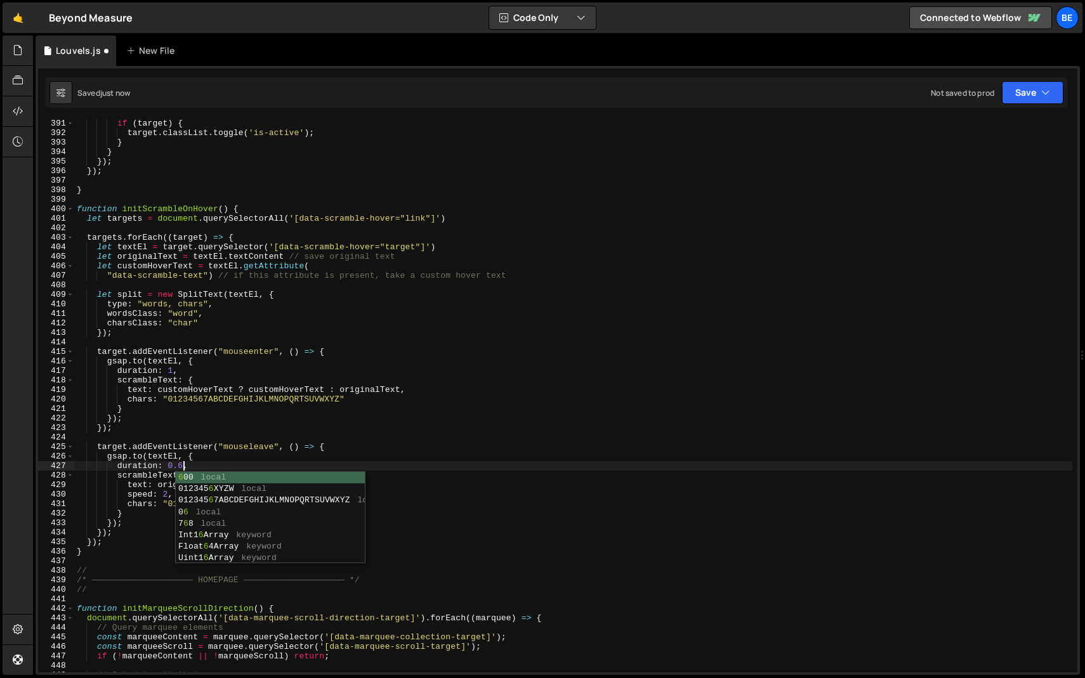
scroll to position [0, 8]
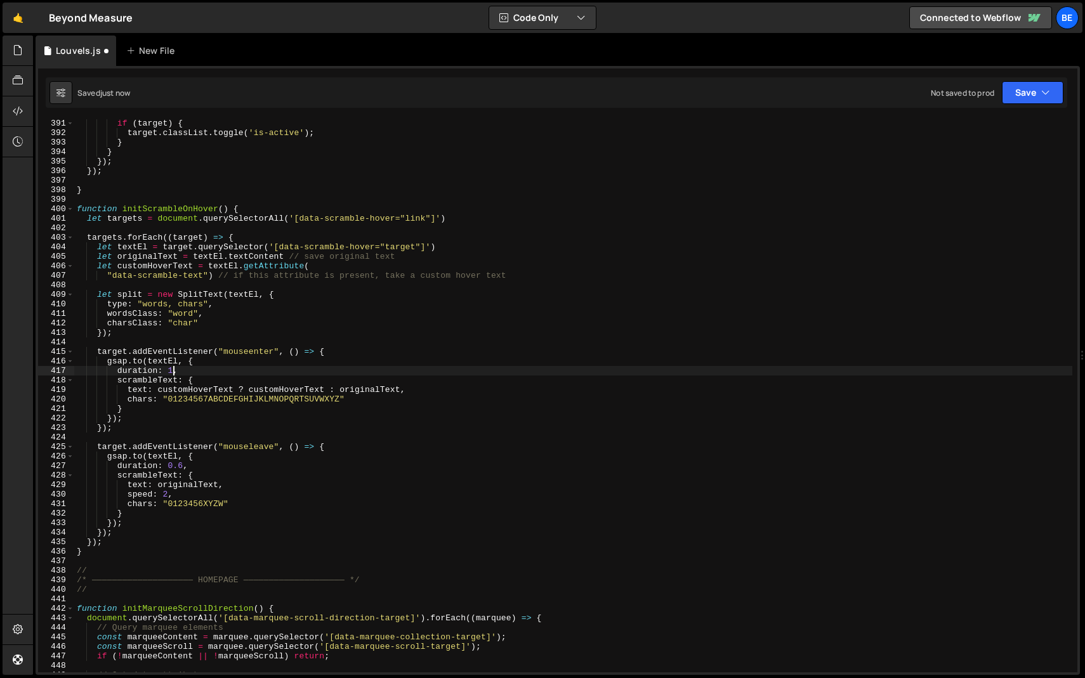
click at [172, 372] on div "if ( target ) { target . classList . toggle ( 'is-active' ) ; } } }) ; }) ; } f…" at bounding box center [573, 405] width 998 height 572
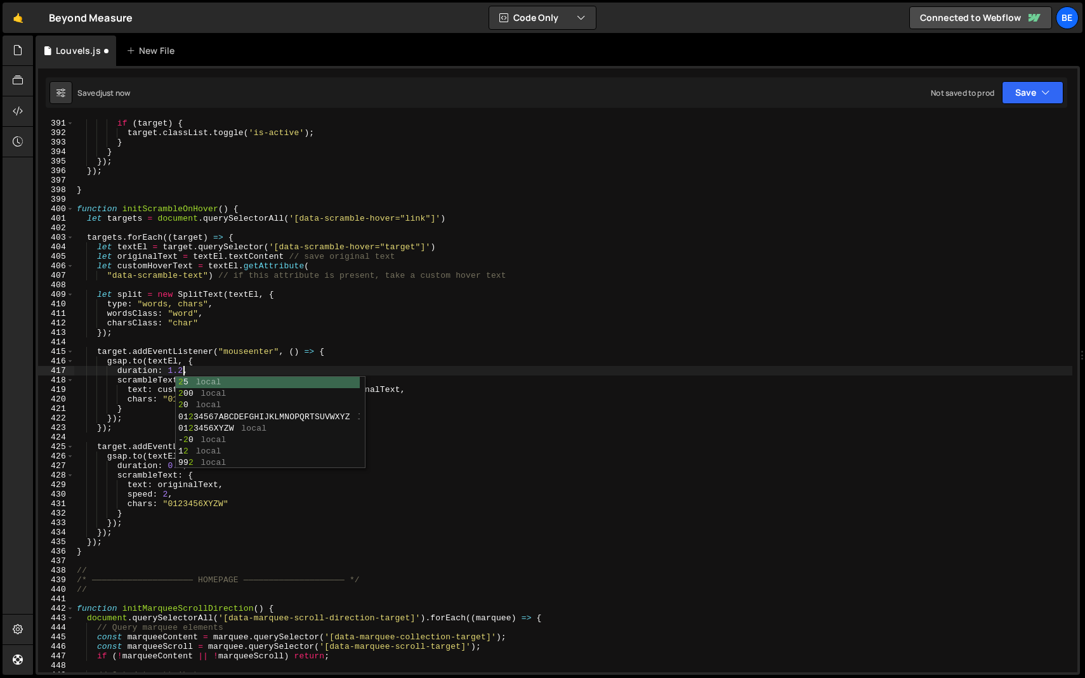
click at [211, 369] on div "if ( target ) { target . classList . toggle ( 'is-active' ) ; } } }) ; }) ; } f…" at bounding box center [573, 405] width 998 height 572
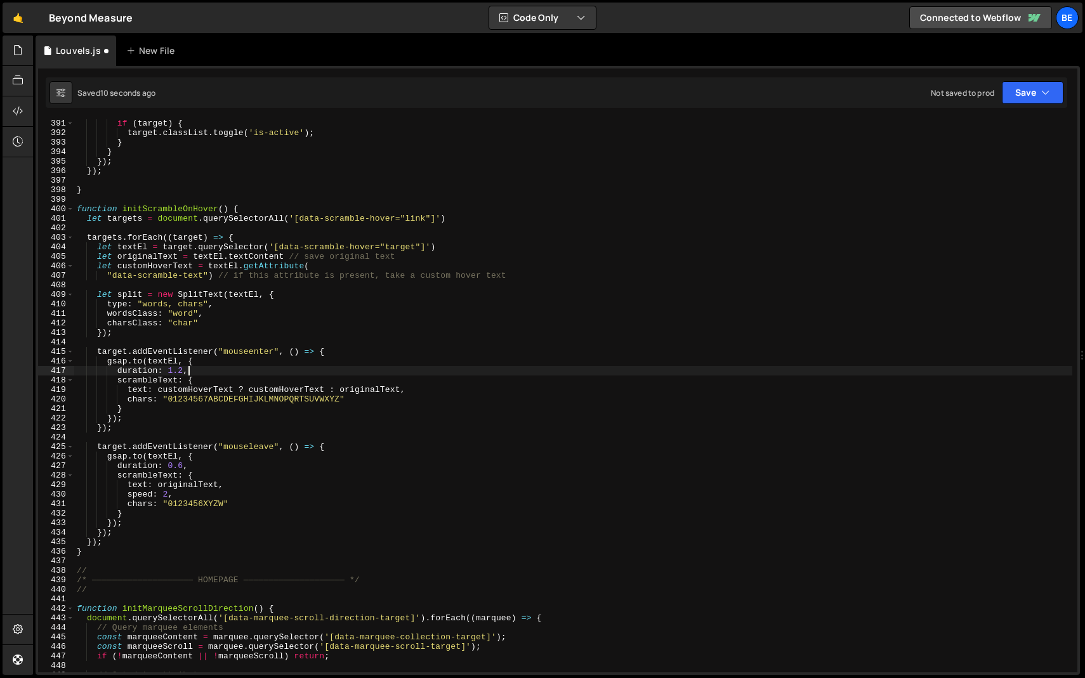
click at [166, 495] on div "if ( target ) { target . classList . toggle ( 'is-active' ) ; } } }) ; }) ; } f…" at bounding box center [573, 405] width 998 height 572
click at [285, 478] on div "if ( target ) { target . classList . toggle ( 'is-active' ) ; } } }) ; }) ; } f…" at bounding box center [573, 405] width 998 height 572
click at [183, 495] on div "if ( target ) { target . classList . toggle ( 'is-active' ) ; } } }) ; }) ; } f…" at bounding box center [573, 405] width 998 height 572
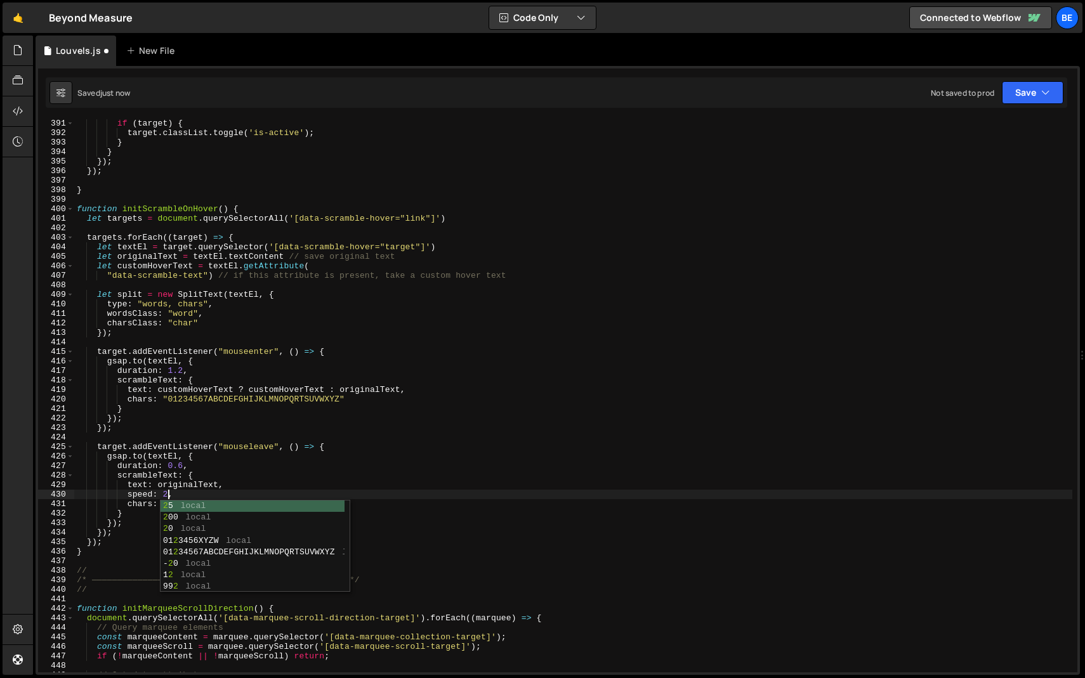
click at [248, 472] on div "if ( target ) { target . classList . toggle ( 'is-active' ) ; } } }) ; }) ; } f…" at bounding box center [573, 405] width 998 height 572
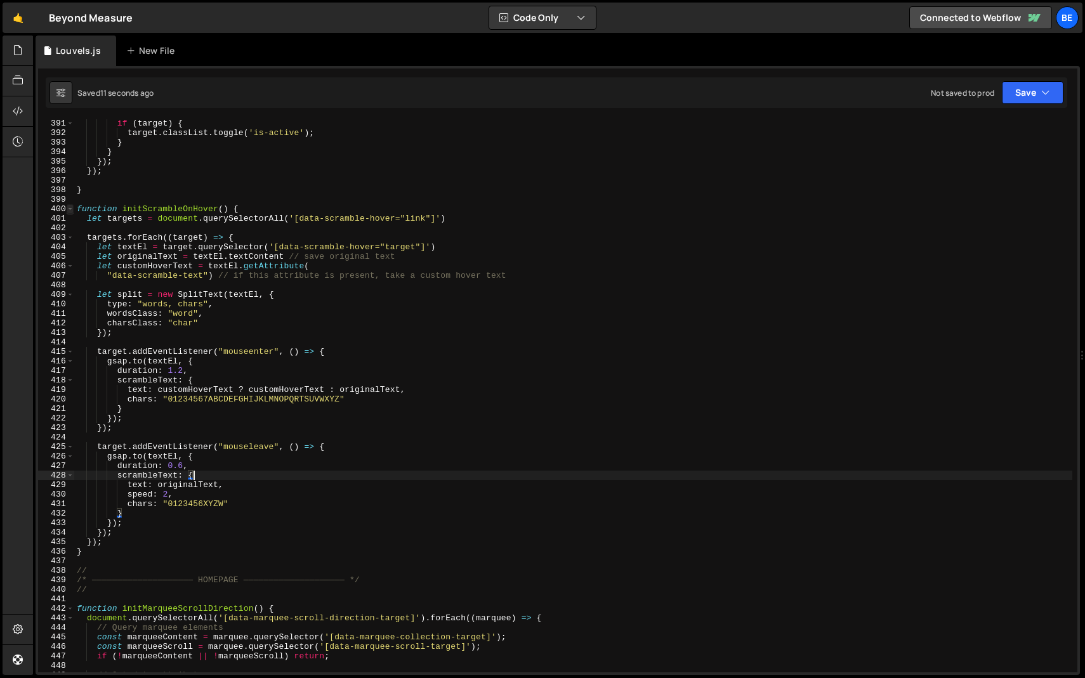
click at [69, 211] on span at bounding box center [70, 209] width 7 height 10
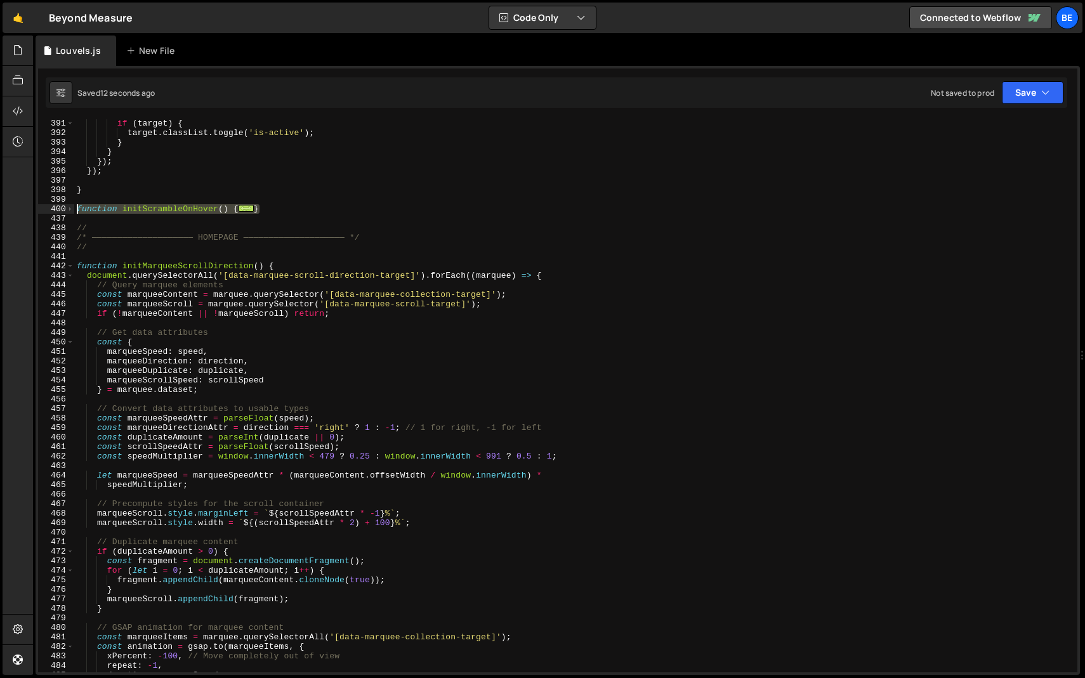
drag, startPoint x: 292, startPoint y: 209, endPoint x: 9, endPoint y: 208, distance: 282.9
click at [8, 208] on div "Hold on a sec... Are you certain you wish to leave this page? Any changes you'v…" at bounding box center [542, 339] width 1085 height 678
click at [108, 231] on div "if ( target ) { target . classList . toggle ( 'is-active' ) ; } } }) ; }) ; } f…" at bounding box center [573, 405] width 998 height 572
drag, startPoint x: 289, startPoint y: 211, endPoint x: 30, endPoint y: 211, distance: 258.8
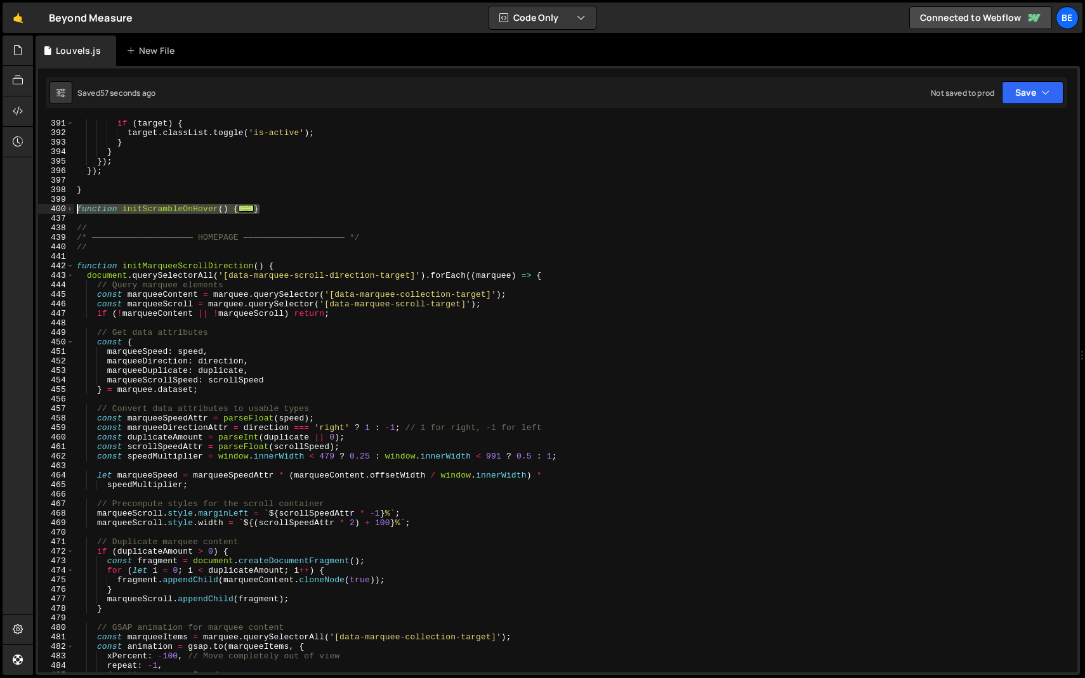
click at [30, 211] on div "Hold on a sec... Are you certain you wish to leave this page? Any changes you'v…" at bounding box center [542, 339] width 1085 height 678
type textarea "function initScrambleOnHover() { let targets = document.querySelectorAll('[data…"
click at [121, 219] on div "if ( target ) { target . classList . toggle ( 'is-active' ) ; } } }) ; }) ; } f…" at bounding box center [573, 405] width 998 height 572
drag, startPoint x: 274, startPoint y: 207, endPoint x: 0, endPoint y: 207, distance: 274.0
click at [0, 207] on div "Hold on a sec... Are you certain you wish to leave this page? Any changes you'v…" at bounding box center [542, 339] width 1085 height 678
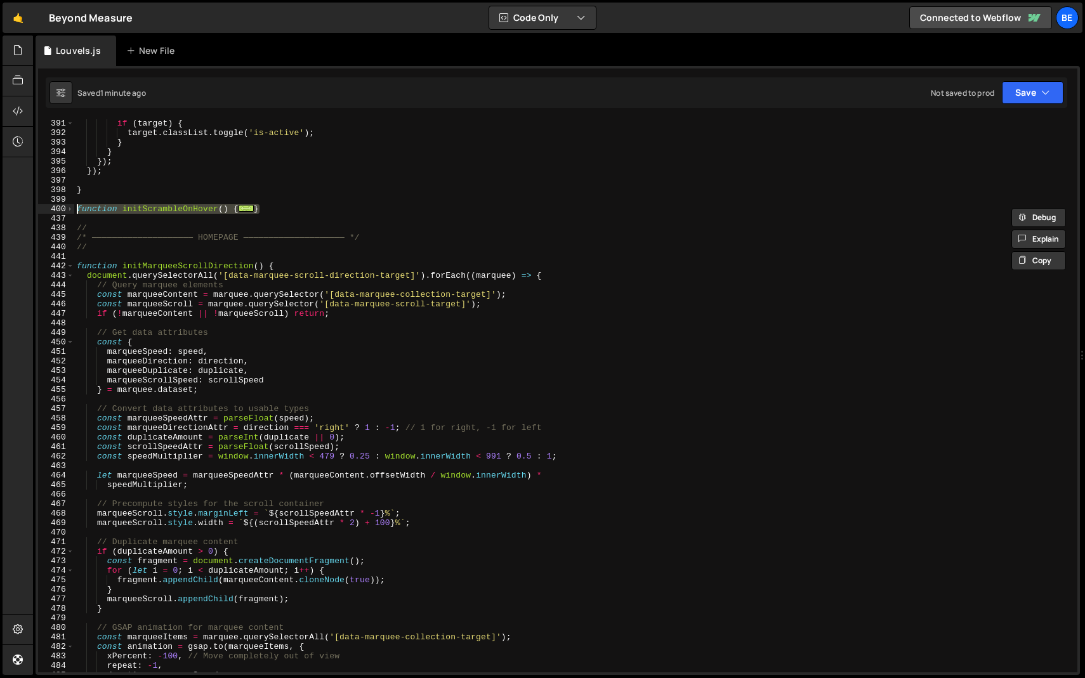
paste textarea "}"
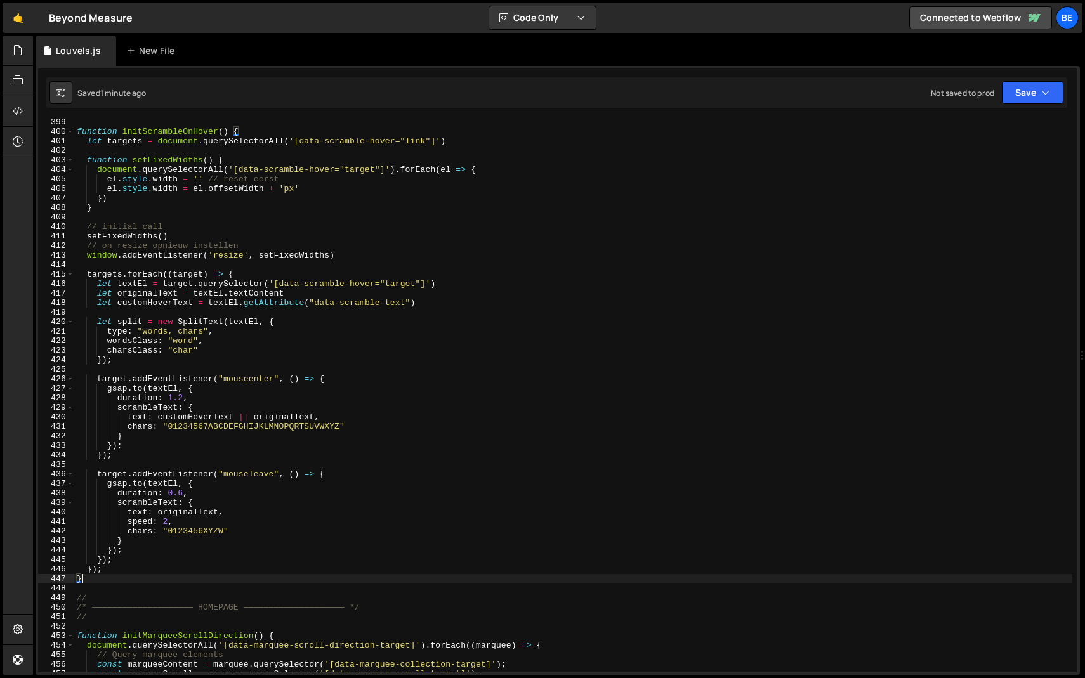
scroll to position [3803, 0]
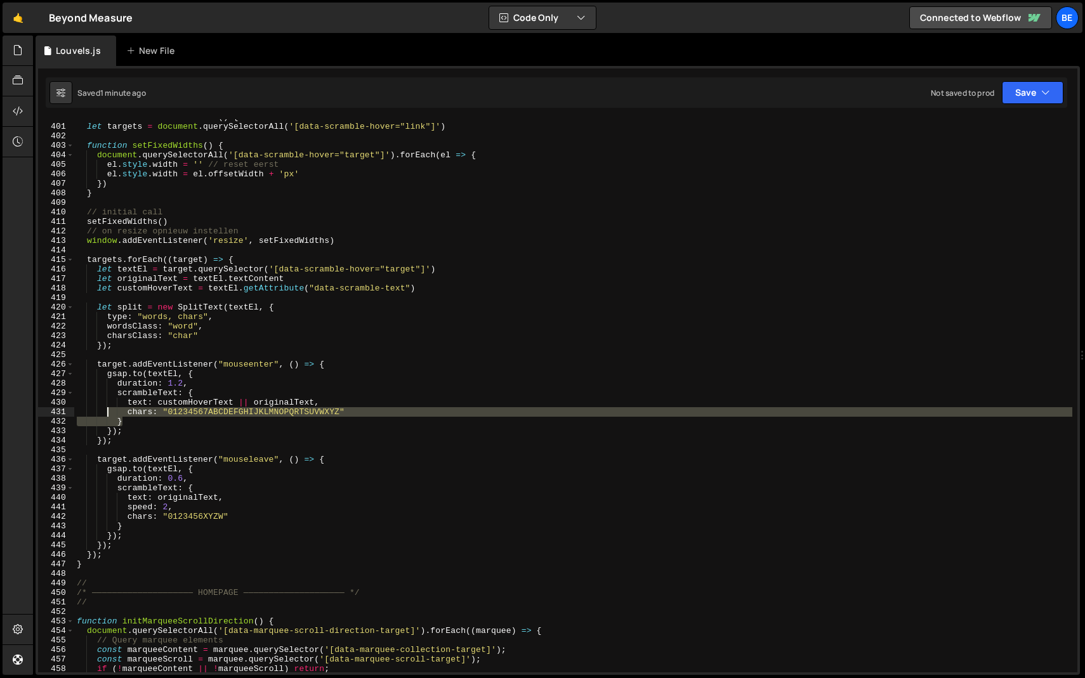
drag, startPoint x: 138, startPoint y: 419, endPoint x: 108, endPoint y: 413, distance: 30.4
click at [108, 413] on div "function initScrambleOnHover ( ) { let targets = document . querySelectorAll ( …" at bounding box center [573, 398] width 998 height 572
paste textarea
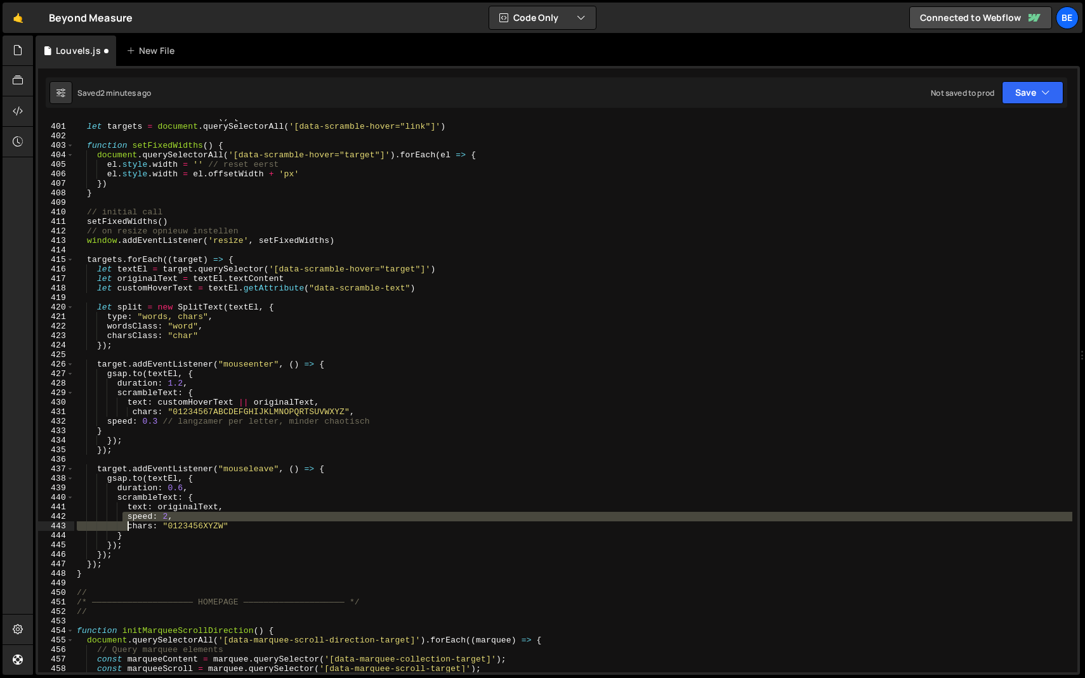
click at [125, 525] on div "function initScrambleOnHover ( ) { let targets = document . querySelectorAll ( …" at bounding box center [573, 398] width 998 height 572
click at [125, 525] on div "function initScrambleOnHover ( ) { let targets = document . querySelectorAll ( …" at bounding box center [573, 395] width 998 height 553
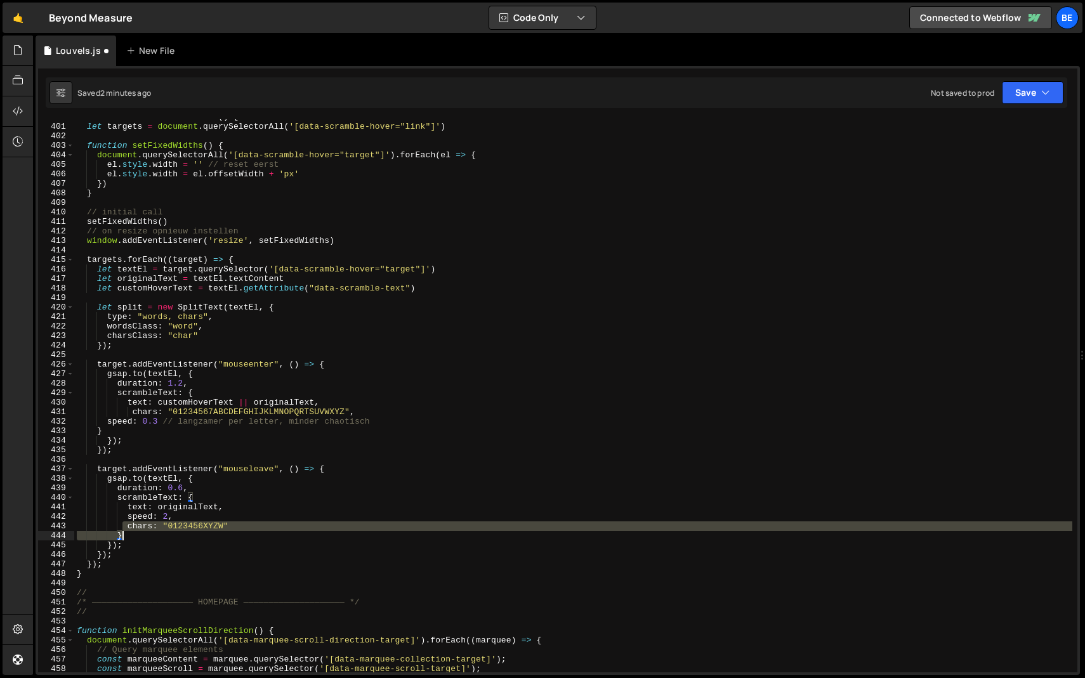
drag, startPoint x: 120, startPoint y: 525, endPoint x: 130, endPoint y: 535, distance: 14.4
click at [130, 535] on div "function initScrambleOnHover ( ) { let targets = document . querySelectorAll ( …" at bounding box center [573, 398] width 998 height 572
paste textarea
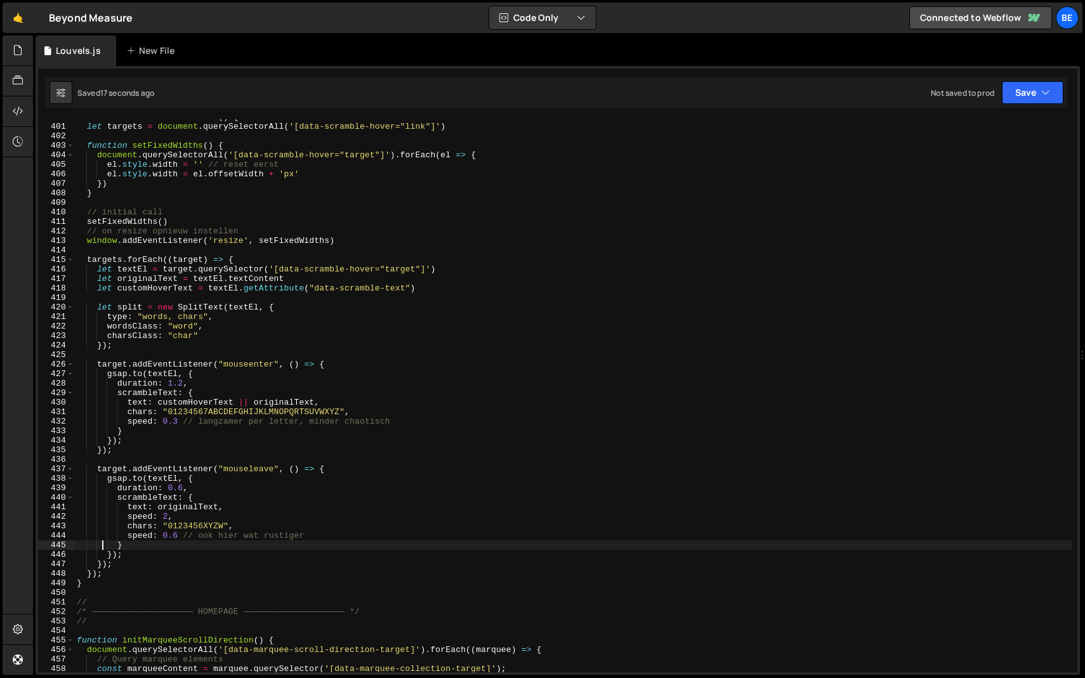
click at [270, 426] on div "function initScrambleOnHover ( ) { let targets = document . querySelectorAll ( …" at bounding box center [573, 398] width 998 height 572
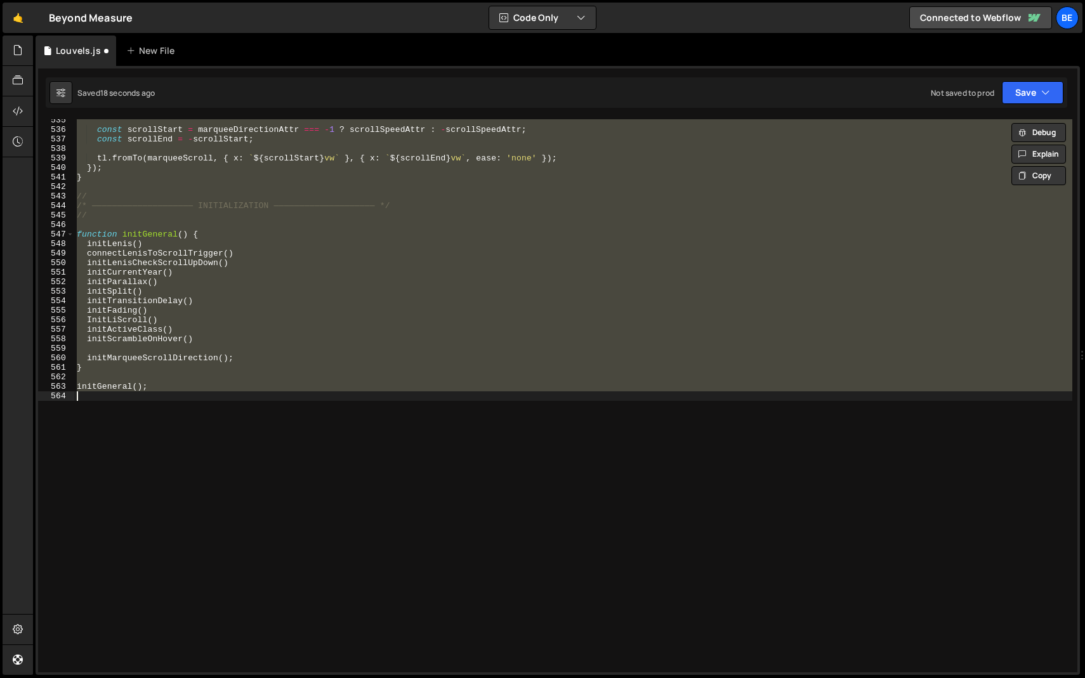
scroll to position [3938, 0]
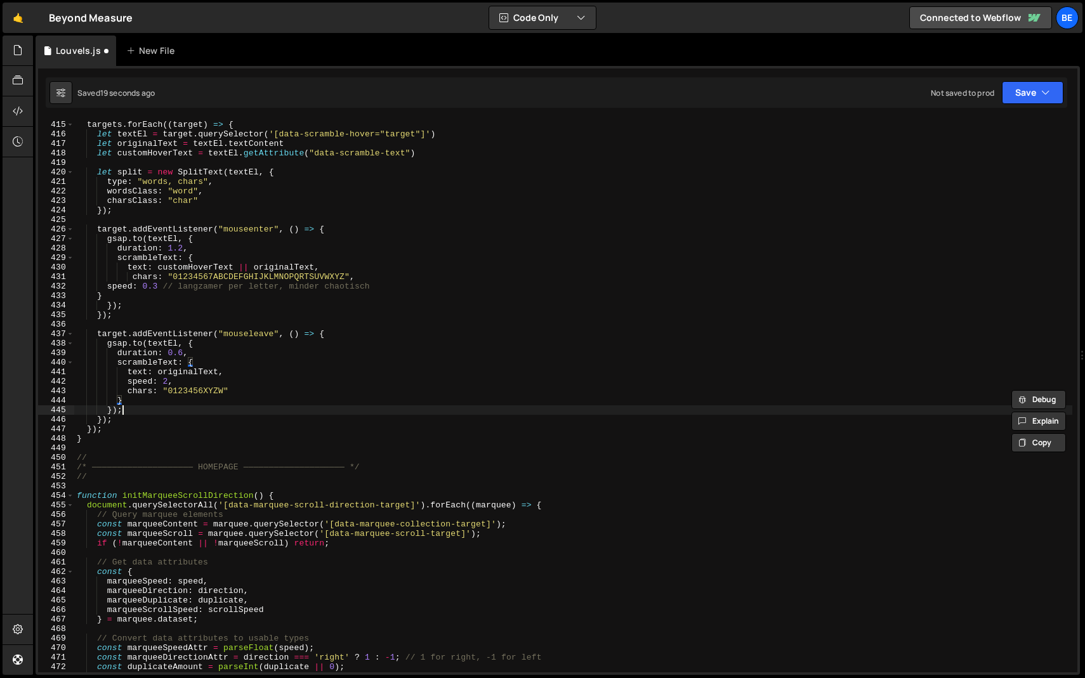
click at [205, 412] on div "targets . forEach (( target ) => { let textEl = target . querySelector ( '[data…" at bounding box center [573, 396] width 998 height 572
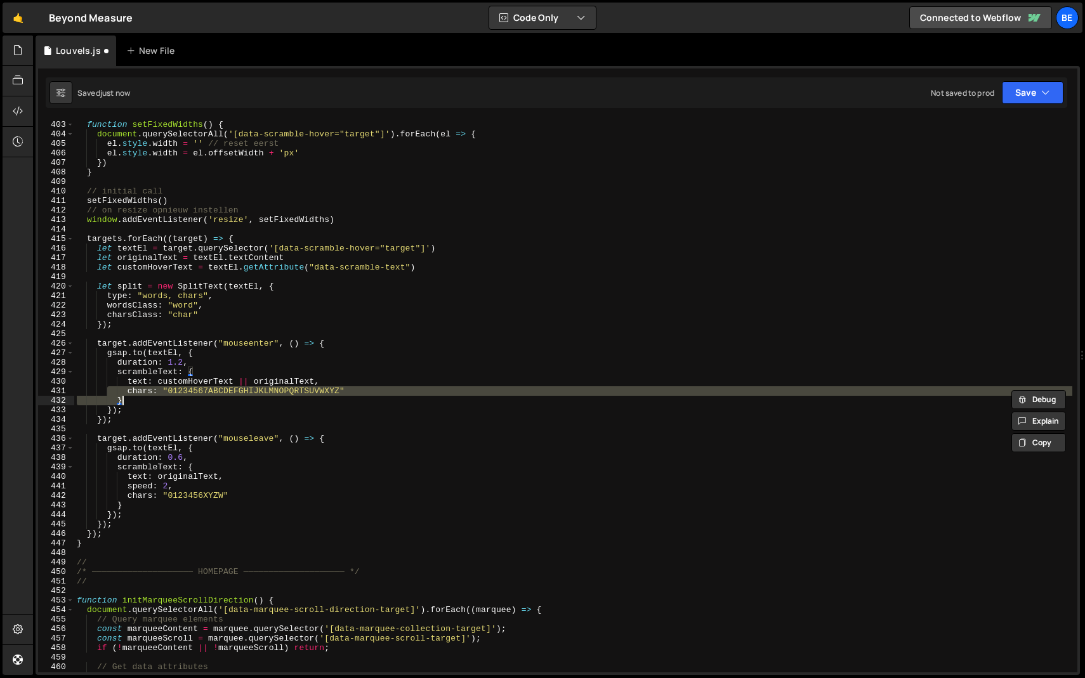
scroll to position [3824, 0]
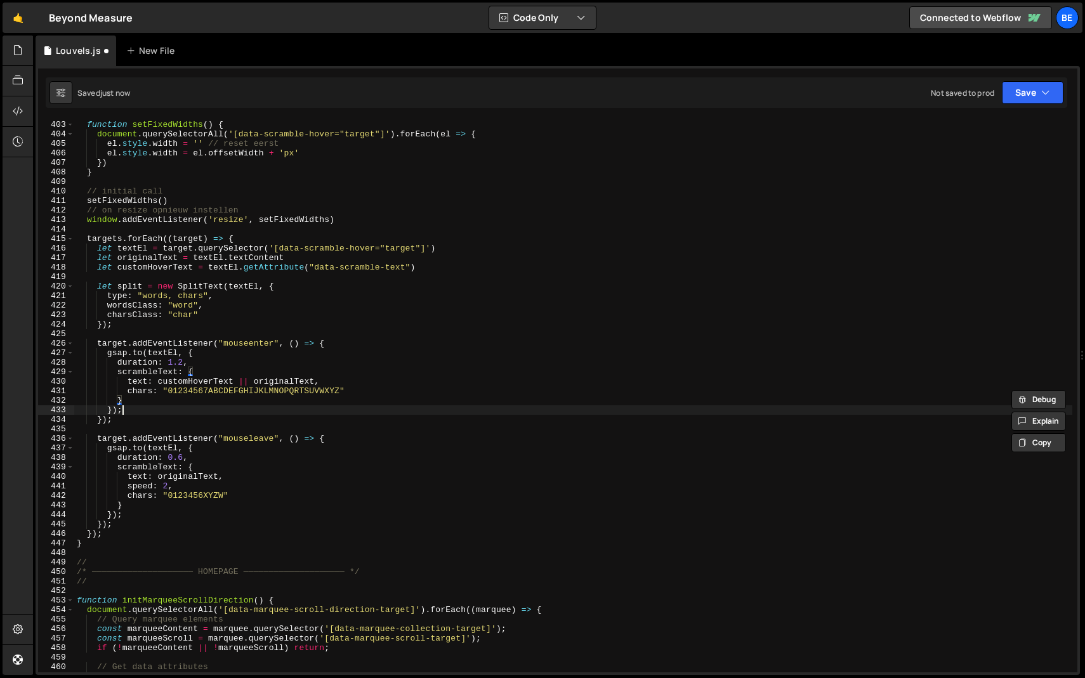
click at [199, 412] on div "function setFixedWidths ( ) { document . querySelectorAll ( '[data-scramble-hov…" at bounding box center [573, 396] width 998 height 572
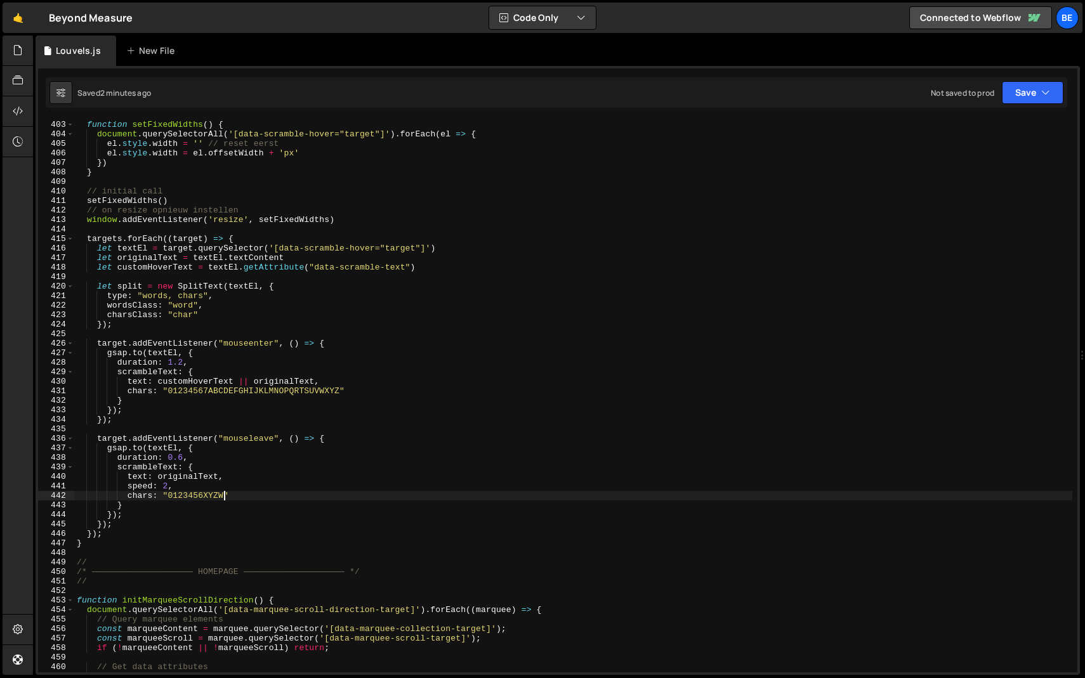
click at [223, 496] on div "function setFixedWidths ( ) { document . querySelectorAll ( '[data-scramble-hov…" at bounding box center [573, 396] width 998 height 572
click at [186, 495] on div "function setFixedWidths ( ) { document . querySelectorAll ( '[data-scramble-hov…" at bounding box center [573, 396] width 998 height 572
click at [233, 385] on div "function setFixedWidths ( ) { document . querySelectorAll ( '[data-scramble-hov…" at bounding box center [573, 396] width 998 height 572
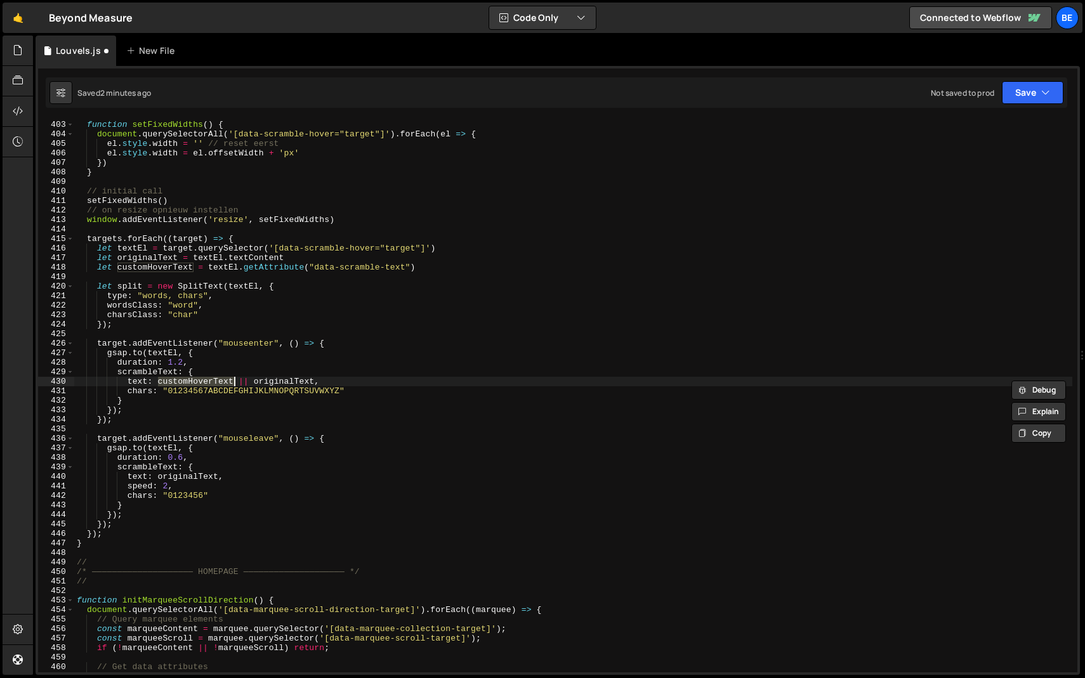
click at [228, 395] on div "function setFixedWidths ( ) { document . querySelectorAll ( '[data-scramble-hov…" at bounding box center [573, 396] width 998 height 572
paste textarea
click at [232, 408] on div "function setFixedWidths ( ) { document . querySelectorAll ( '[data-scramble-hov…" at bounding box center [573, 396] width 998 height 572
type textarea "});"
